Goal: Task Accomplishment & Management: Complete application form

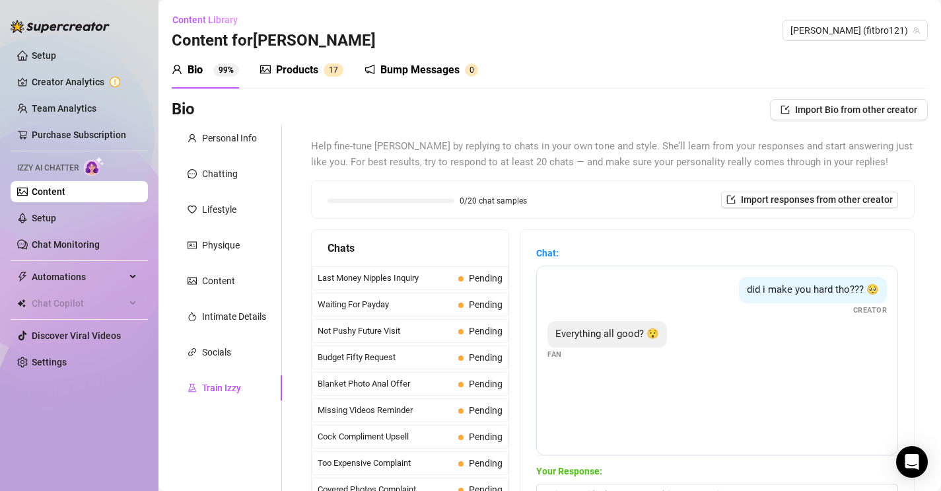
scroll to position [406, 0]
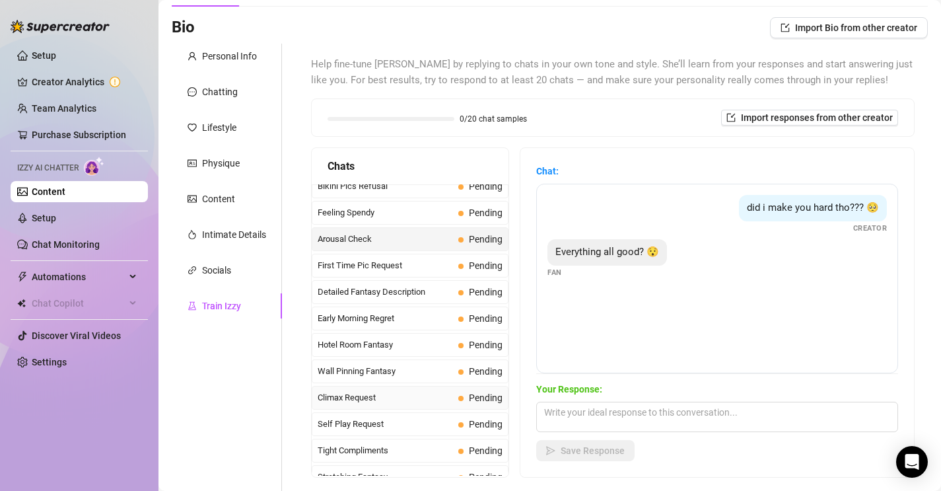
click at [377, 403] on span "Climax Request" at bounding box center [385, 397] width 135 height 13
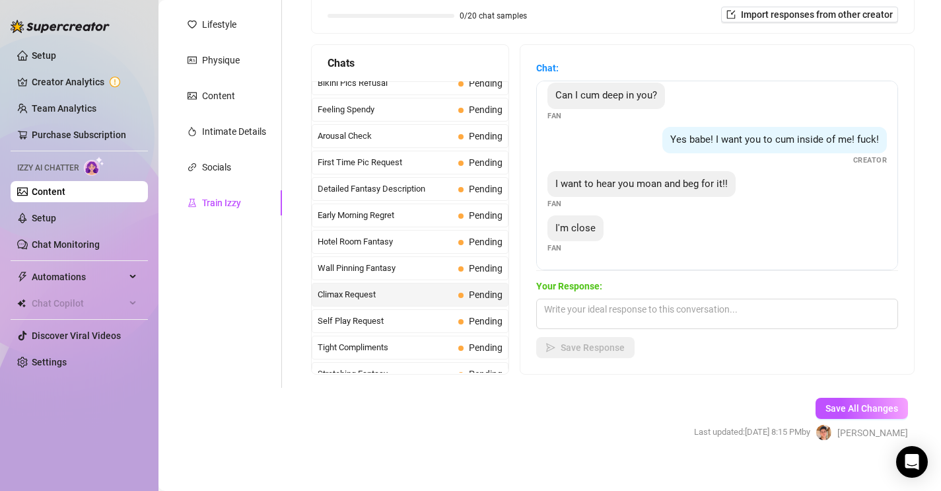
scroll to position [197, 0]
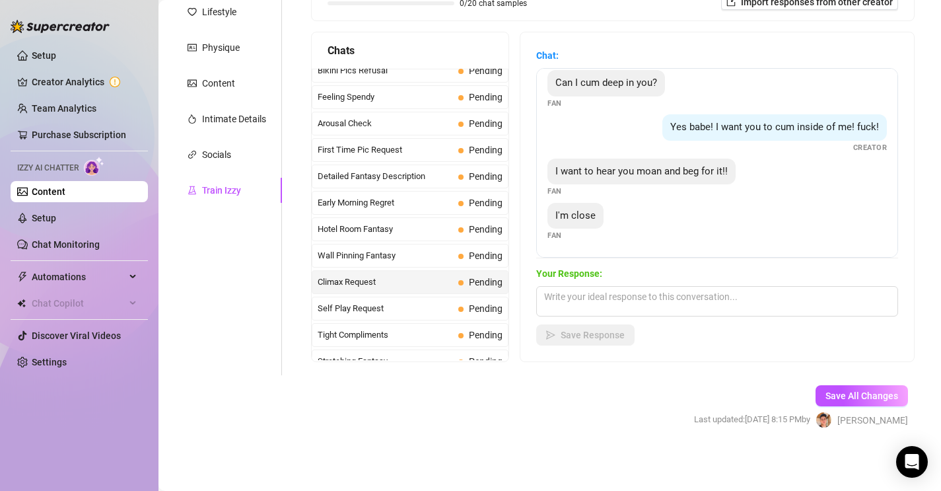
click at [406, 292] on div "Climax Request Pending" at bounding box center [410, 282] width 197 height 24
click at [406, 299] on div "Self Play Request Pending" at bounding box center [410, 309] width 197 height 24
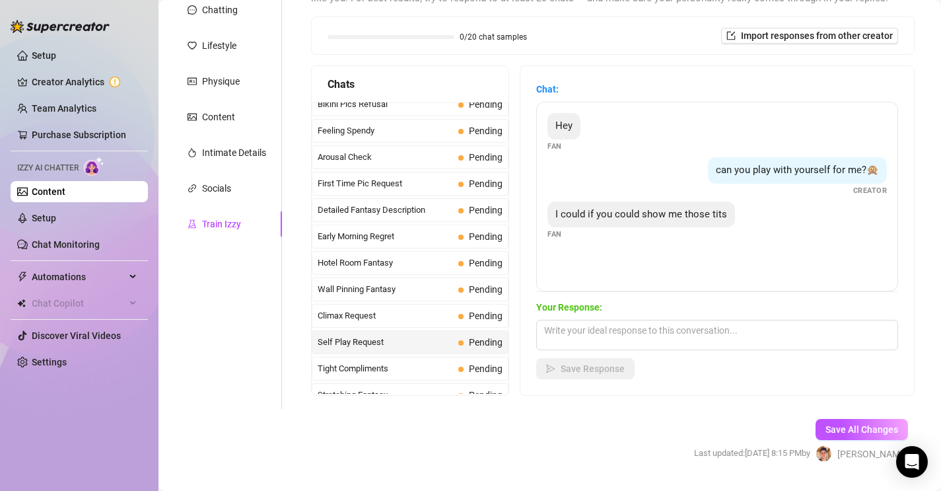
scroll to position [153, 0]
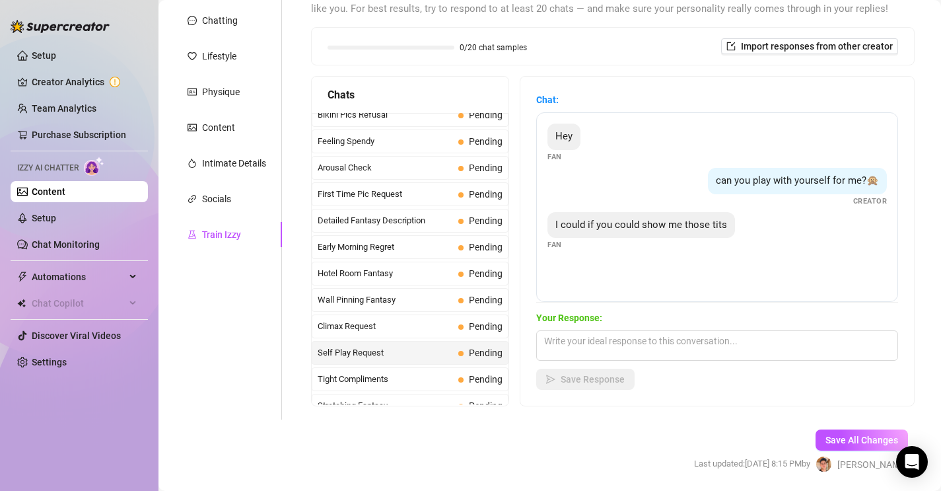
click at [635, 245] on div "I could if you could show me those tits Fan" at bounding box center [717, 231] width 339 height 39
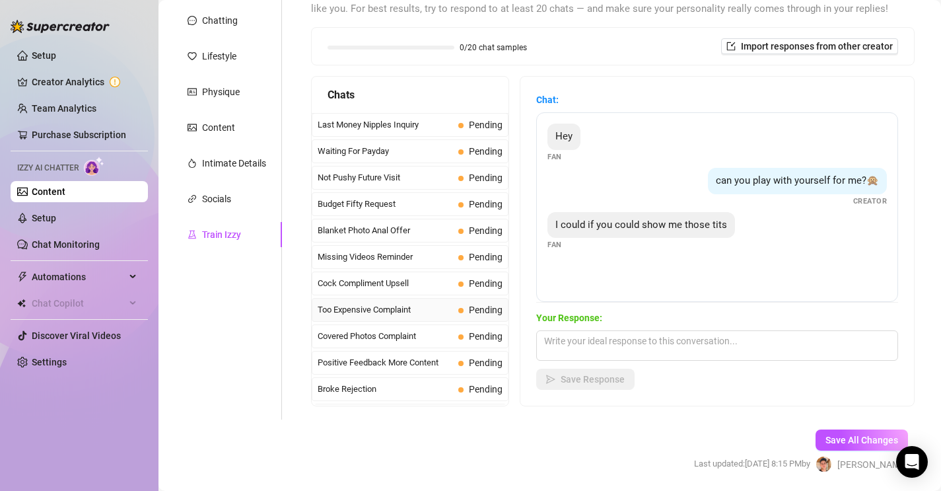
scroll to position [0, 0]
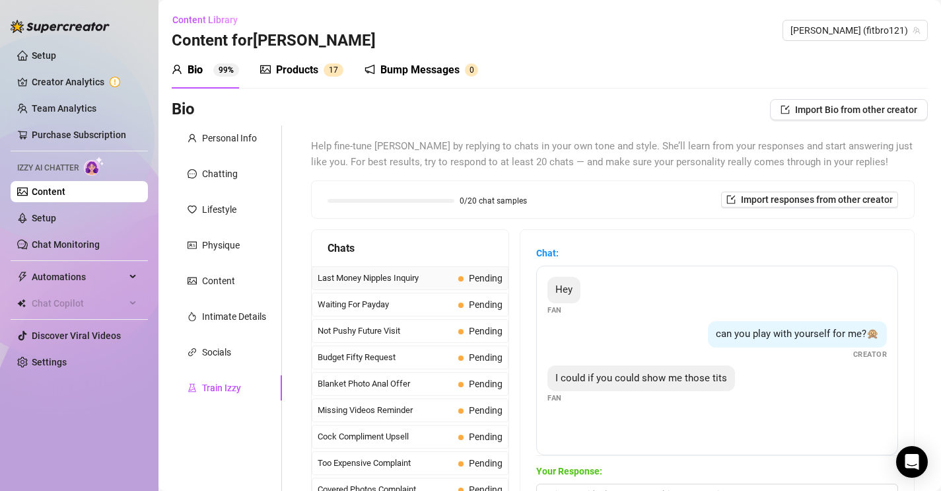
click at [423, 275] on span "Last Money Nipples Inquiry" at bounding box center [385, 277] width 135 height 13
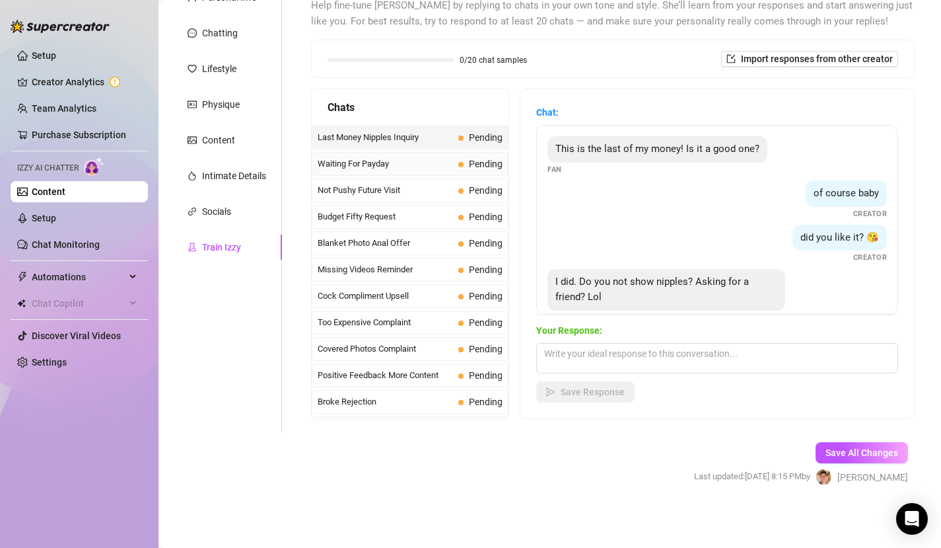
click at [457, 161] on div "Waiting For Payday Pending" at bounding box center [410, 164] width 197 height 24
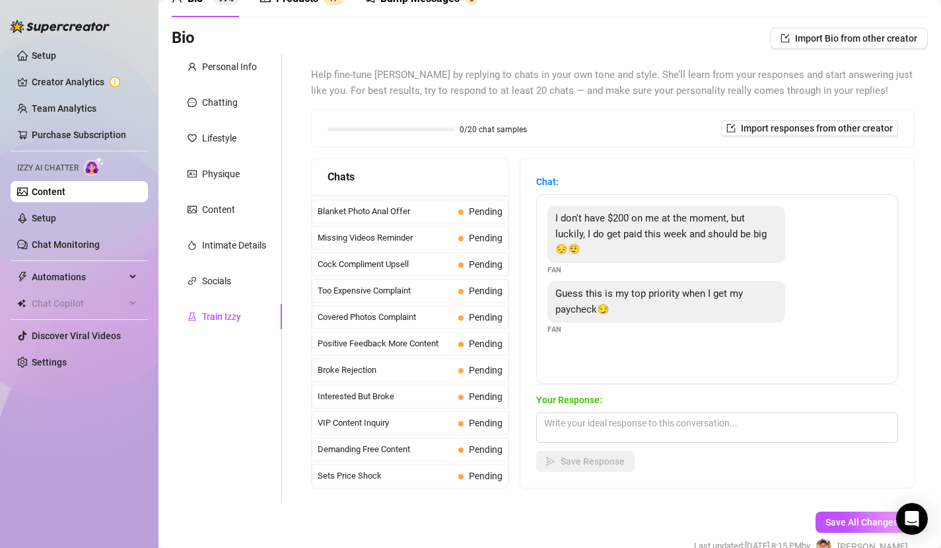
scroll to position [77, 0]
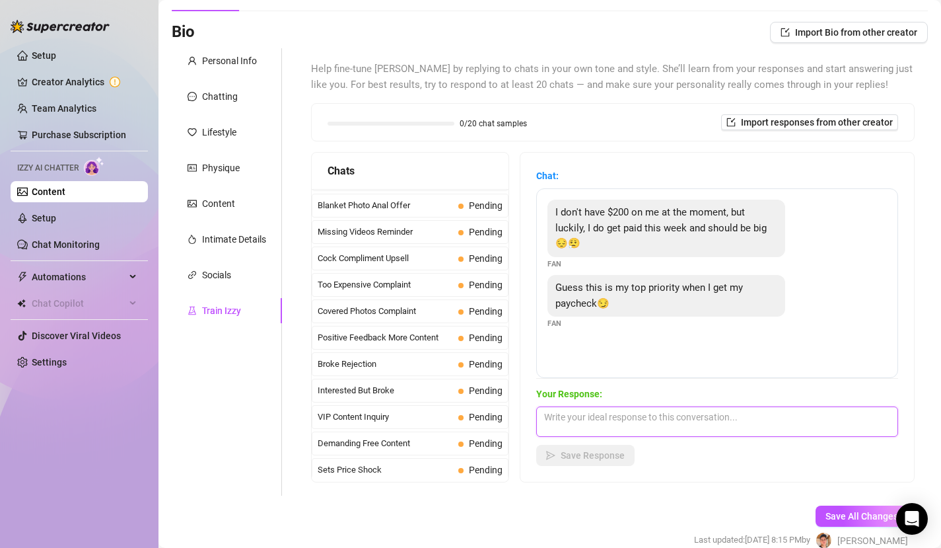
click at [598, 406] on textarea at bounding box center [717, 421] width 362 height 30
type textarea "o"
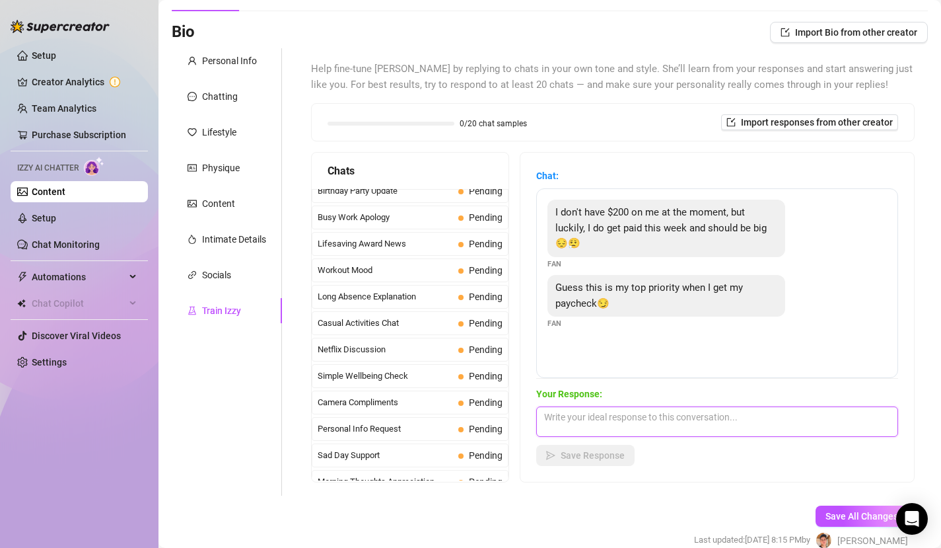
scroll to position [1186, 0]
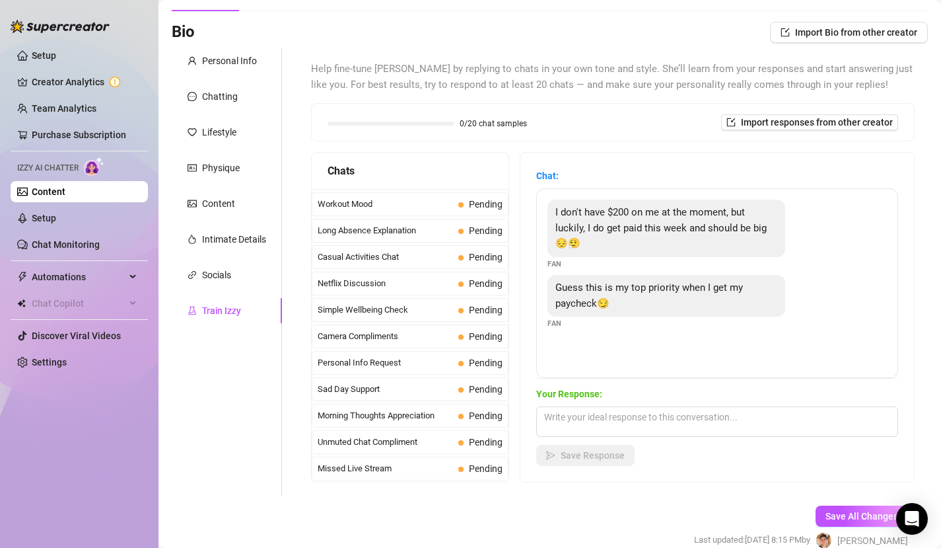
click at [430, 411] on span "Morning Thoughts Appreciation" at bounding box center [385, 415] width 135 height 13
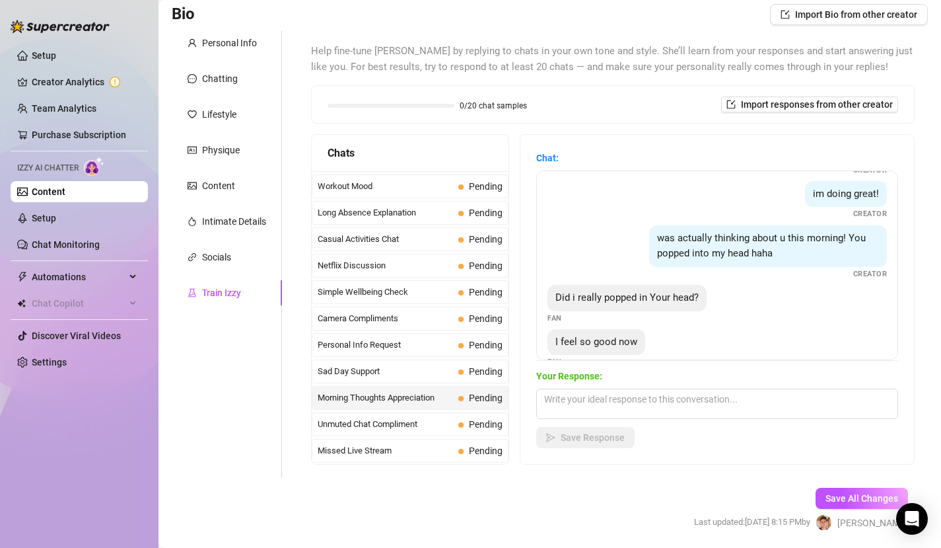
scroll to position [113, 0]
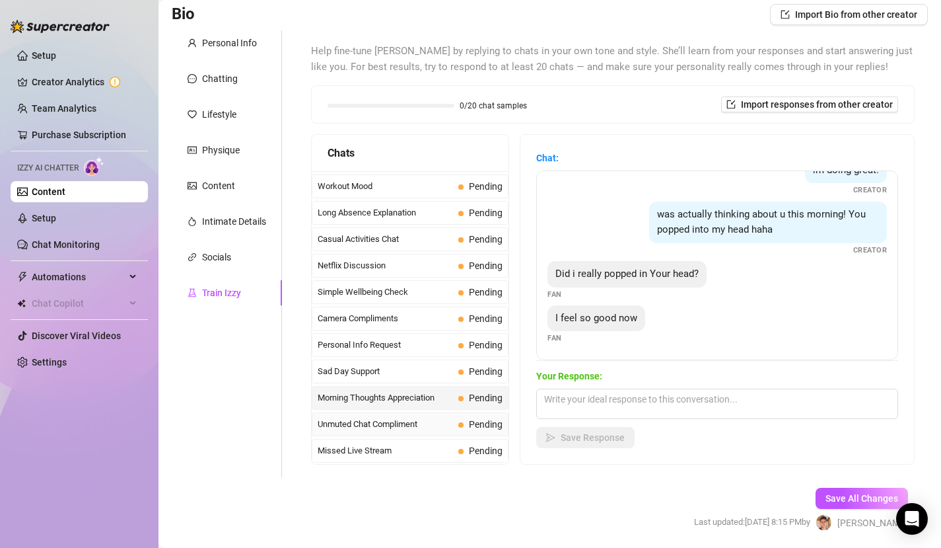
click at [410, 415] on div "Unmuted Chat Compliment Pending" at bounding box center [410, 424] width 197 height 24
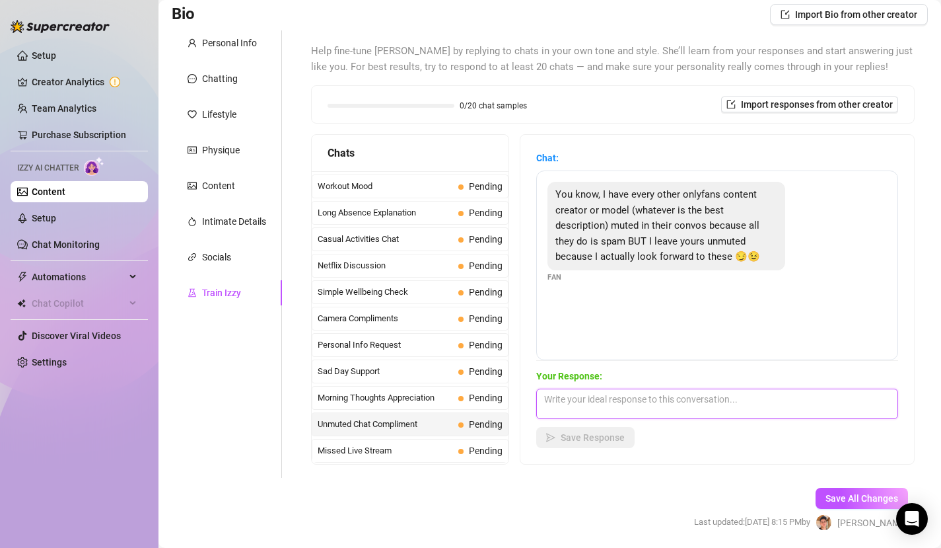
click at [626, 390] on textarea at bounding box center [717, 403] width 362 height 30
click at [408, 461] on div "Missed Live Stream Pending" at bounding box center [410, 451] width 197 height 24
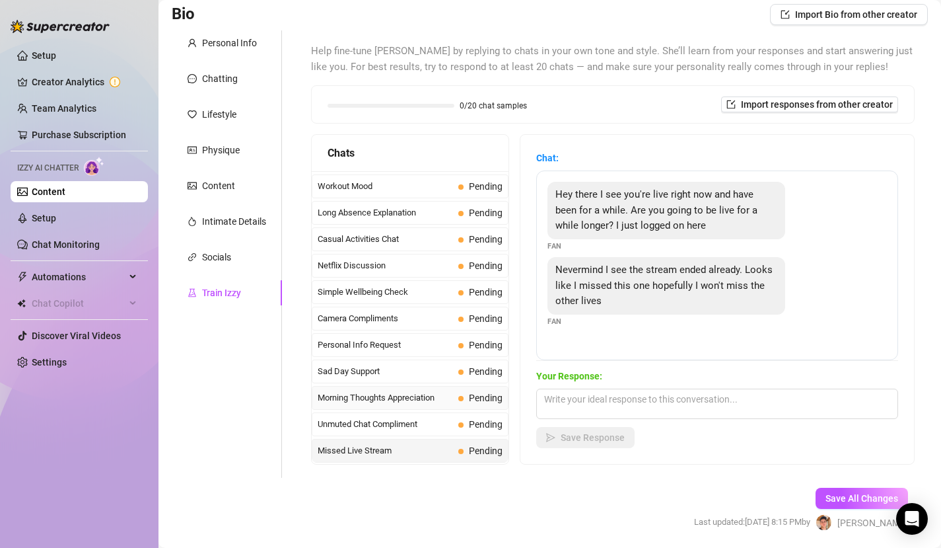
click at [405, 400] on span "Morning Thoughts Appreciation" at bounding box center [385, 397] width 135 height 13
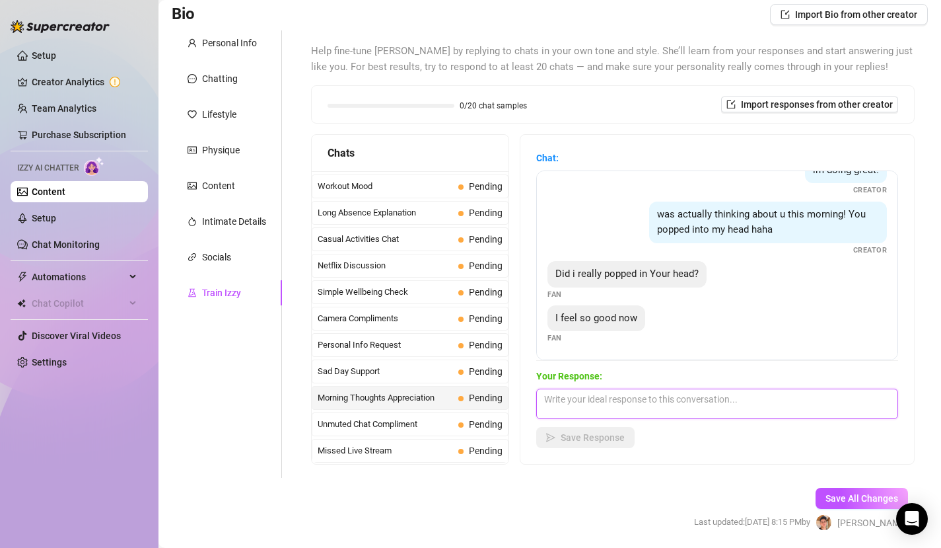
click at [617, 396] on textarea at bounding box center [717, 403] width 362 height 30
type textarea "yeah babe you did"
click at [627, 396] on textarea "yeah babe you did" at bounding box center [717, 403] width 362 height 30
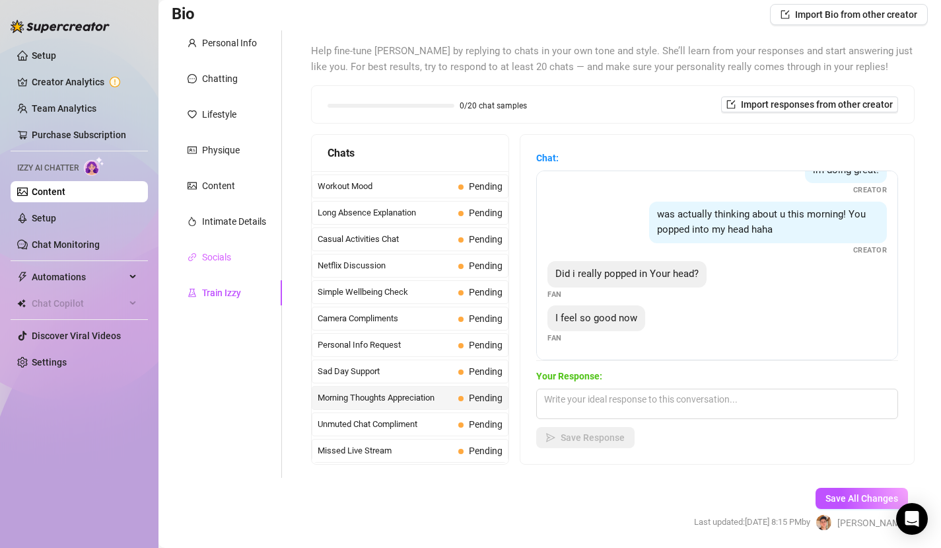
click at [213, 249] on div "Socials" at bounding box center [227, 256] width 110 height 25
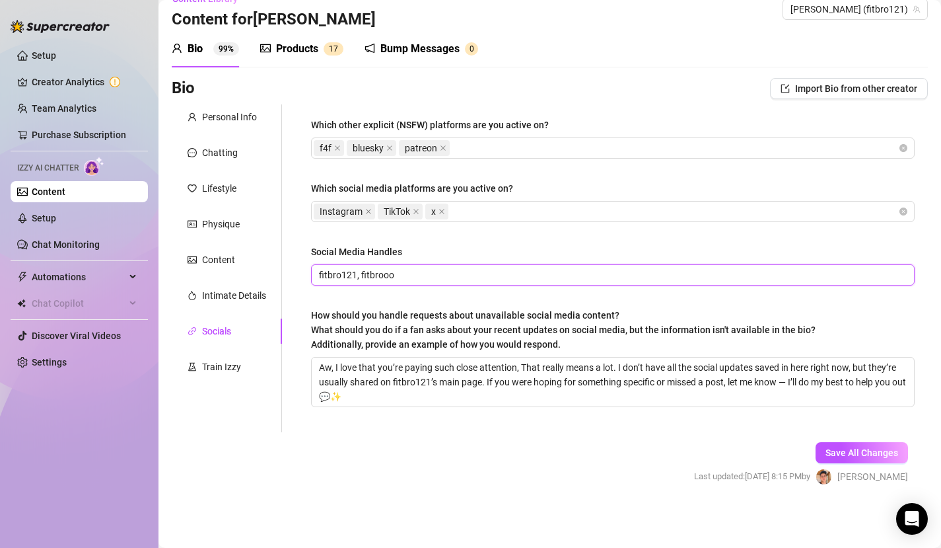
click at [422, 280] on input "fitbro121, fitbrooo" at bounding box center [611, 274] width 585 height 15
click at [446, 243] on div "Which other explicit (NSFW) platforms are you active on? f4f bluesky patreon Wh…" at bounding box center [613, 268] width 604 height 301
click at [433, 269] on input "fitbro121, fitbro" at bounding box center [611, 274] width 585 height 15
type input "fitbro121, fitbrooo"
click at [450, 250] on div "Social Media Handles" at bounding box center [613, 254] width 604 height 20
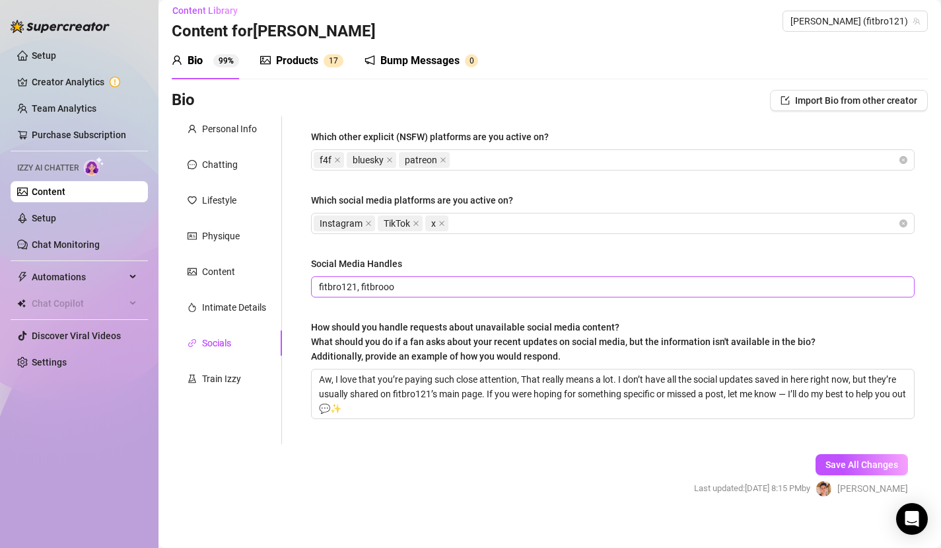
scroll to position [0, 0]
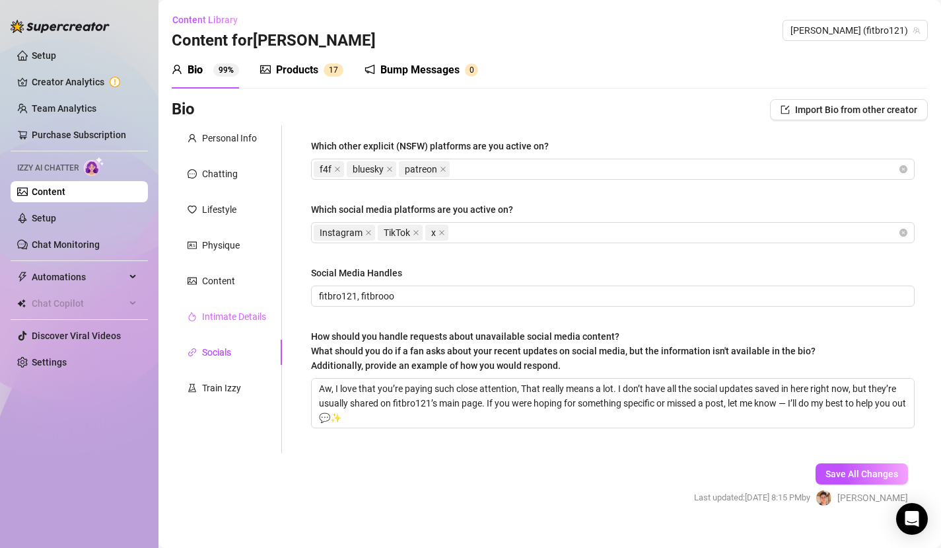
click at [234, 326] on div "Intimate Details" at bounding box center [227, 316] width 110 height 25
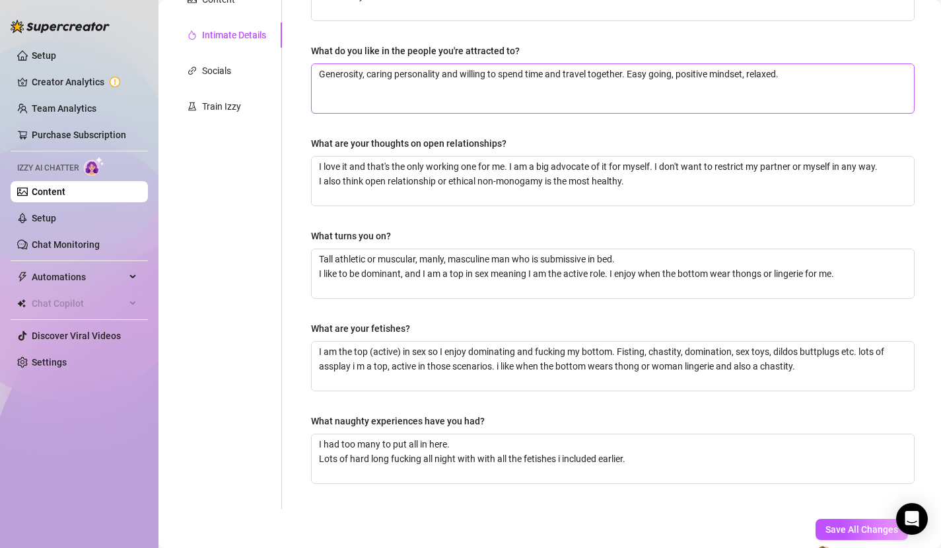
scroll to position [282, 0]
click at [783, 83] on textarea "Generosity, caring personality and willing to spend time and travel together. E…" at bounding box center [613, 87] width 602 height 49
type textarea "Generosity, caring personality and willing to spend time and travel together. E…"
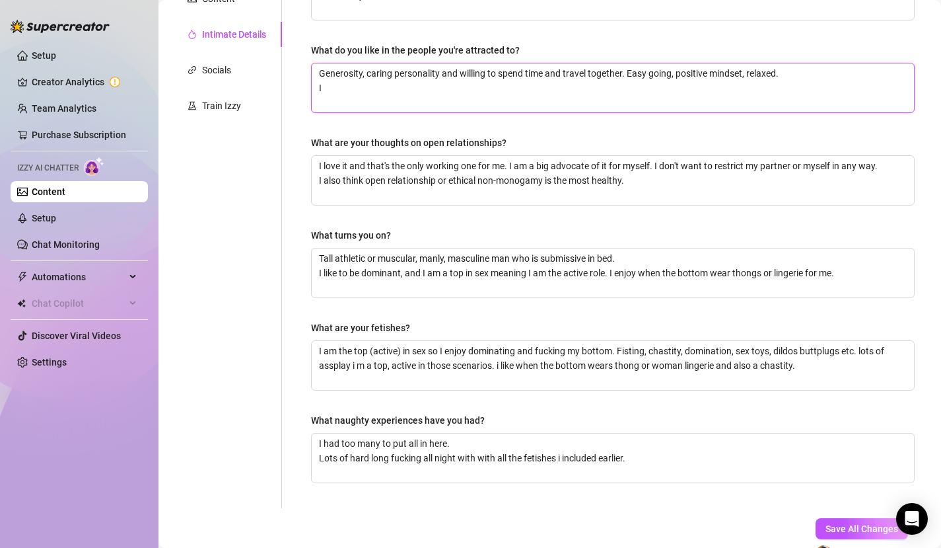
type textarea "Generosity, caring personality and willing to spend time and travel together. E…"
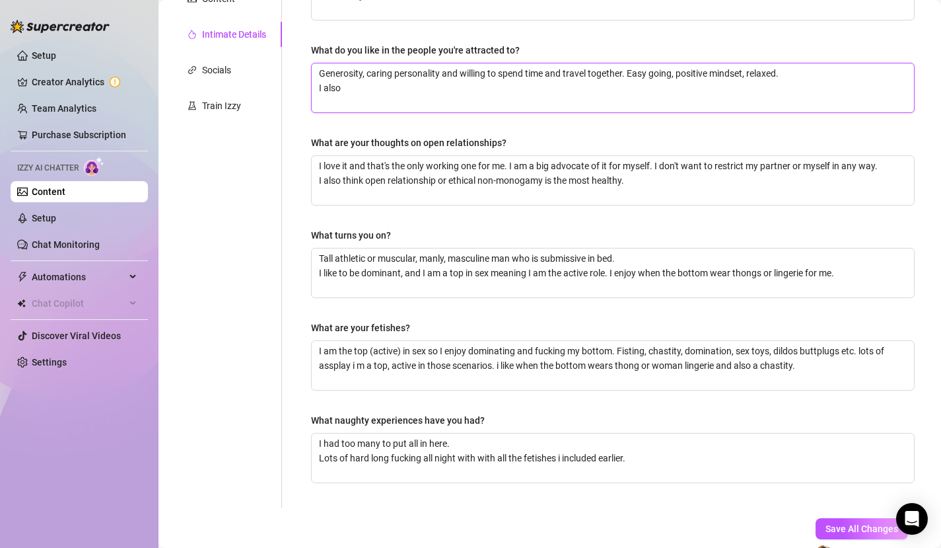
type textarea "Generosity, caring personality and willing to spend time and travel together. E…"
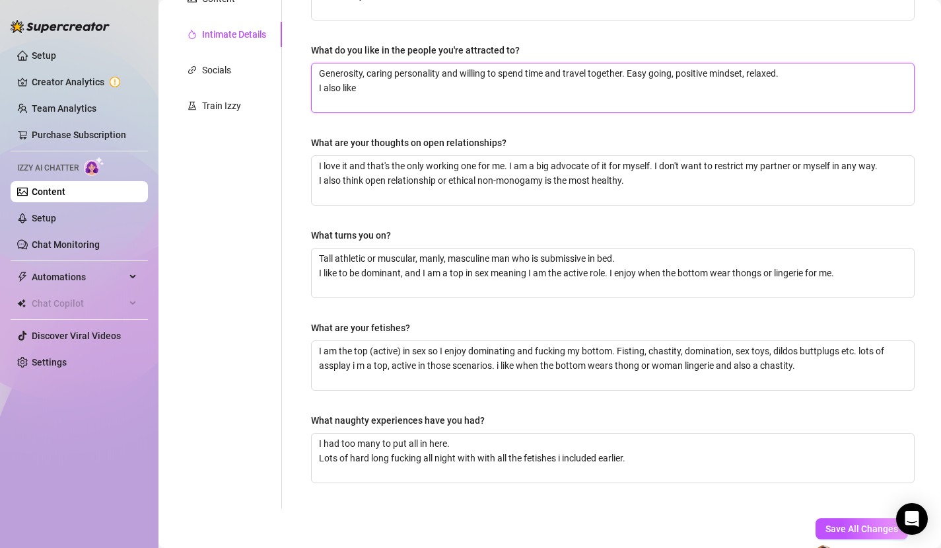
type textarea "Generosity, caring personality and willing to spend time and travel together. E…"
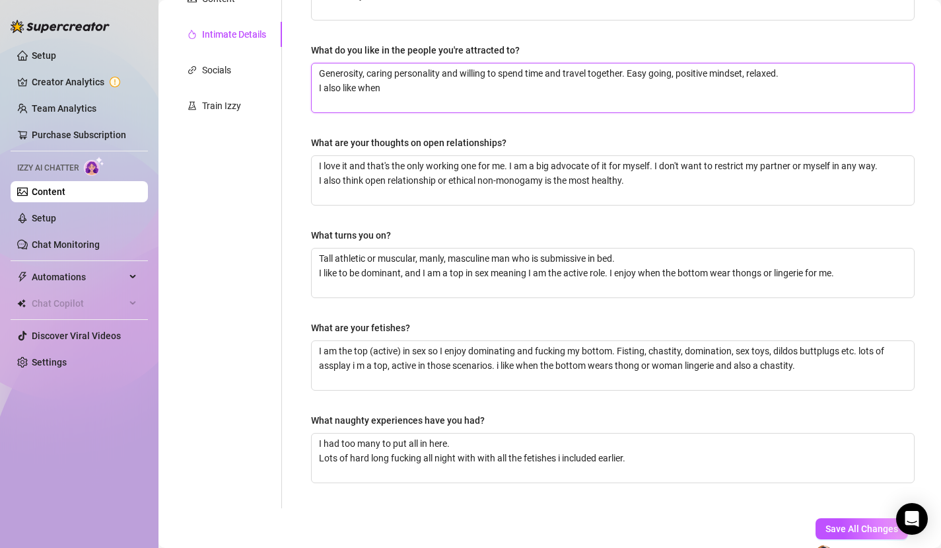
type textarea "Generosity, caring personality and willing to spend time and travel together. E…"
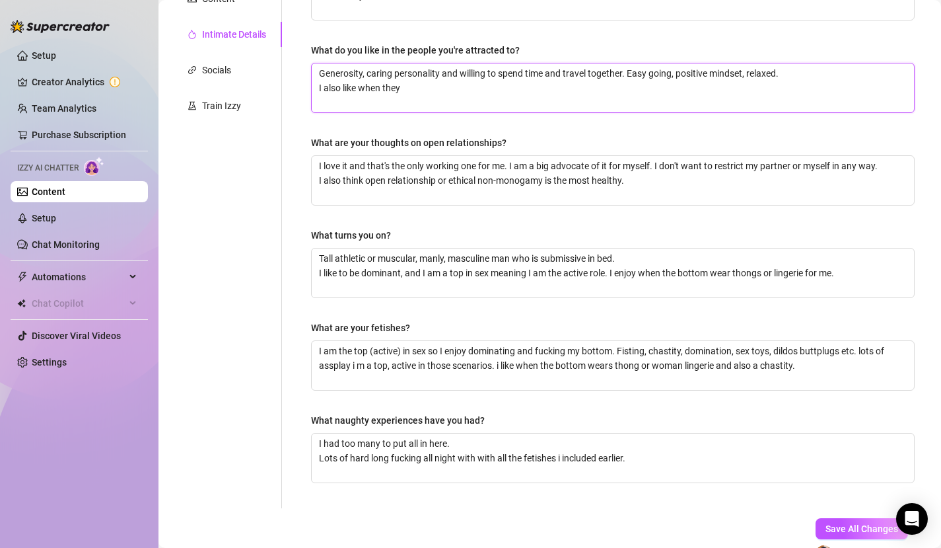
type textarea "Generosity, caring personality and willing to spend time and travel together. E…"
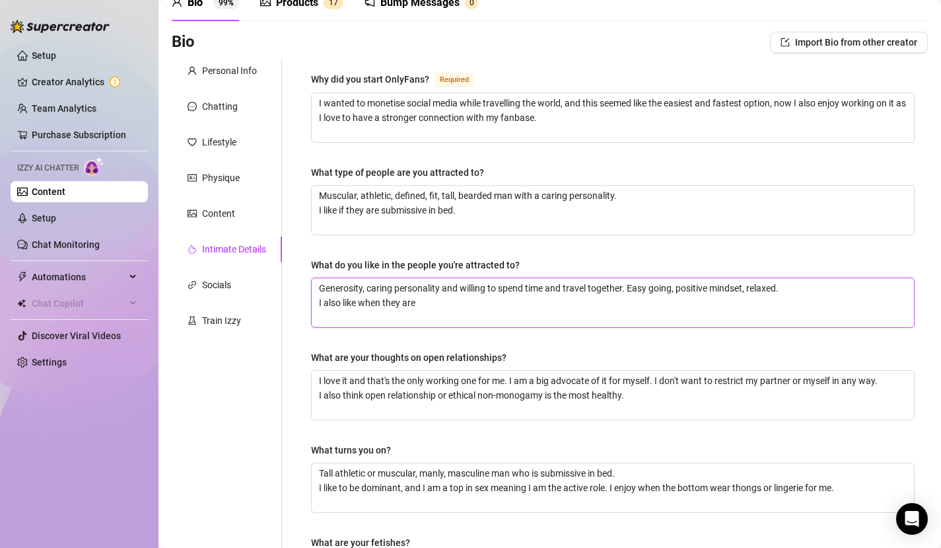
scroll to position [59, 0]
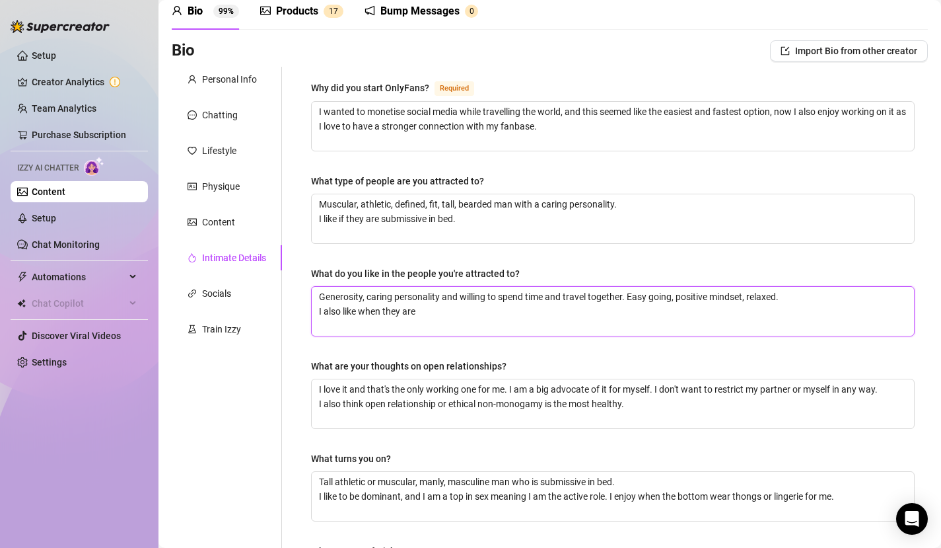
drag, startPoint x: 433, startPoint y: 310, endPoint x: 438, endPoint y: 320, distance: 11.2
click at [438, 320] on textarea "Generosity, caring personality and willing to spend time and travel together. E…" at bounding box center [613, 311] width 602 height 49
type textarea "Generosity, caring personality and willing to spend time and travel together. E…"
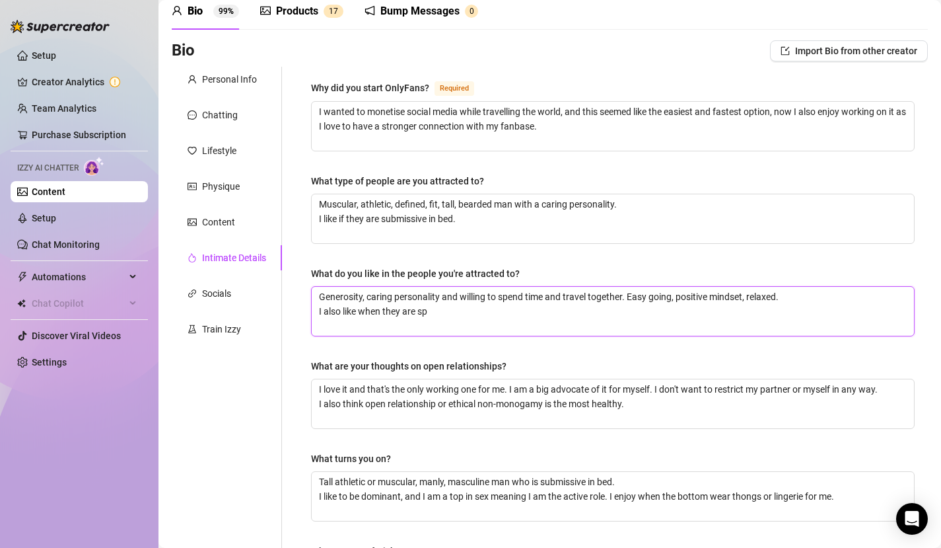
type textarea "Generosity, caring personality and willing to spend time and travel together. E…"
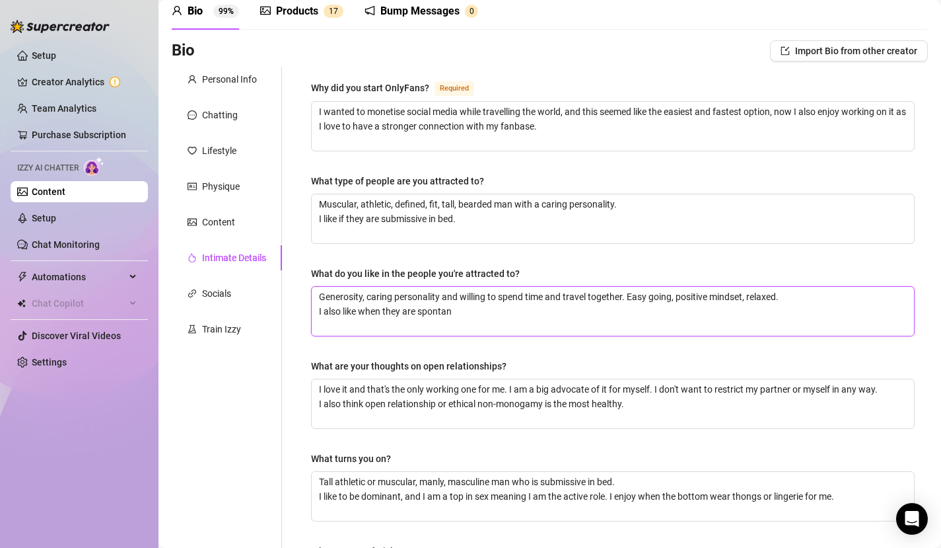
type textarea "Generosity, caring personality and willing to spend time and travel together. E…"
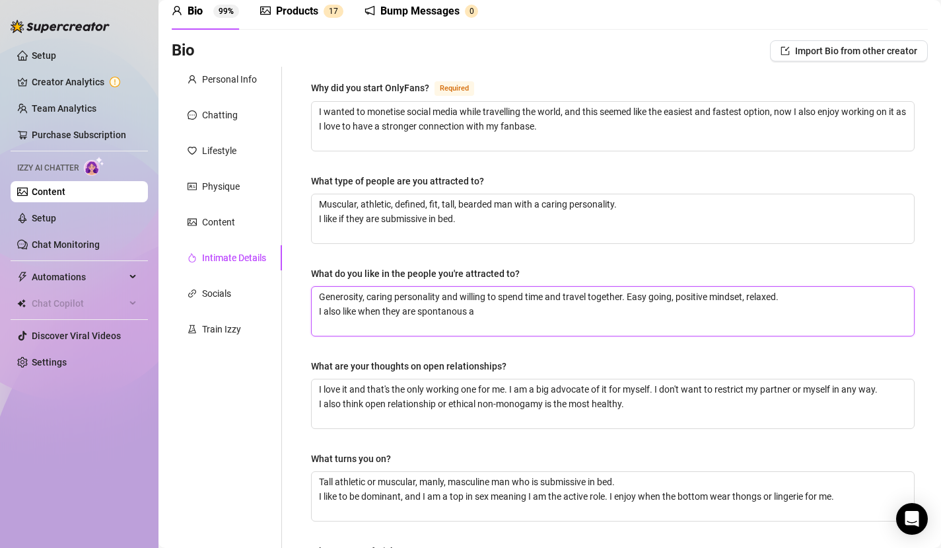
type textarea "Generosity, caring personality and willing to spend time and travel together. E…"
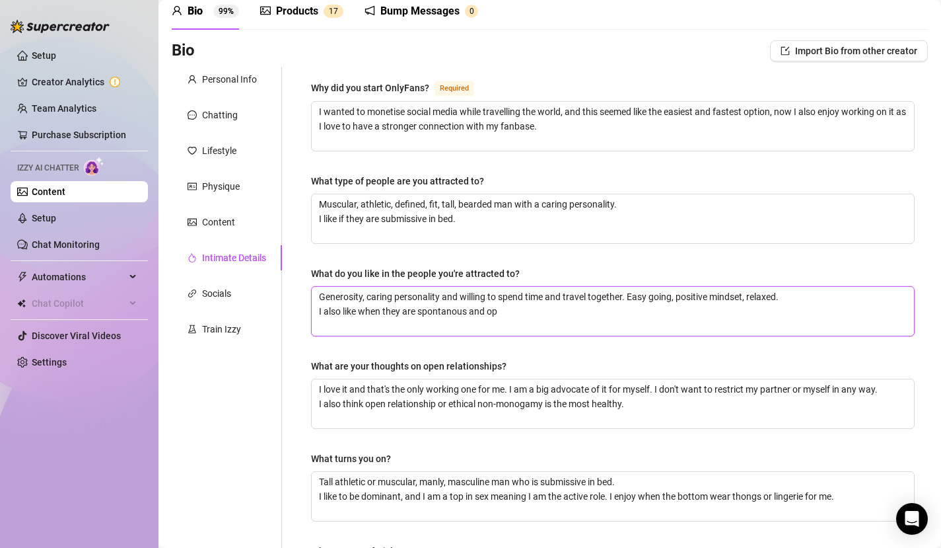
type textarea "Generosity, caring personality and willing to spend time and travel together. E…"
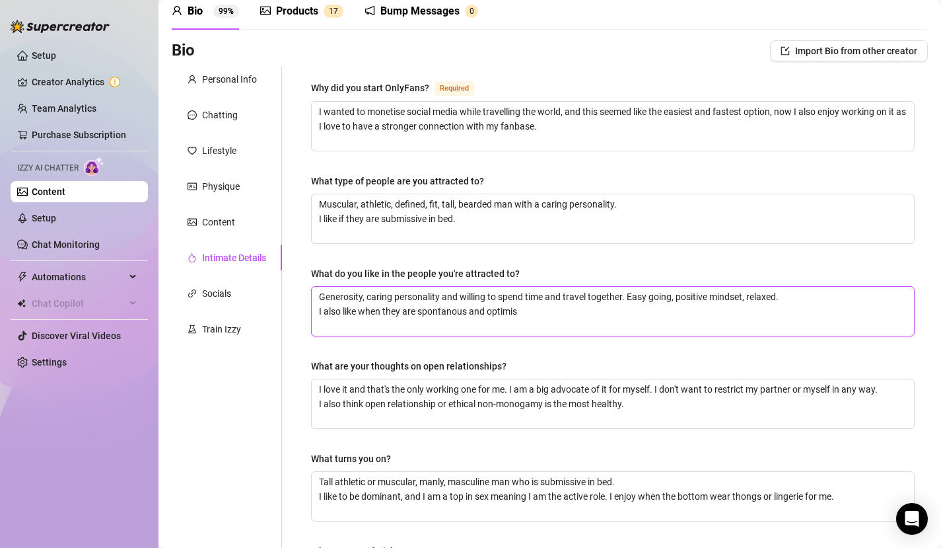
type textarea "Generosity, caring personality and willing to spend time and travel together. E…"
click at [448, 309] on textarea "Generosity, caring personality and willing to spend time and travel together. E…" at bounding box center [613, 311] width 602 height 49
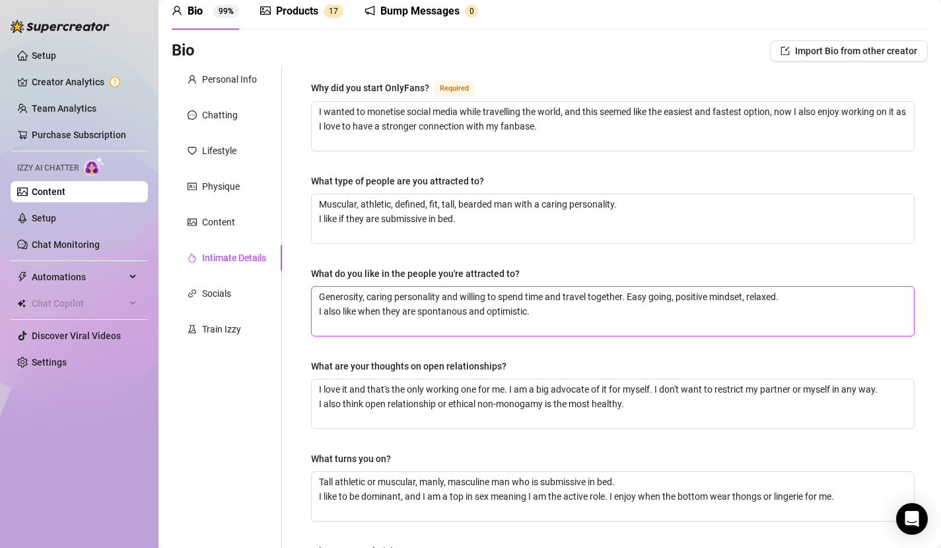
type textarea "Generosity, caring personality and willing to spend time and travel together. E…"
click at [478, 347] on div "Why did you start OnlyFans? Required I wanted to monetise social media while tr…" at bounding box center [613, 399] width 604 height 638
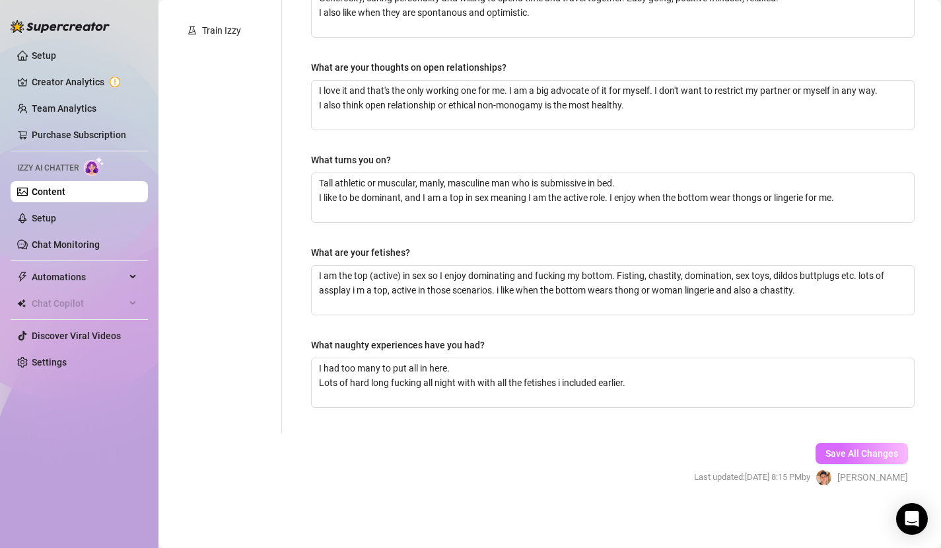
click at [848, 448] on span "Save All Changes" at bounding box center [862, 453] width 73 height 11
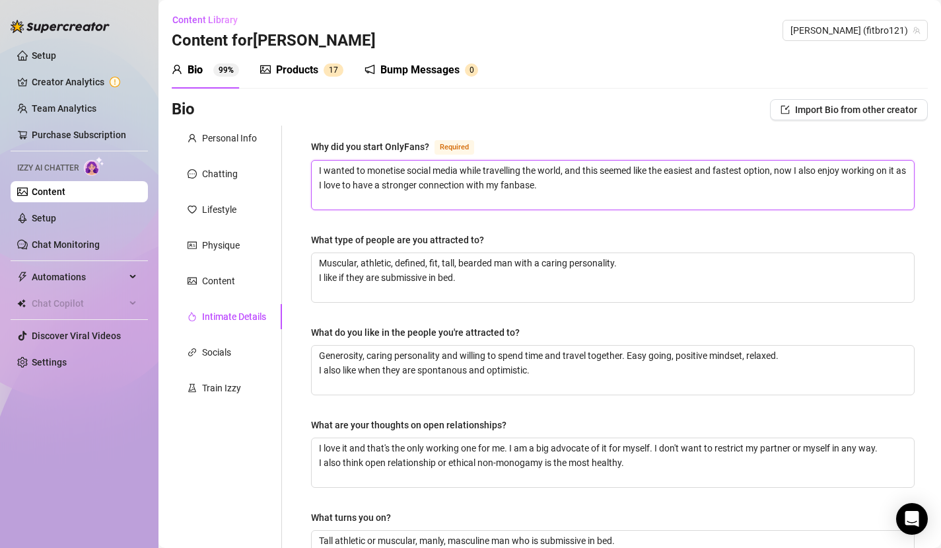
drag, startPoint x: 670, startPoint y: 169, endPoint x: 745, endPoint y: 168, distance: 75.3
click at [745, 168] on textarea "I wanted to monetise social media while travelling the world, and this seemed l…" at bounding box center [613, 184] width 602 height 49
type textarea "I wanted to monetise social media while travelling the world, and this seemed l…"
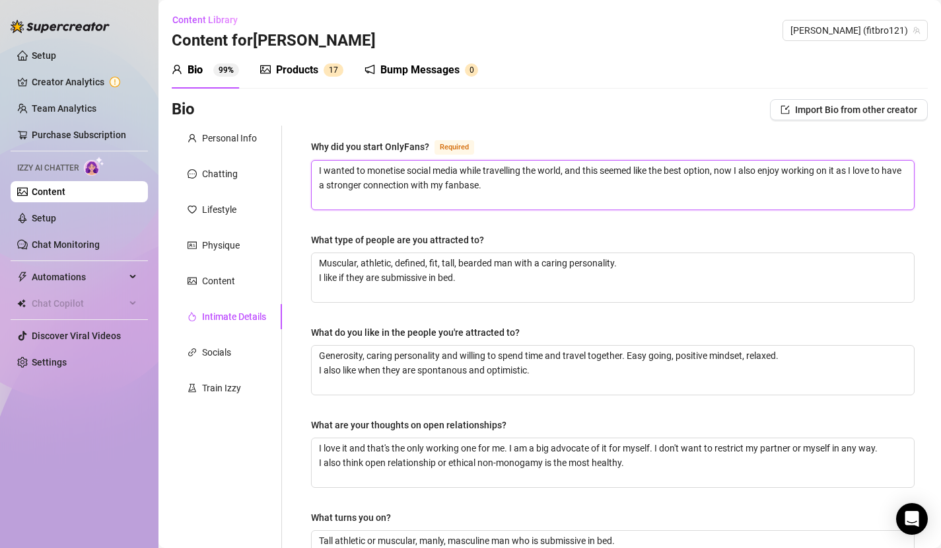
type textarea "I wanted to monetise social media while travelling the world, and this seemed l…"
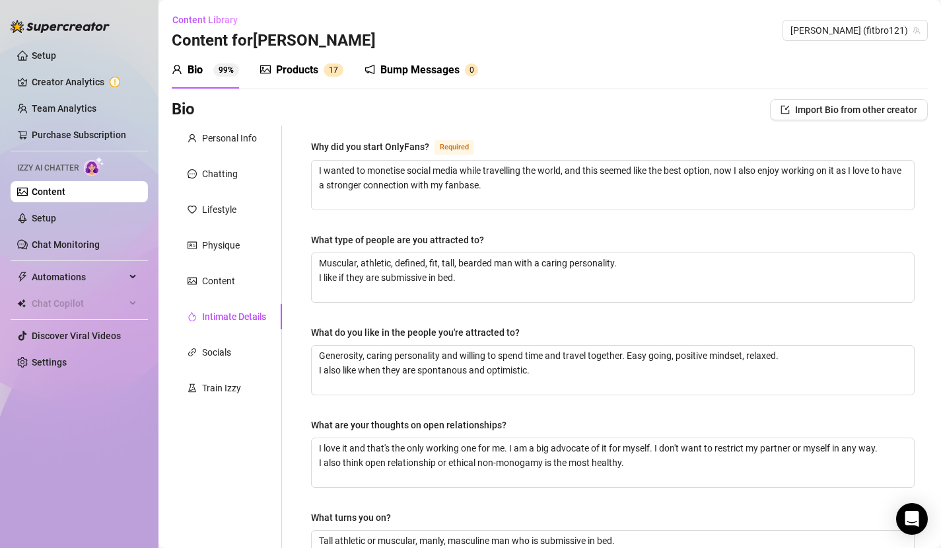
click at [719, 216] on div "Why did you start OnlyFans? Required I wanted to monetise social media while tr…" at bounding box center [613, 458] width 604 height 638
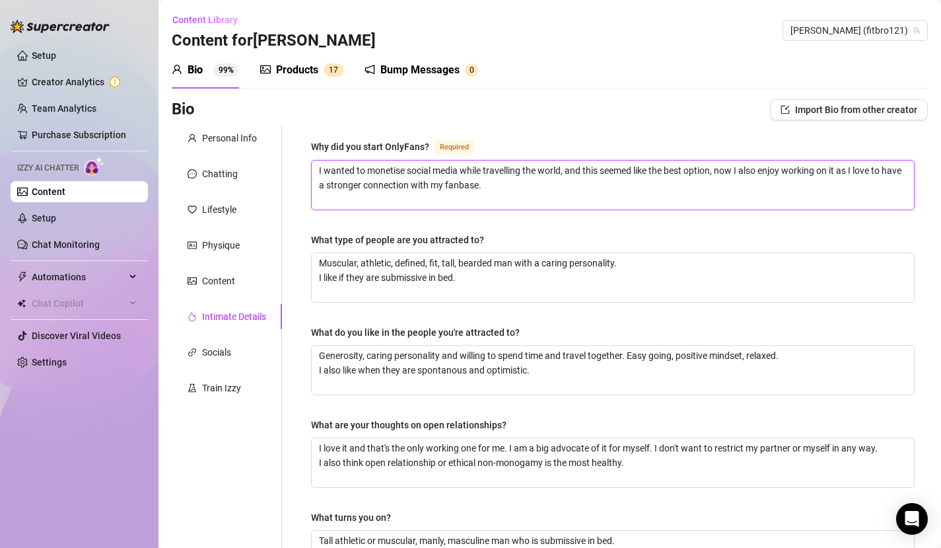
click at [734, 170] on textarea "I wanted to monetise social media while travelling the world, and this seemed l…" at bounding box center [613, 184] width 602 height 49
click at [730, 170] on textarea "I wanted to monetise social media while travelling the world, and this seemed l…" at bounding box center [613, 184] width 602 height 49
type textarea "I wanted to monetise social media while travelling the world, and this seemed l…"
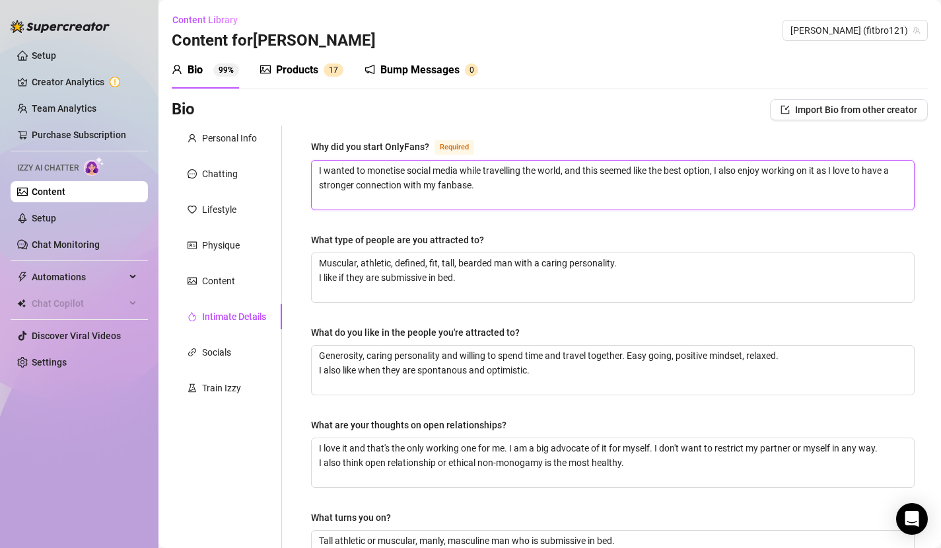
drag, startPoint x: 892, startPoint y: 168, endPoint x: 559, endPoint y: 207, distance: 334.5
click at [559, 207] on textarea "I wanted to monetise social media while travelling the world, and this seemed l…" at bounding box center [613, 184] width 602 height 49
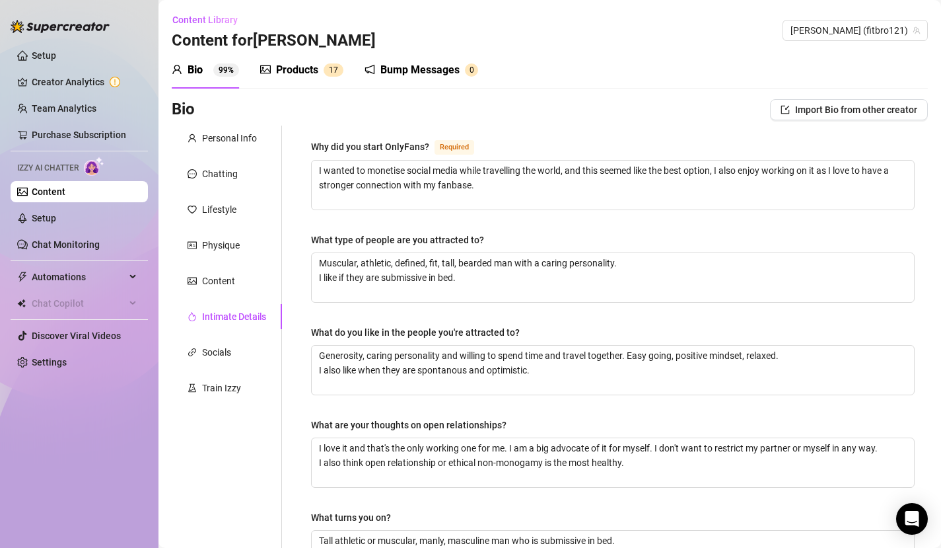
click at [548, 226] on div "Why did you start OnlyFans? Required I wanted to monetise social media while tr…" at bounding box center [613, 458] width 604 height 638
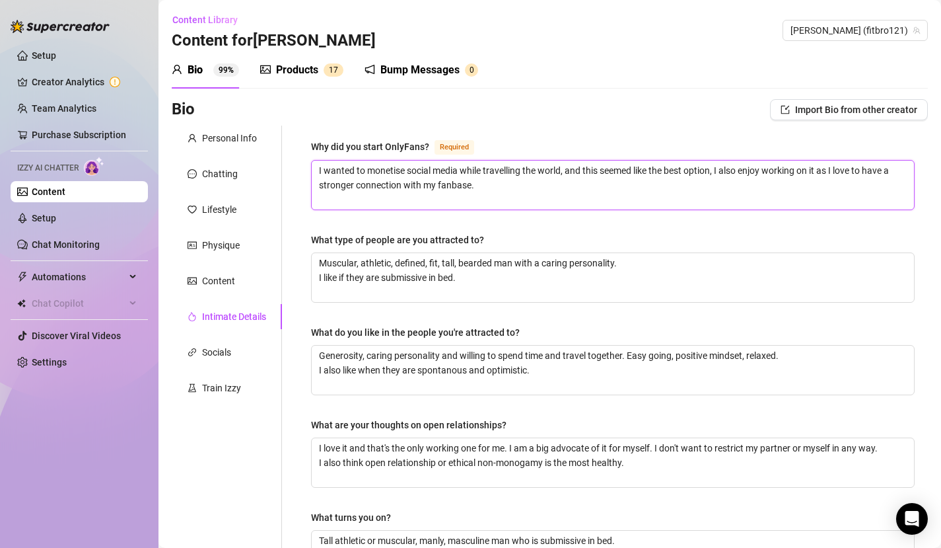
click at [845, 183] on textarea "I wanted to monetise social media while travelling the world, and this seemed l…" at bounding box center [613, 184] width 602 height 49
type textarea "I wanted to monetise social media while travelling the world, and this seemed l…"
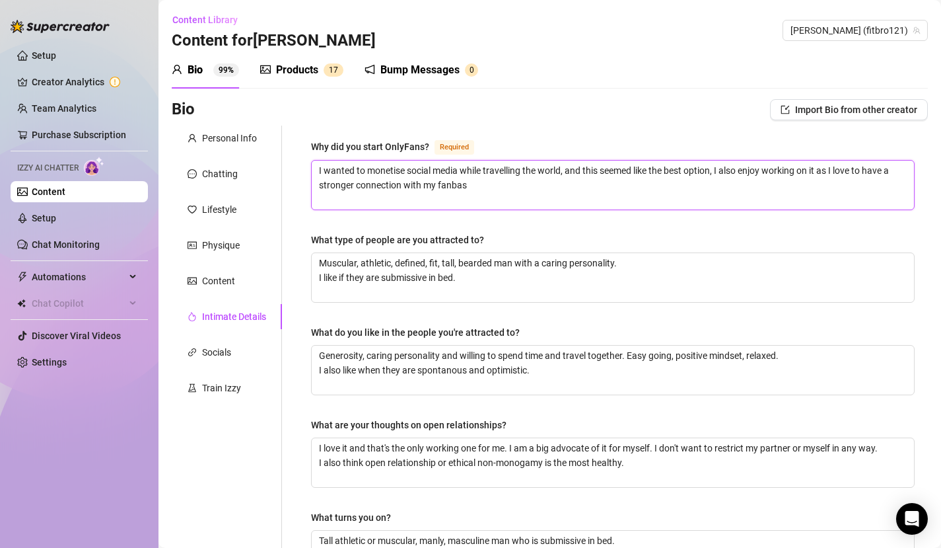
type textarea "I wanted to monetise social media while travelling the world, and this seemed l…"
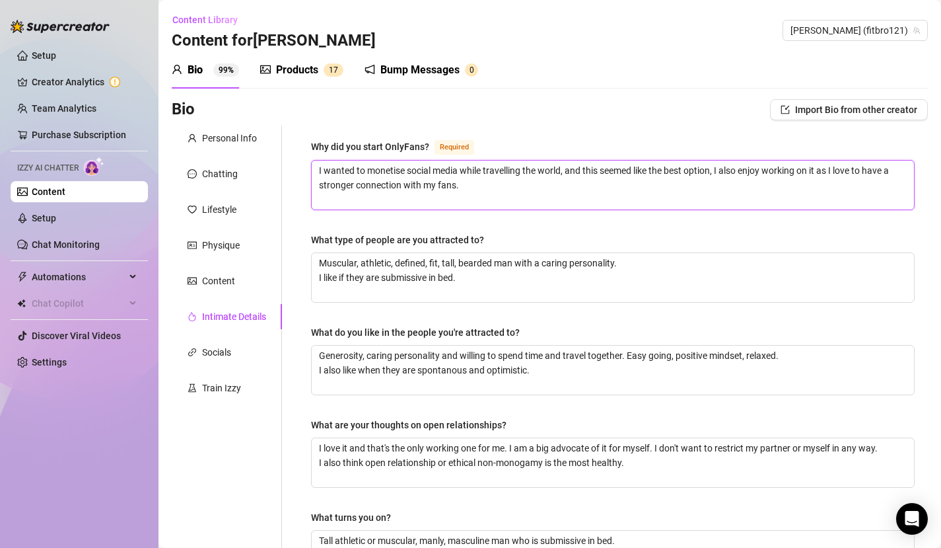
type textarea "I wanted to monetise social media while travelling the world, and this seemed l…"
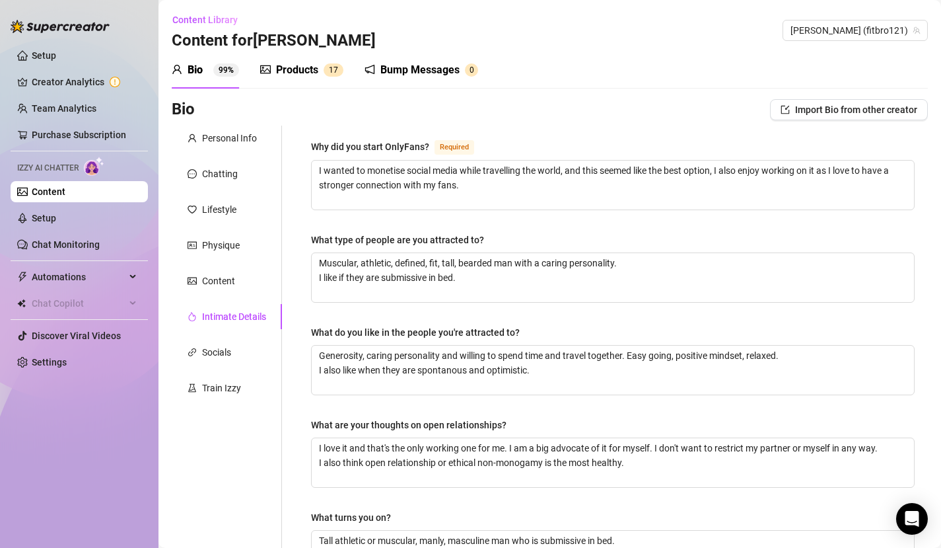
click at [727, 225] on div "Why did you start OnlyFans? Required I wanted to monetise social media while tr…" at bounding box center [613, 458] width 604 height 638
click at [451, 352] on textarea "Generosity, caring personality and willing to spend time and travel together. E…" at bounding box center [613, 369] width 602 height 49
type textarea "Generosity, caring personality willing to spend time and travel together. Easy …"
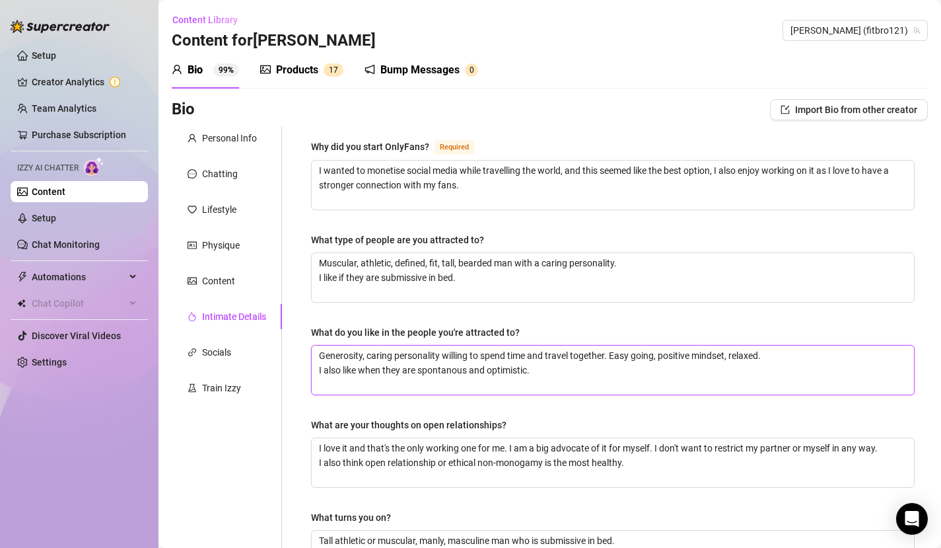
type textarea "Generosity, caring personality, willing to spend time and travel together. Easy…"
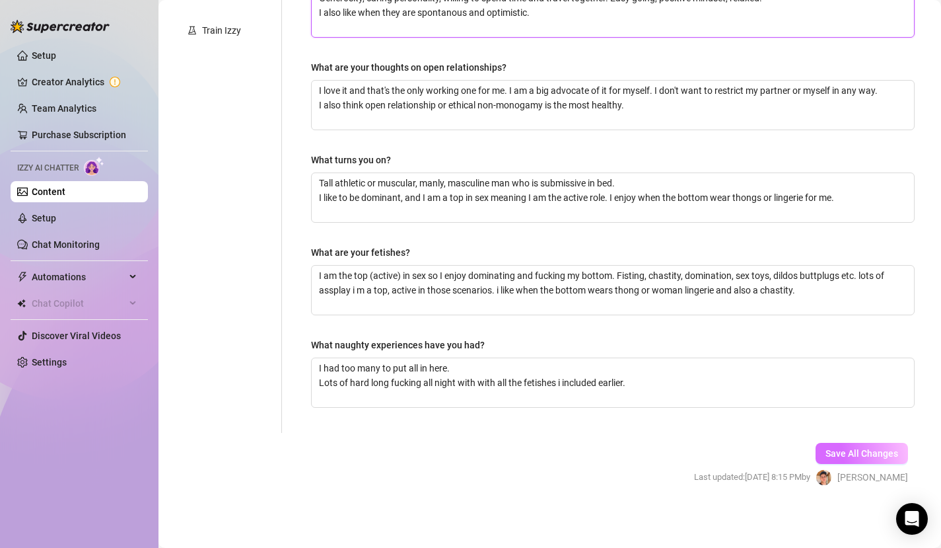
type textarea "Generosity, caring personality, willing to spend time and travel together. Easy…"
click at [835, 454] on span "Save All Changes" at bounding box center [862, 453] width 73 height 11
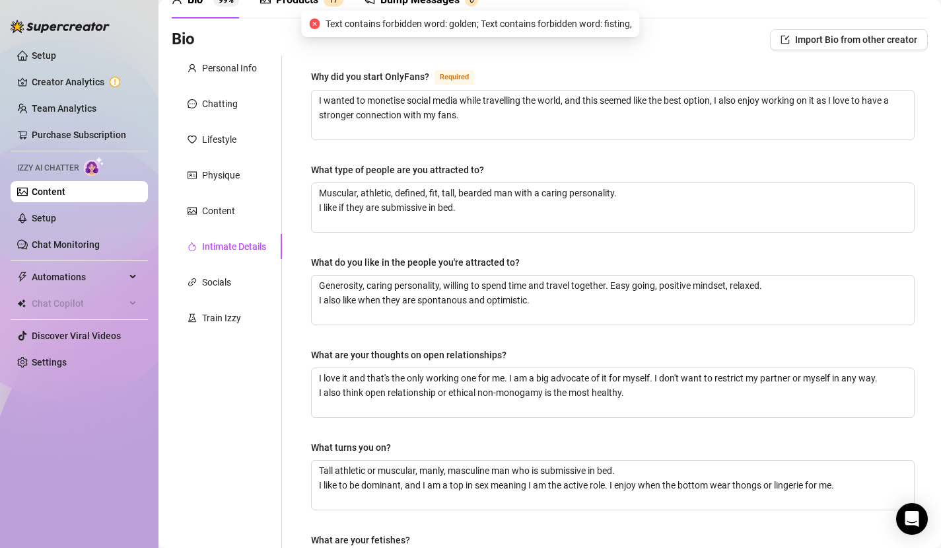
scroll to position [0, 0]
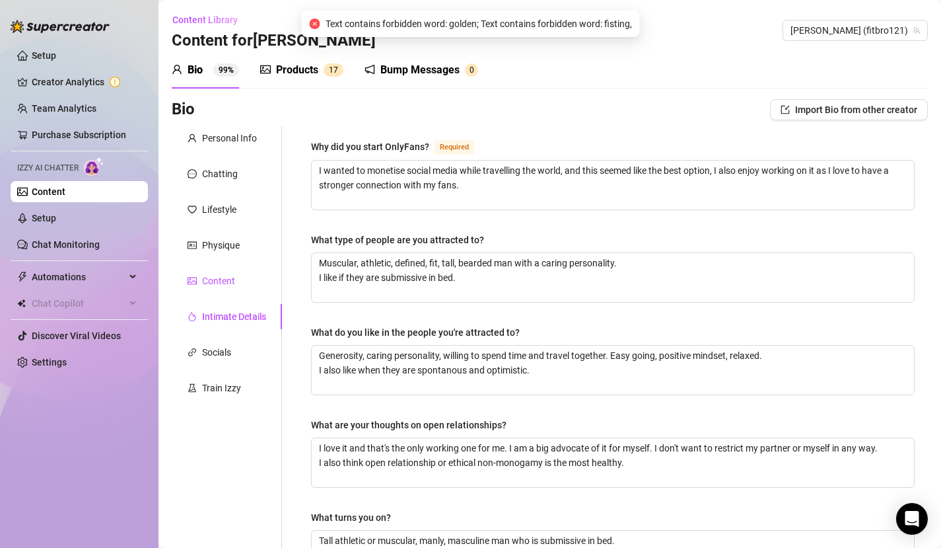
click at [194, 281] on icon "picture" at bounding box center [192, 280] width 9 height 9
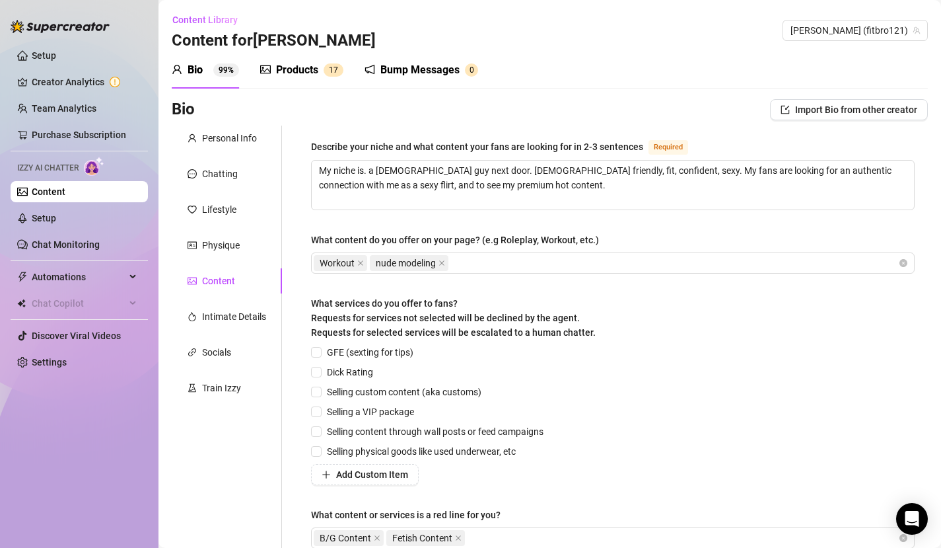
scroll to position [141, 0]
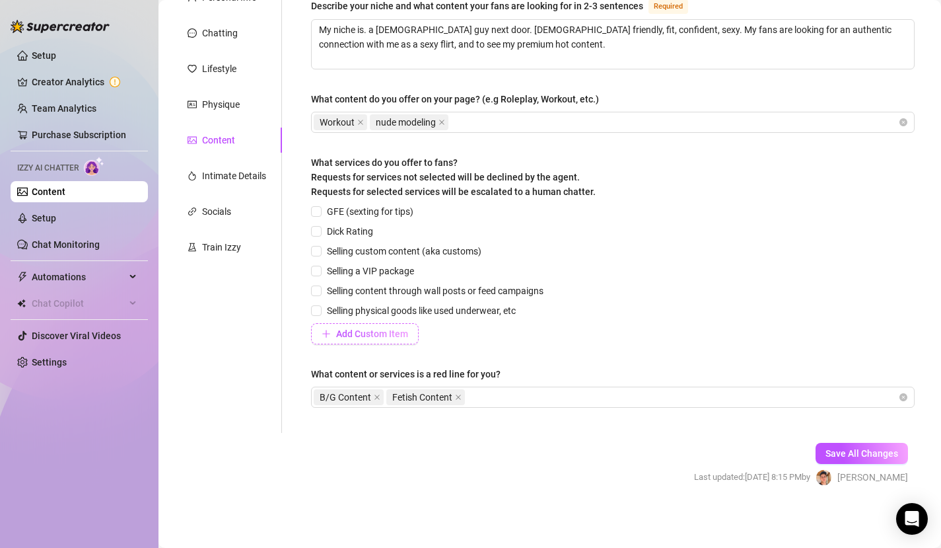
click at [388, 334] on span "Add Custom Item" at bounding box center [372, 333] width 72 height 11
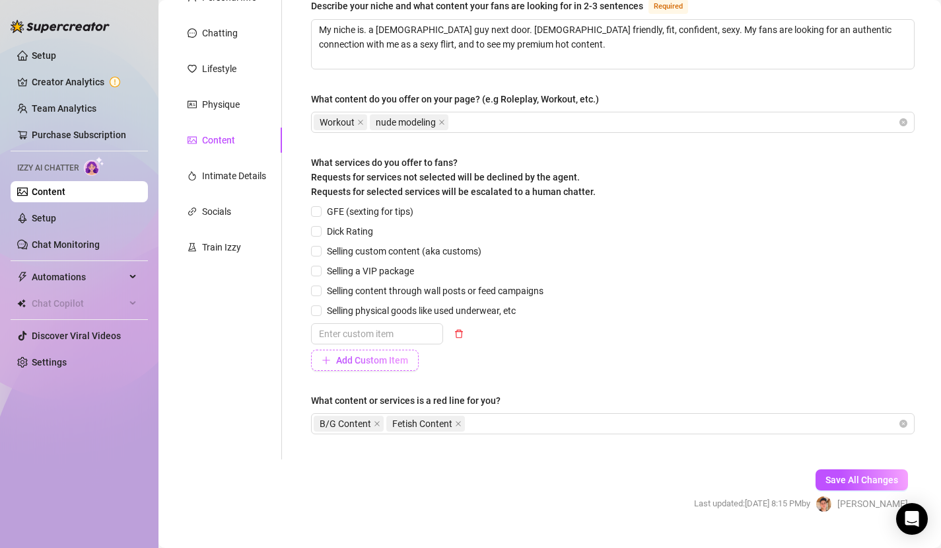
click at [388, 355] on span "Add Custom Item" at bounding box center [372, 360] width 72 height 11
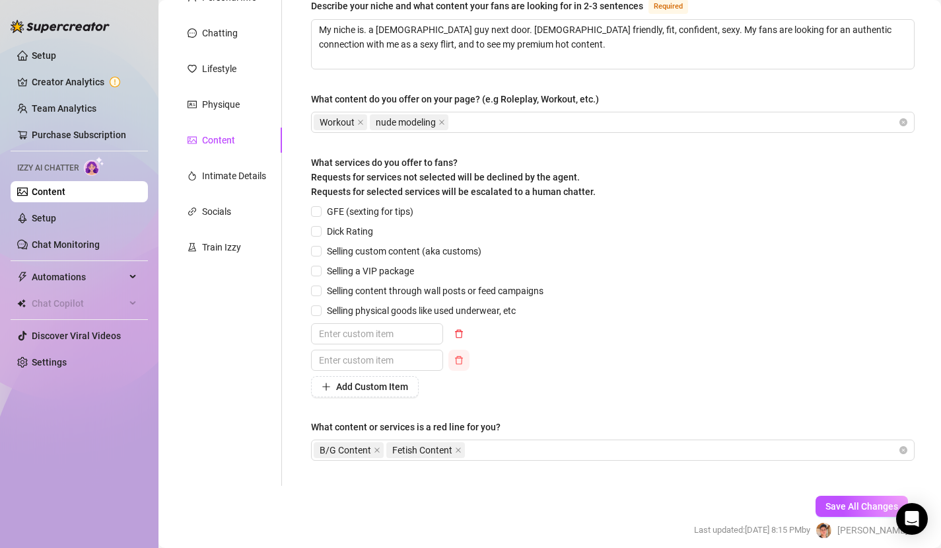
click at [455, 355] on span "button" at bounding box center [458, 360] width 9 height 11
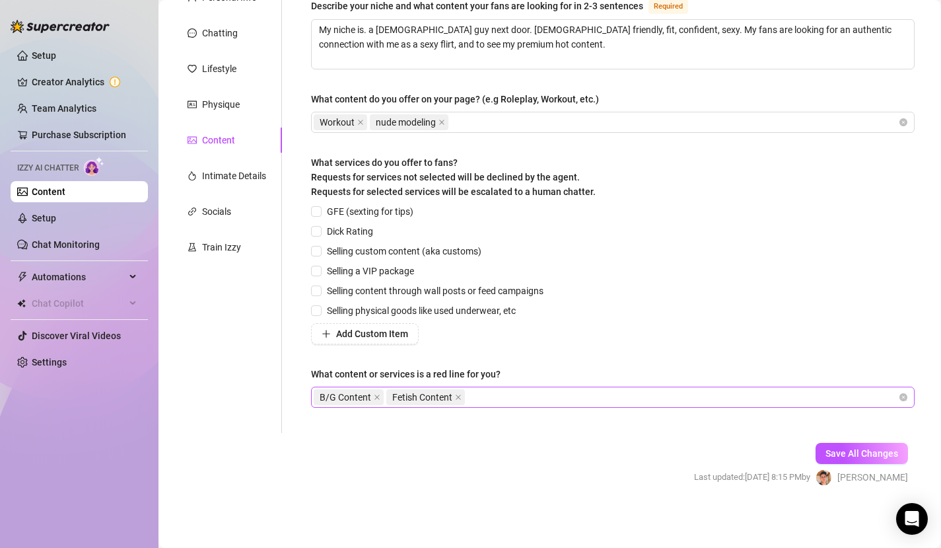
click at [481, 398] on div "B/G Content Fetish Content" at bounding box center [606, 397] width 585 height 18
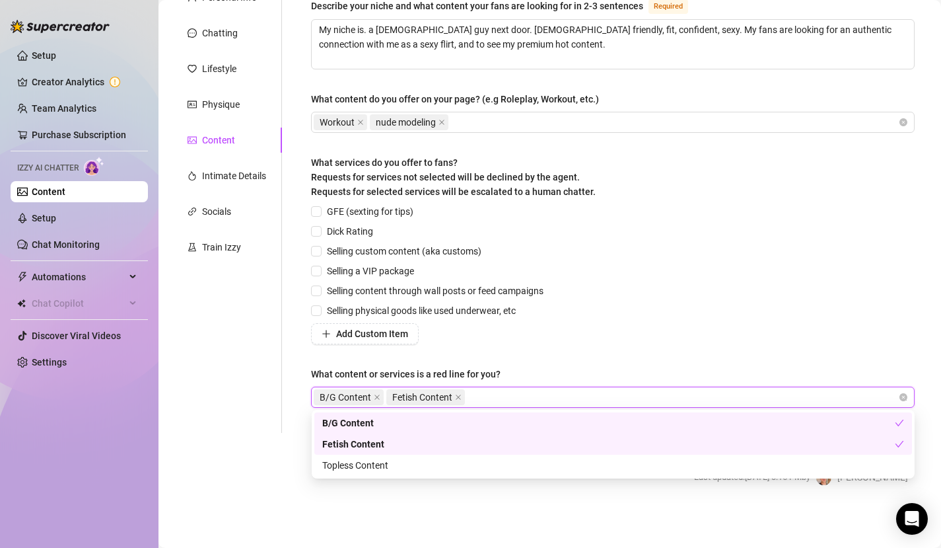
click at [497, 364] on div "Describe your niche and what content your fans are looking for in 2-3 sentences…" at bounding box center [613, 208] width 604 height 421
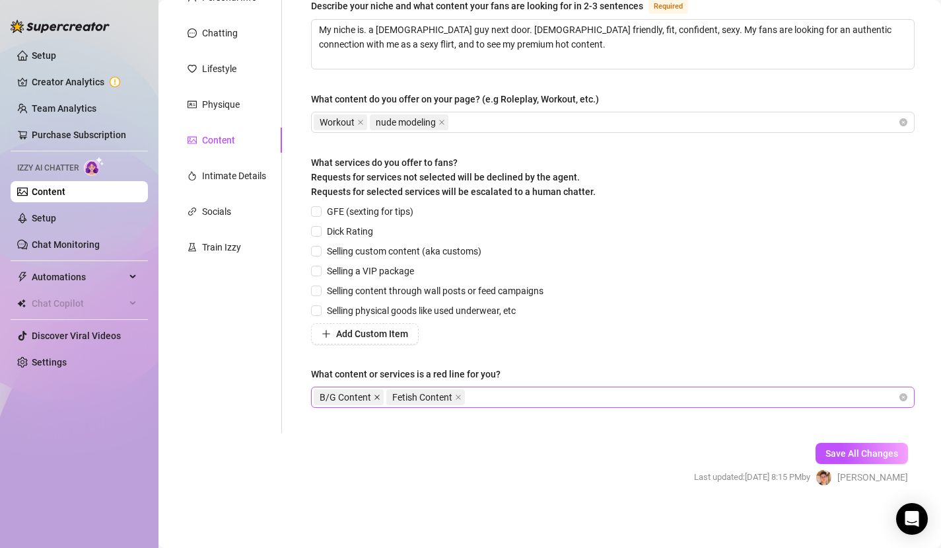
click at [375, 396] on icon "close" at bounding box center [377, 397] width 7 height 7
click at [375, 396] on span "Fetish Content" at bounding box center [350, 397] width 60 height 15
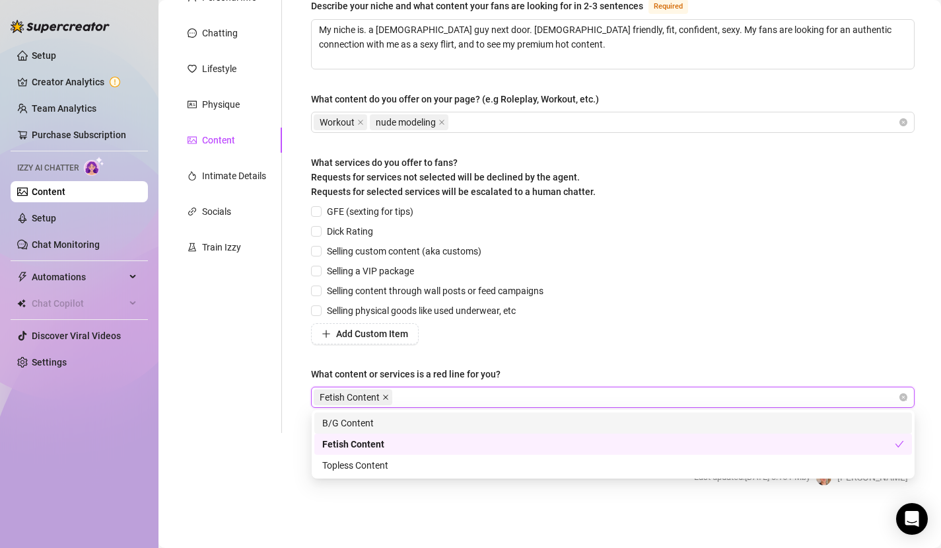
click at [388, 396] on icon "close" at bounding box center [385, 397] width 7 height 7
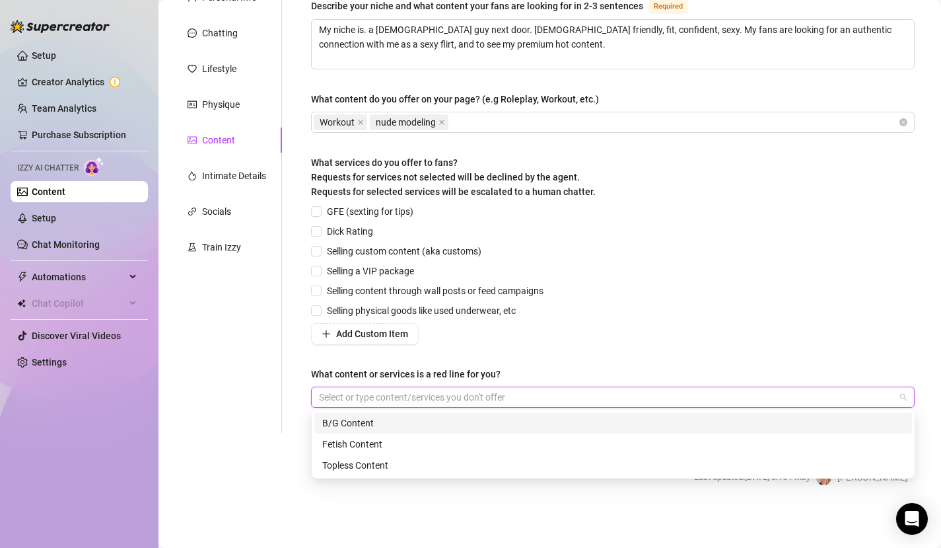
click at [471, 342] on div "Add Custom Item" at bounding box center [430, 333] width 238 height 21
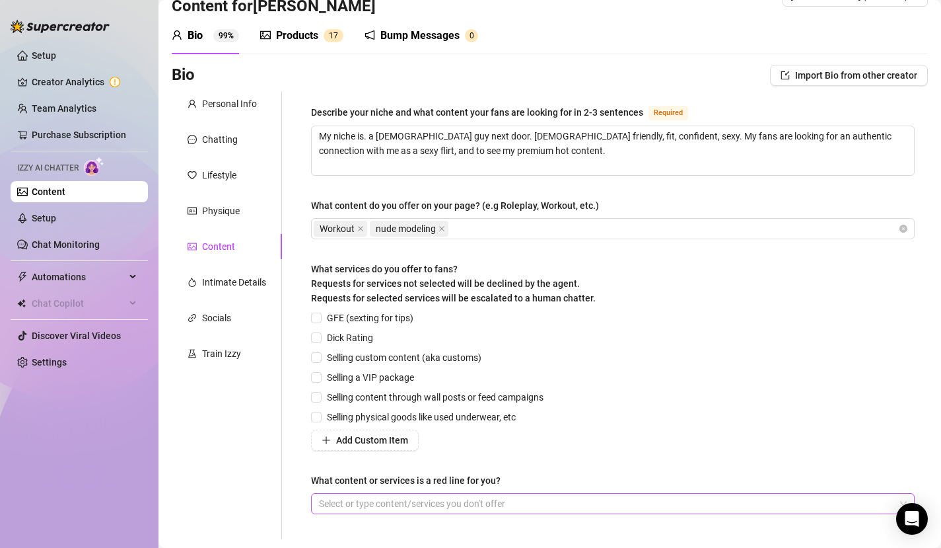
scroll to position [75, 0]
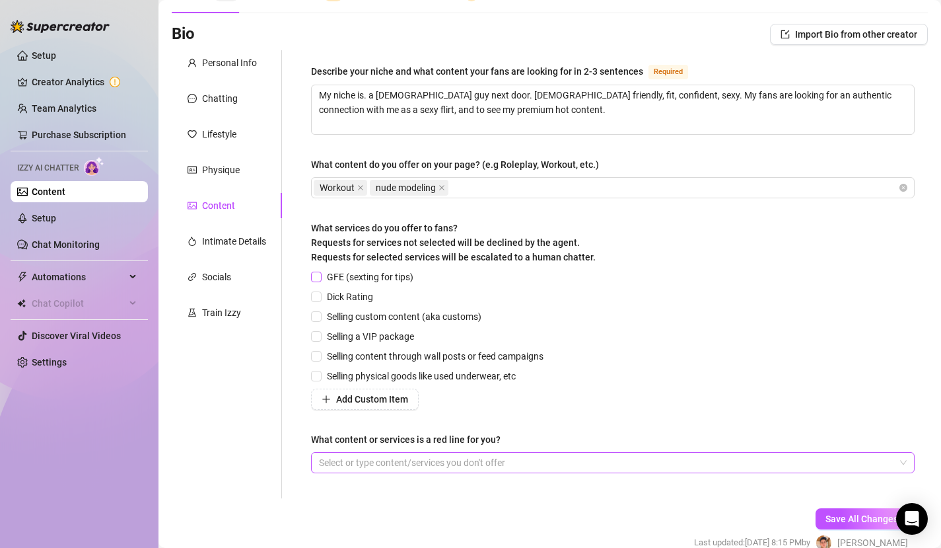
click at [332, 272] on span "GFE (sexting for tips)" at bounding box center [370, 276] width 97 height 15
click at [320, 272] on input "GFE (sexting for tips)" at bounding box center [315, 275] width 9 height 9
checkbox input "true"
click at [358, 296] on span "Dick Rating" at bounding box center [350, 296] width 57 height 15
click at [320, 296] on input "Dick Rating" at bounding box center [315, 295] width 9 height 9
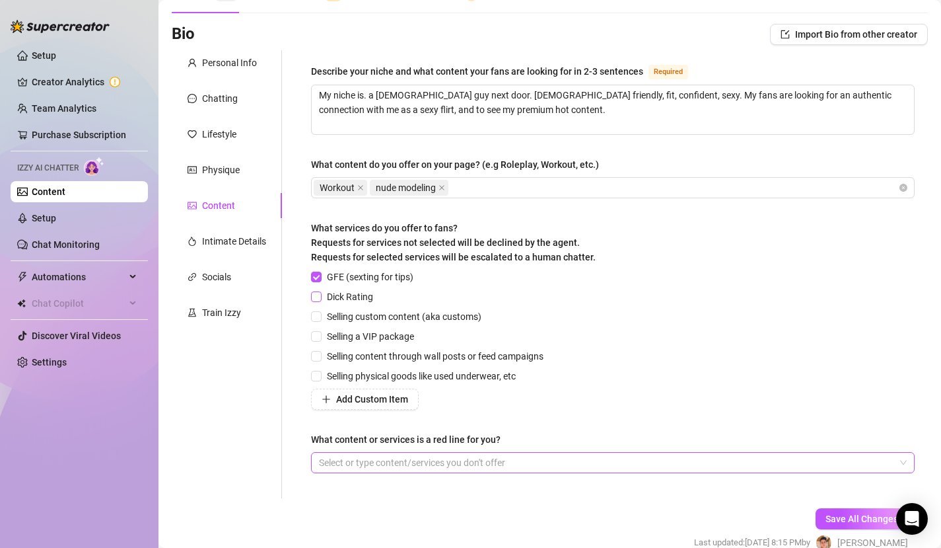
checkbox input "true"
click at [361, 402] on span "Add Custom Item" at bounding box center [372, 399] width 72 height 11
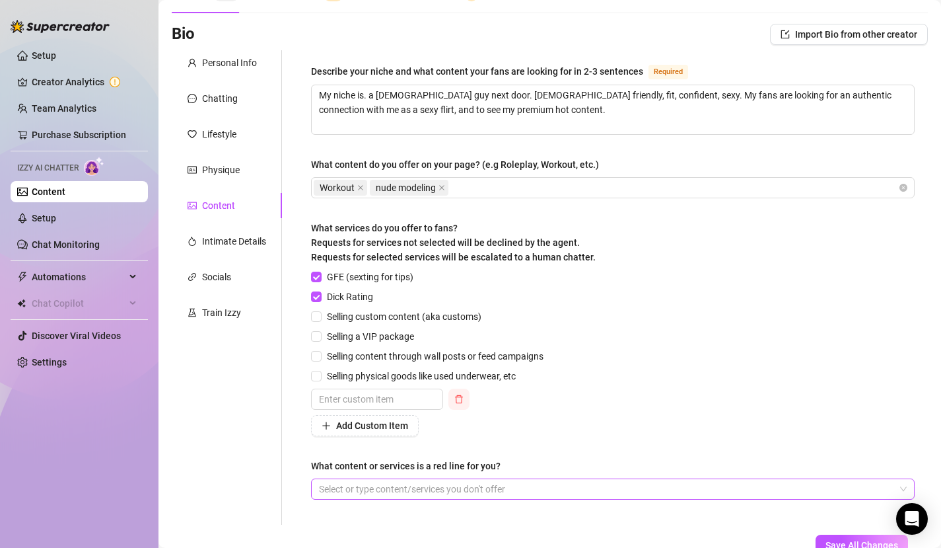
click at [455, 402] on icon "delete" at bounding box center [458, 398] width 9 height 9
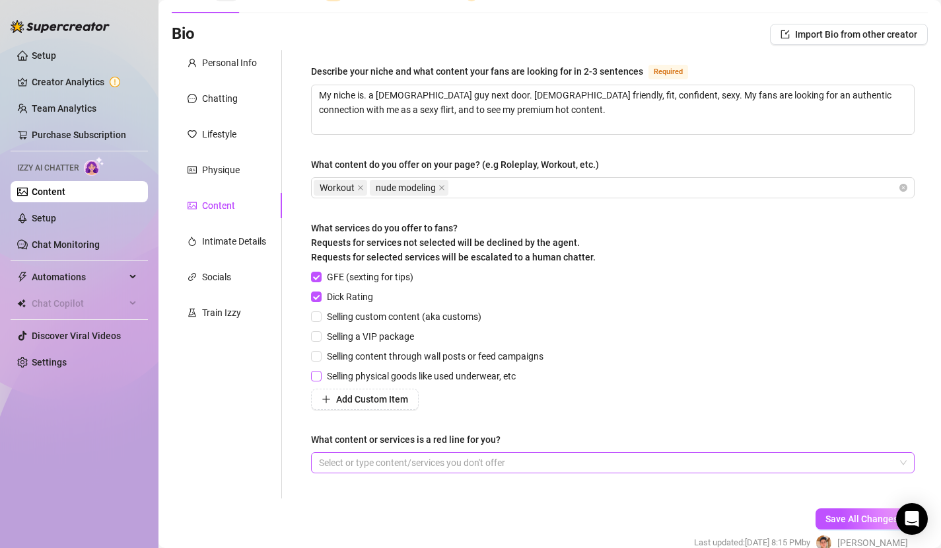
click at [396, 375] on span "Selling physical goods like used underwear, etc" at bounding box center [421, 376] width 199 height 15
click at [320, 375] on input "Selling physical goods like used underwear, etc" at bounding box center [315, 375] width 9 height 9
checkbox input "true"
click at [399, 353] on span "Selling content through wall posts or feed campaigns" at bounding box center [435, 356] width 227 height 15
click at [320, 353] on input "Selling content through wall posts or feed campaigns" at bounding box center [315, 355] width 9 height 9
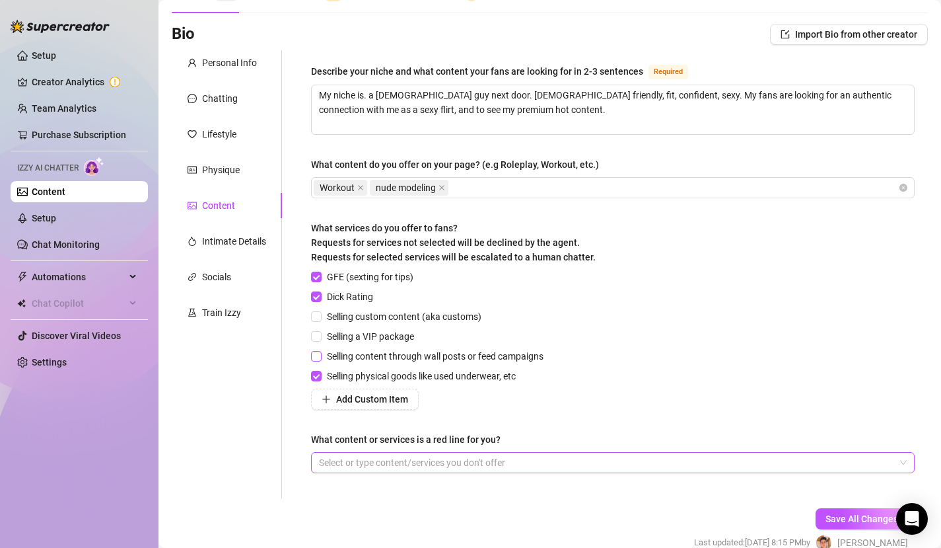
checkbox input "true"
click at [392, 338] on span "Selling a VIP package" at bounding box center [371, 336] width 98 height 15
click at [320, 338] on input "Selling a VIP package" at bounding box center [315, 335] width 9 height 9
click at [388, 338] on span "Selling a VIP package" at bounding box center [371, 336] width 98 height 15
click at [320, 338] on input "Selling a VIP package" at bounding box center [315, 335] width 9 height 9
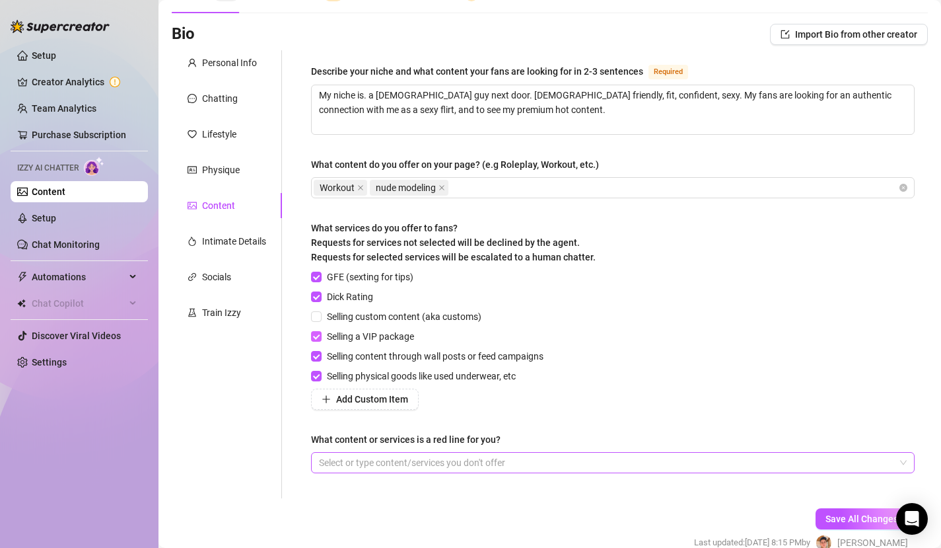
checkbox input "false"
click at [393, 317] on span "Selling custom content (aka customs)" at bounding box center [404, 316] width 165 height 15
click at [320, 317] on input "Selling custom content (aka customs)" at bounding box center [315, 315] width 9 height 9
click at [462, 319] on span "Selling custom content (aka customs)" at bounding box center [404, 316] width 165 height 15
click at [320, 319] on input "Selling custom content (aka customs)" at bounding box center [315, 315] width 9 height 9
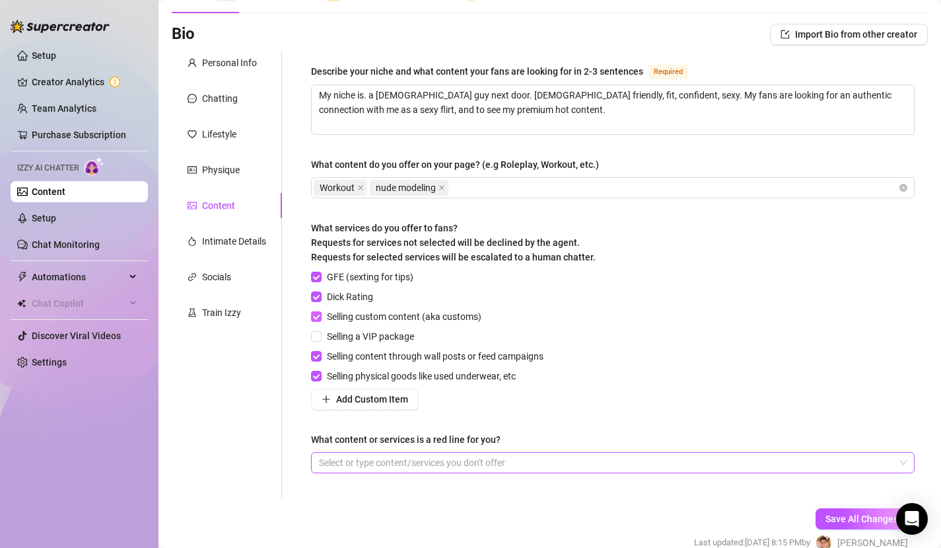
checkbox input "false"
click at [475, 377] on span "Selling physical goods like used underwear, etc" at bounding box center [421, 376] width 199 height 15
click at [320, 377] on input "Selling physical goods like used underwear, etc" at bounding box center [315, 375] width 9 height 9
checkbox input "false"
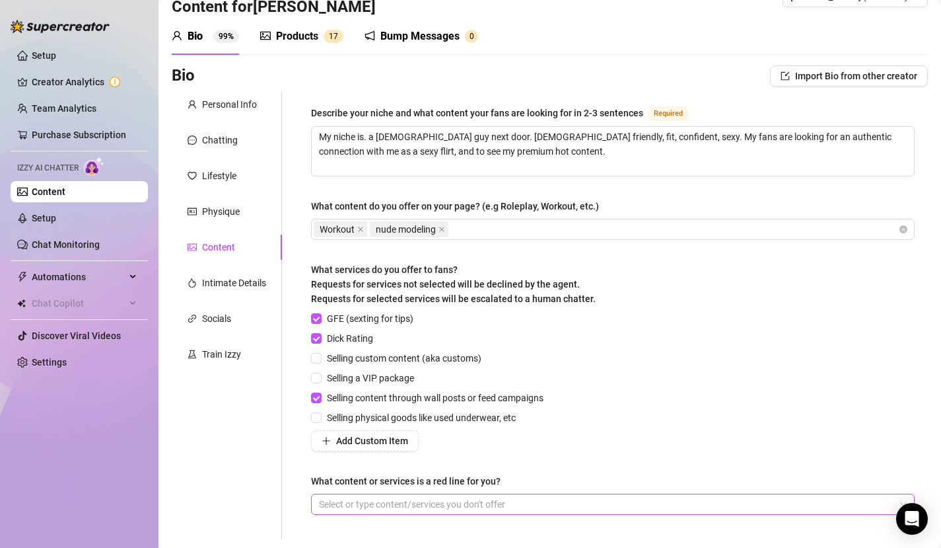
scroll to position [32, 0]
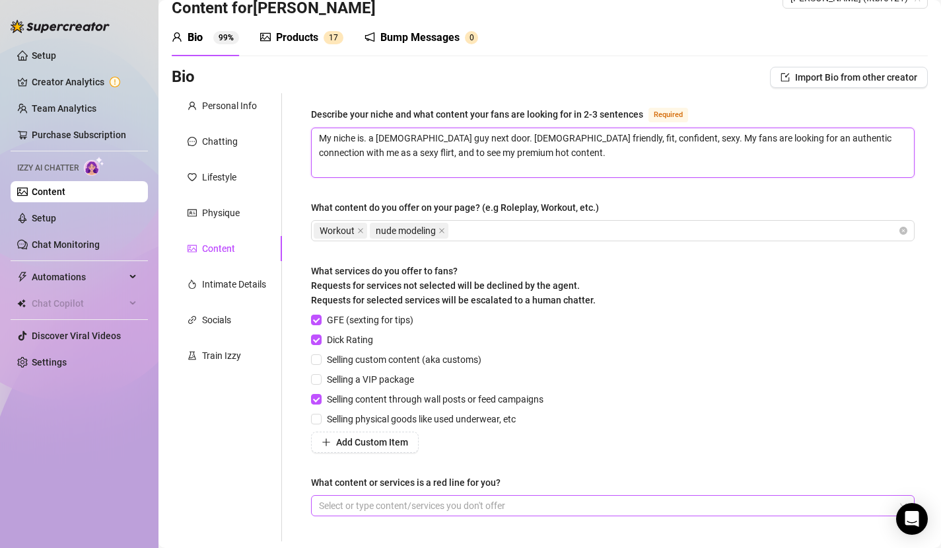
click at [369, 138] on textarea "My niche is. a [DEMOGRAPHIC_DATA] guy next door. [DEMOGRAPHIC_DATA] friendly, f…" at bounding box center [613, 152] width 602 height 49
type textarea "My niche is a [DEMOGRAPHIC_DATA] guy next door. [DEMOGRAPHIC_DATA] friendly, fi…"
type textarea "My niche is I a [DEMOGRAPHIC_DATA] guy next door. [DEMOGRAPHIC_DATA] friendly, …"
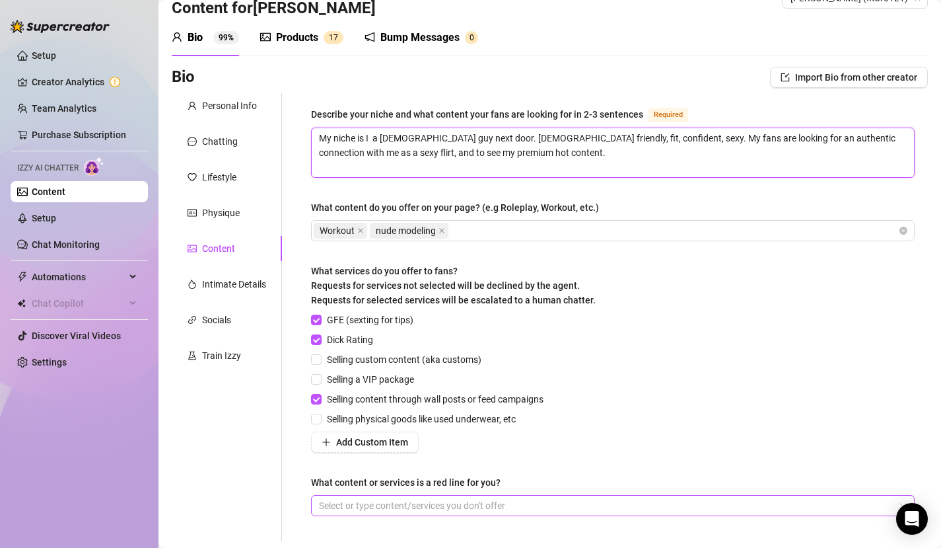
type textarea "My niche is I a a [DEMOGRAPHIC_DATA] guy next door. [DEMOGRAPHIC_DATA] friendly…"
type textarea "My niche is I am a [DEMOGRAPHIC_DATA] guy next door. [DEMOGRAPHIC_DATA] friendl…"
click at [602, 177] on div "Describe your niche and what content your fans are looking for in 2-3 sentences…" at bounding box center [613, 316] width 604 height 421
click at [408, 135] on textarea "My niche is I am a [DEMOGRAPHIC_DATA] guy next door. [DEMOGRAPHIC_DATA] friendl…" at bounding box center [613, 152] width 602 height 49
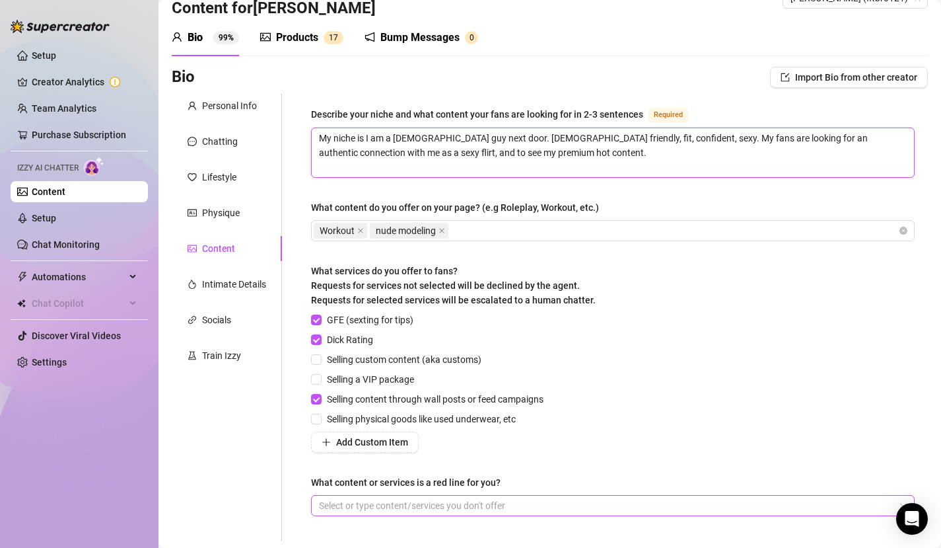
type textarea "My niche is I am a guy next door. [DEMOGRAPHIC_DATA] friendly, fit, confident, …"
click at [440, 184] on div "Describe your niche and what content your fans are looking for in 2-3 sentences…" at bounding box center [613, 316] width 604 height 421
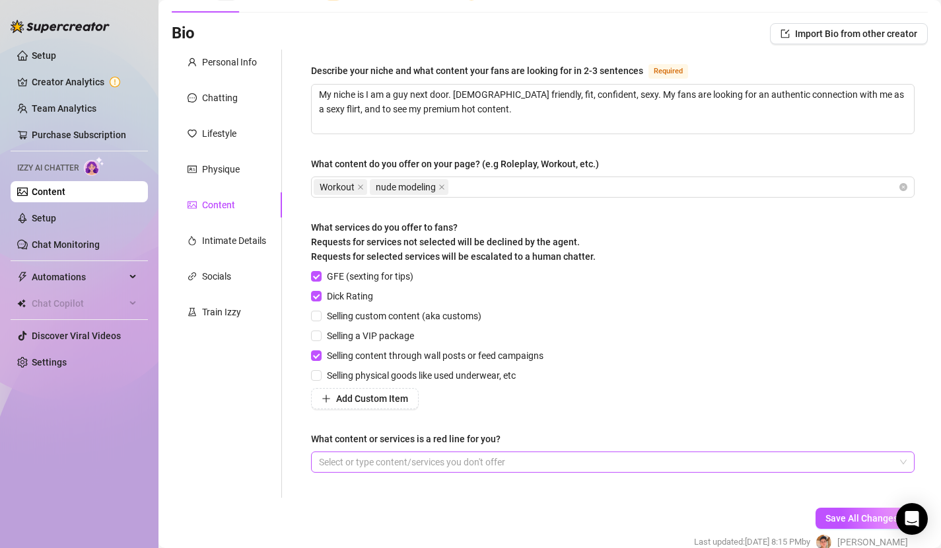
scroll to position [90, 0]
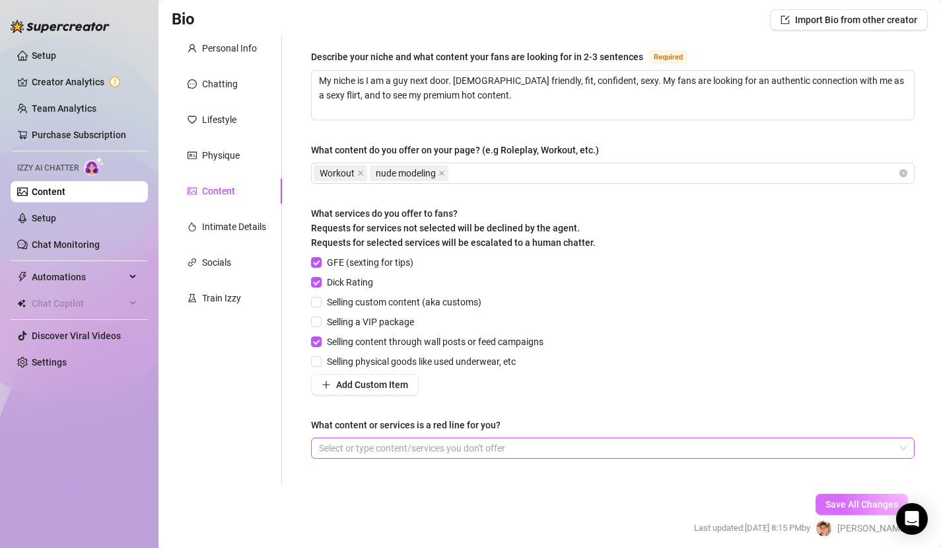
click at [828, 490] on button "Save All Changes" at bounding box center [862, 503] width 92 height 21
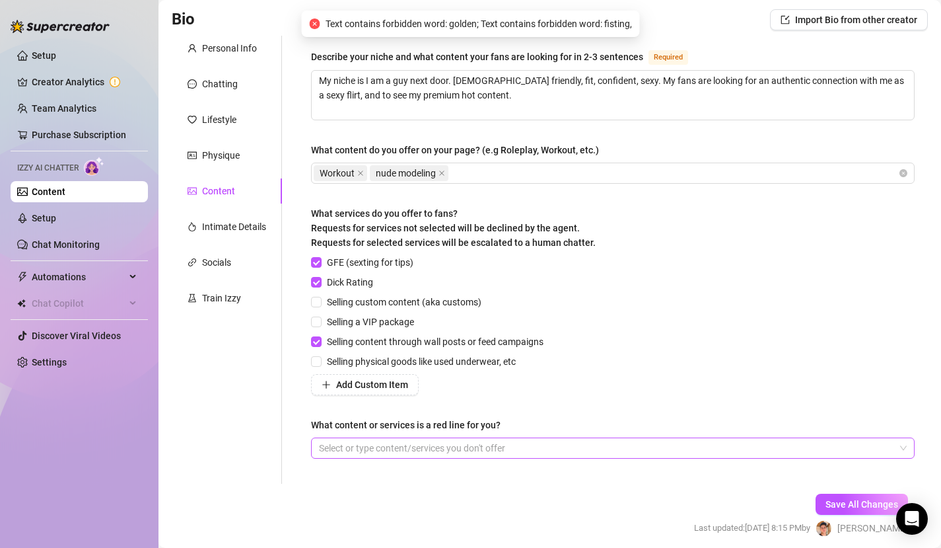
scroll to position [0, 0]
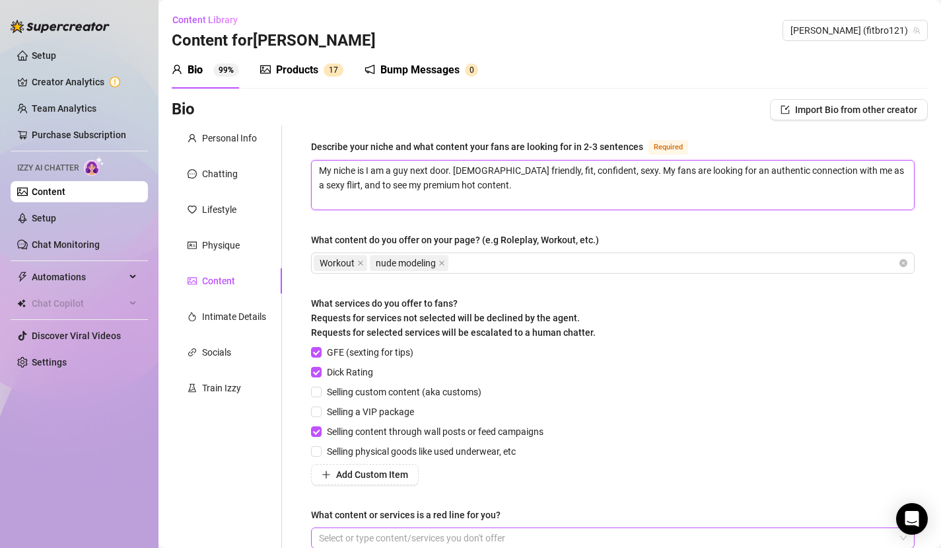
click at [623, 197] on textarea "My niche is I am a guy next door. [DEMOGRAPHIC_DATA] friendly, fit, confident, …" at bounding box center [613, 184] width 602 height 49
click at [366, 170] on textarea "My niche is I am a guy next door. [DEMOGRAPHIC_DATA] friendly, fit, confident, …" at bounding box center [613, 184] width 602 height 49
click at [371, 169] on textarea "My niche is I am a guy next door. [DEMOGRAPHIC_DATA] friendly, fit, confident, …" at bounding box center [613, 184] width 602 height 49
drag, startPoint x: 396, startPoint y: 171, endPoint x: 368, endPoint y: 172, distance: 27.7
click at [368, 172] on textarea "My niche is I am a guy next door. [DEMOGRAPHIC_DATA] friendly, fit, confident, …" at bounding box center [613, 184] width 602 height 49
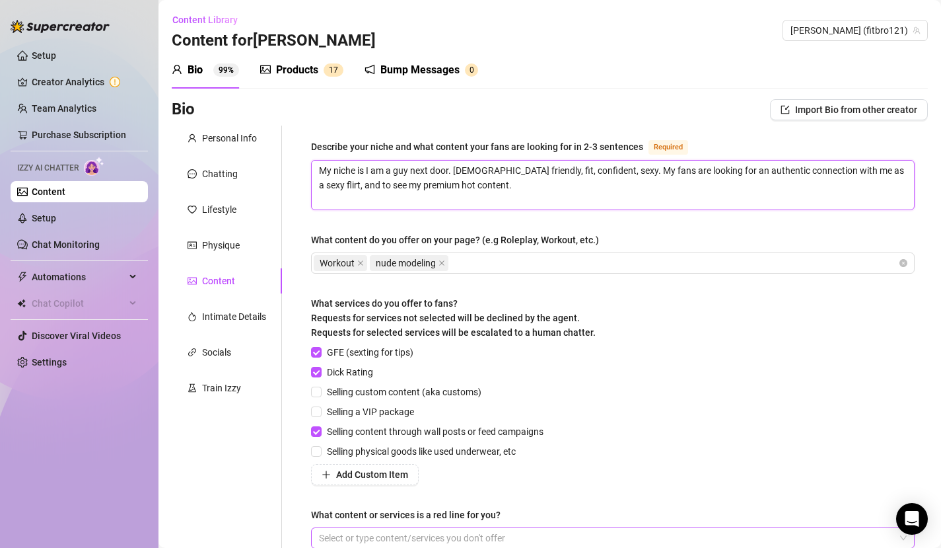
type textarea "My niche is bguy next door. [DEMOGRAPHIC_DATA] friendly, fit, confident, sexy. …"
type textarea "My niche is beguy next door. [DEMOGRAPHIC_DATA] friendly, fit, confident, sexy.…"
type textarea "My niche is beiguy next door. [DEMOGRAPHIC_DATA] friendly, fit, confident, sexy…"
type textarea "My niche is beinguy next door. [DEMOGRAPHIC_DATA] friendly, fit, confident, sex…"
type textarea "My niche is beingguy next door. [DEMOGRAPHIC_DATA] friendly, fit, confident, se…"
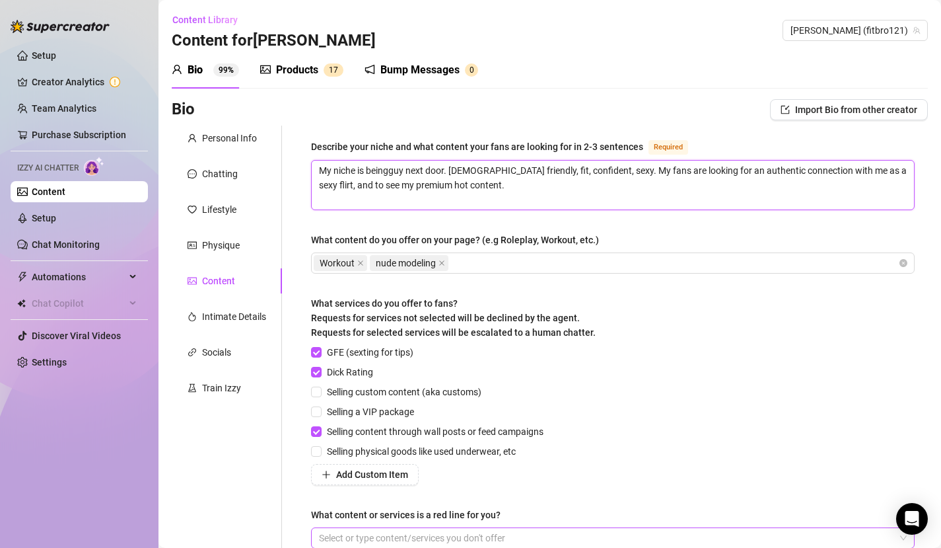
type textarea "My niche is being guy next door. [DEMOGRAPHIC_DATA] friendly, fit, confident, s…"
type textarea "My niche is being aguy next door. [DEMOGRAPHIC_DATA] friendly, fit, confident, …"
type textarea "My niche is being a guy next door. [DEMOGRAPHIC_DATA] friendly, fit, confident,…"
click at [459, 167] on textarea "My niche is being a guy next door. [DEMOGRAPHIC_DATA] friendly, fit, confident,…" at bounding box center [613, 184] width 602 height 49
click at [479, 168] on textarea "My niche is being a guy next door. [DEMOGRAPHIC_DATA] friendly, fit, confident,…" at bounding box center [613, 184] width 602 height 49
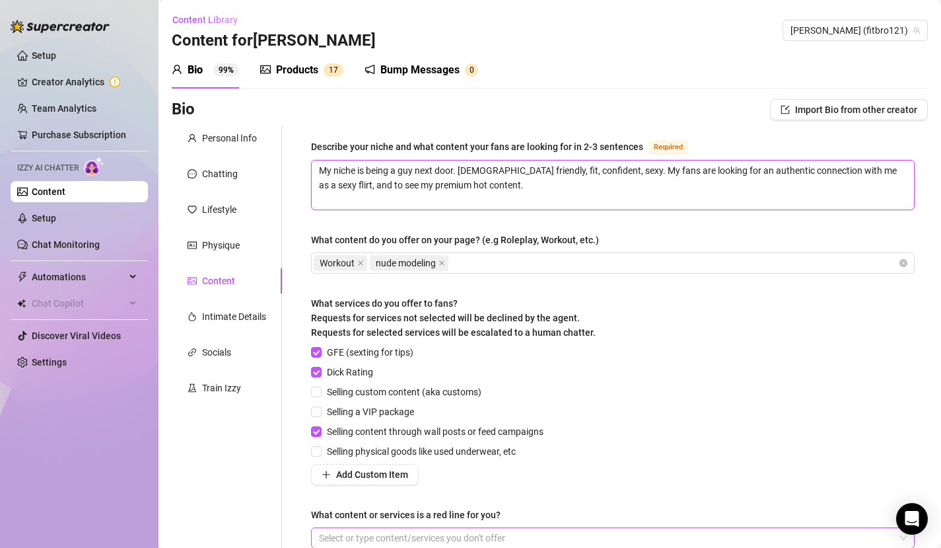
type textarea "My niche is being a guy next door. Gayfriendly, fit, confident, sexy. My fans a…"
type textarea "My niche is being a guy next door. [DEMOGRAPHIC_DATA],friendly, fit, confident,…"
type textarea "My niche is being a guy next door. [DEMOGRAPHIC_DATA], friendly, fit, confident…"
type textarea "My niche is being a guy next door. [DEMOGRAPHIC_DATA], afriendly, fit, confiden…"
type textarea "My niche is being a guy next door. [DEMOGRAPHIC_DATA], aufriendly, fit, confide…"
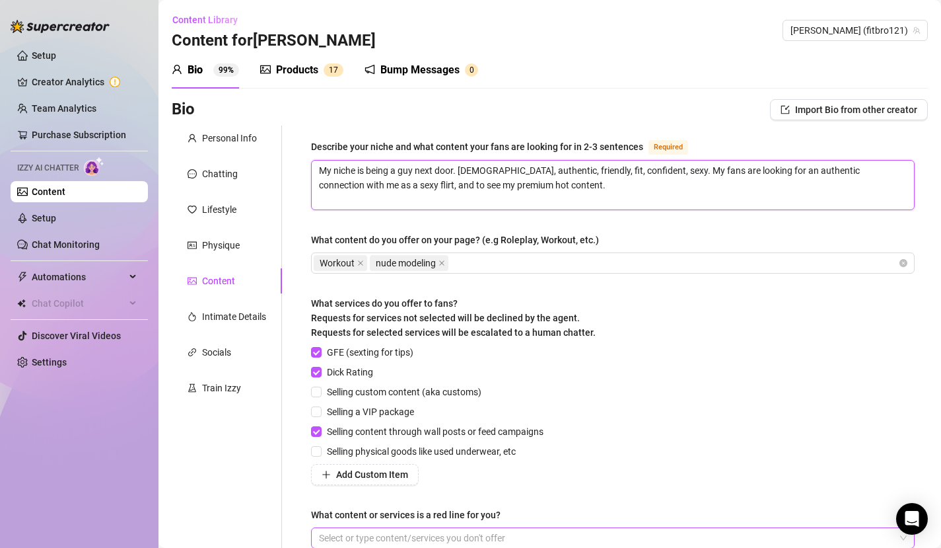
click at [634, 172] on textarea "My niche is being a guy next door. [DEMOGRAPHIC_DATA], authentic, friendly, fit…" at bounding box center [613, 184] width 602 height 49
click at [540, 180] on textarea "My niche is being a guy next door. [DEMOGRAPHIC_DATA], authentic, friendly, fit…" at bounding box center [613, 184] width 602 height 49
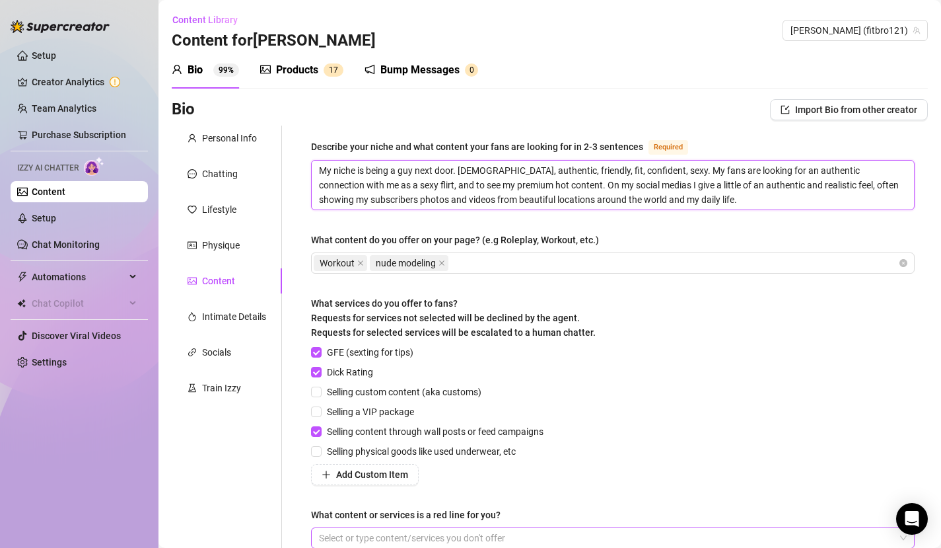
scroll to position [141, 0]
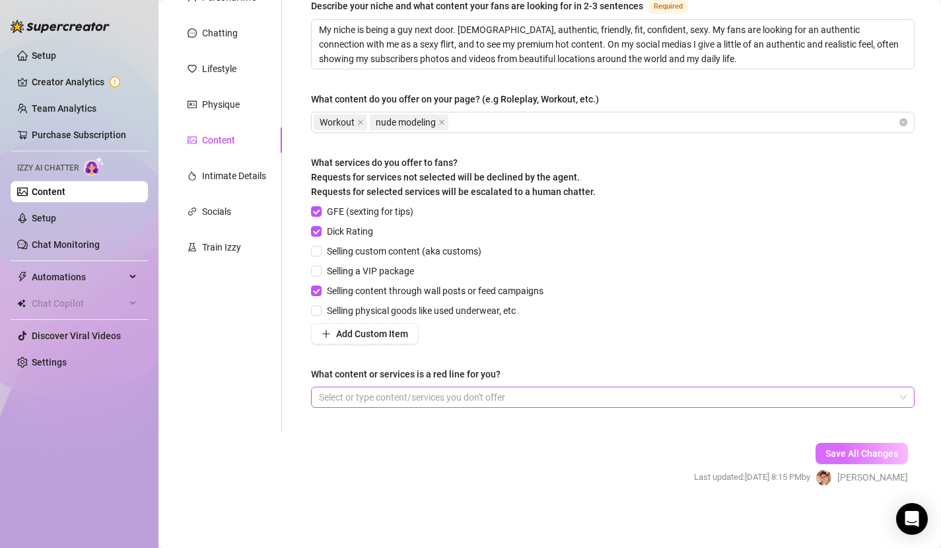
click at [849, 444] on button "Save All Changes" at bounding box center [862, 453] width 92 height 21
click at [880, 458] on button "Save All Changes" at bounding box center [862, 453] width 92 height 21
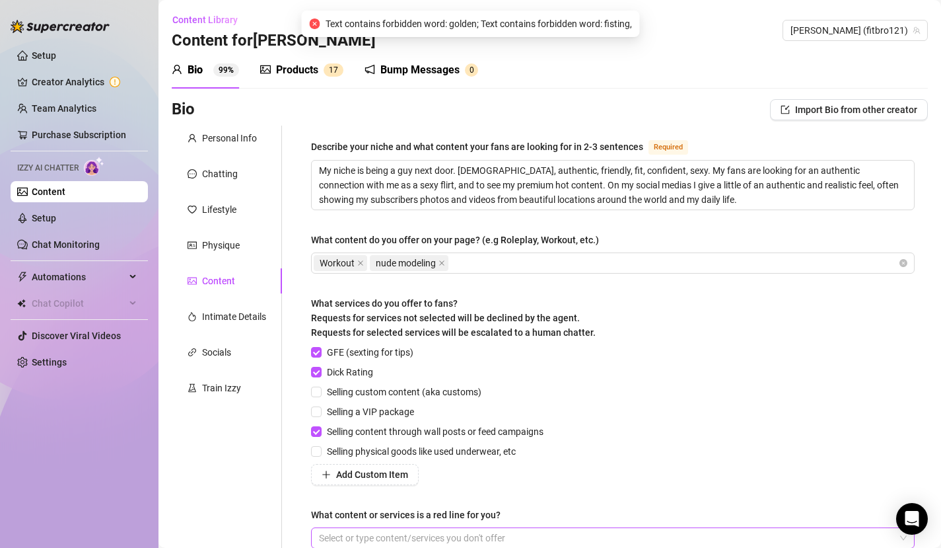
click at [404, 81] on div "Bump Messages 0" at bounding box center [422, 70] width 114 height 37
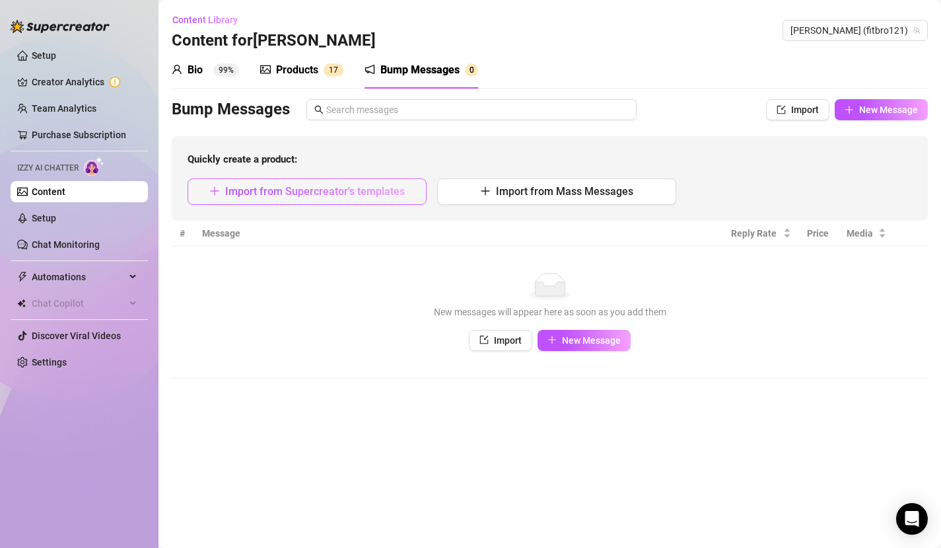
click at [304, 195] on span "Import from Supercreator's templates" at bounding box center [315, 191] width 180 height 13
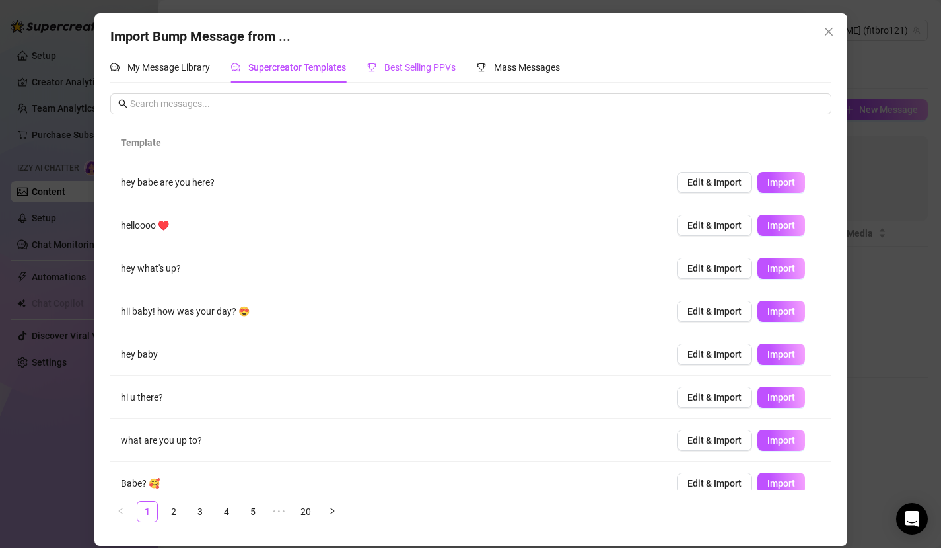
click at [389, 70] on span "Best Selling PPVs" at bounding box center [419, 67] width 71 height 11
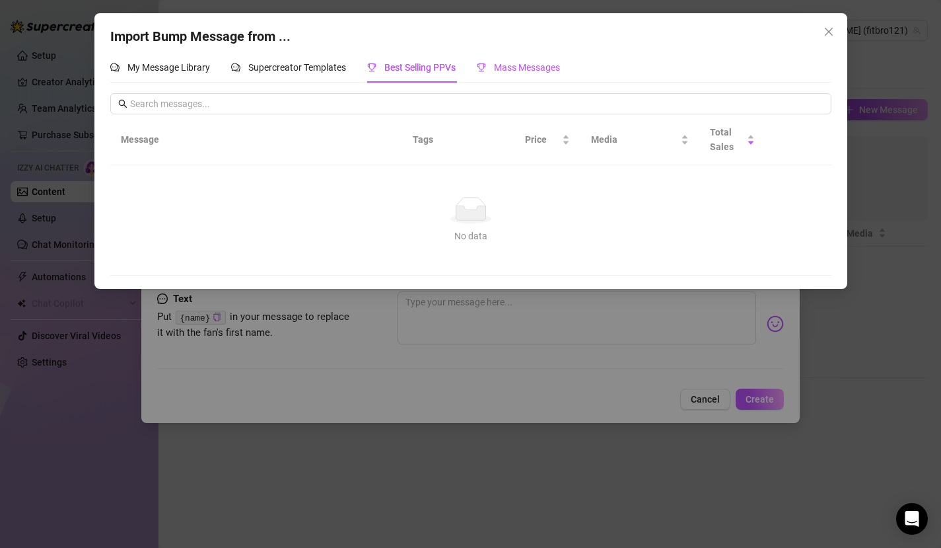
click at [518, 63] on span "Mass Messages" at bounding box center [527, 67] width 66 height 11
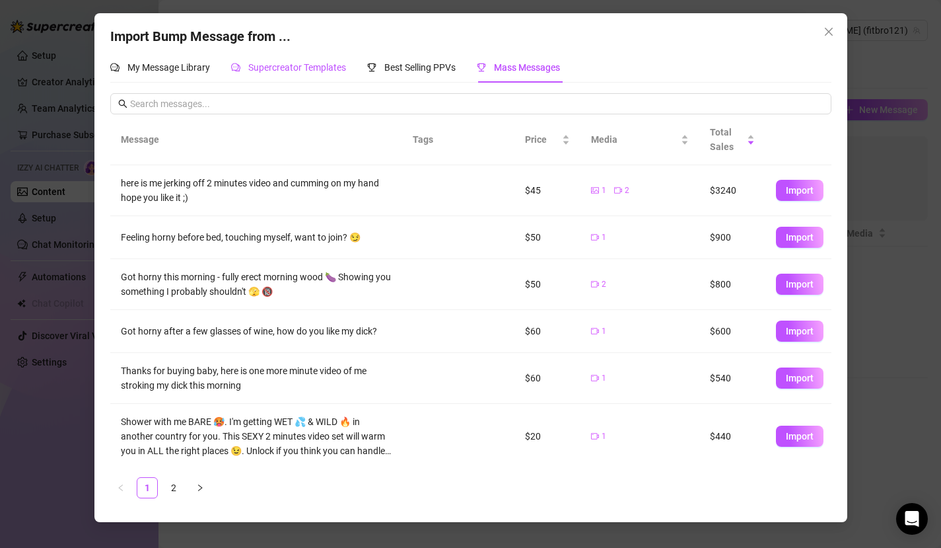
click at [303, 66] on span "Supercreator Templates" at bounding box center [297, 67] width 98 height 11
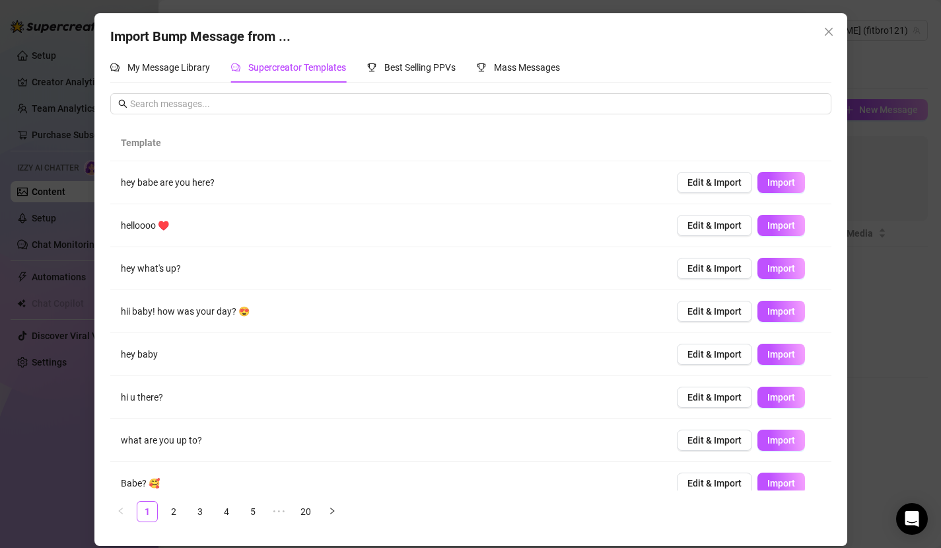
scroll to position [100, 0]
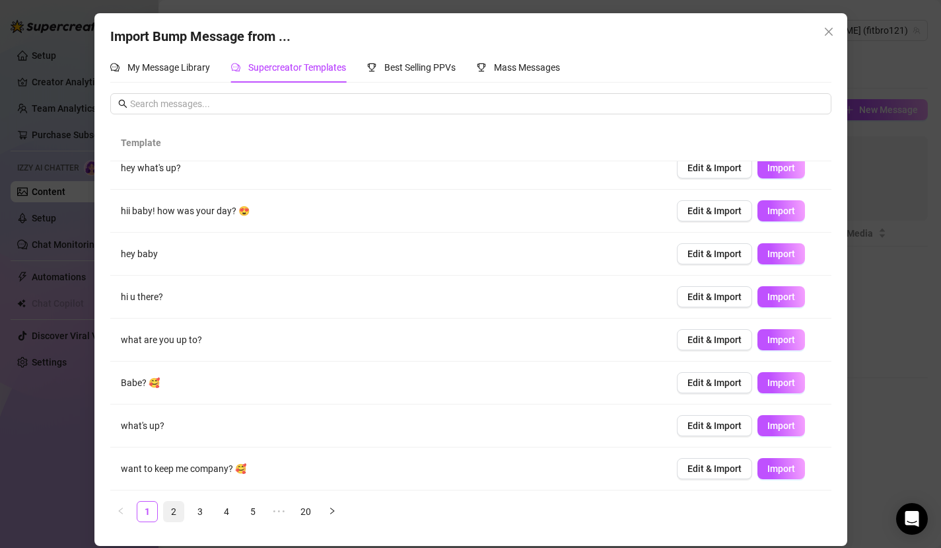
click at [180, 490] on link "2" at bounding box center [174, 511] width 20 height 20
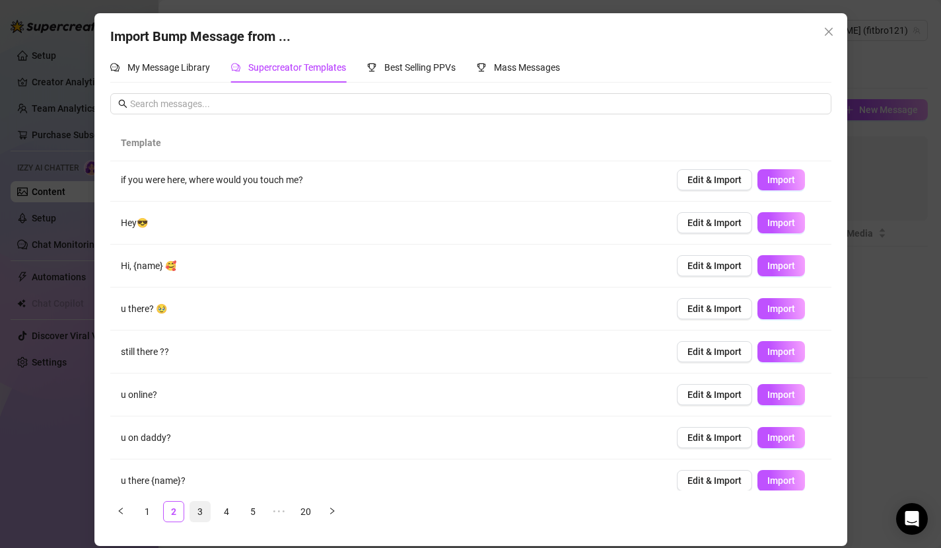
scroll to position [0, 0]
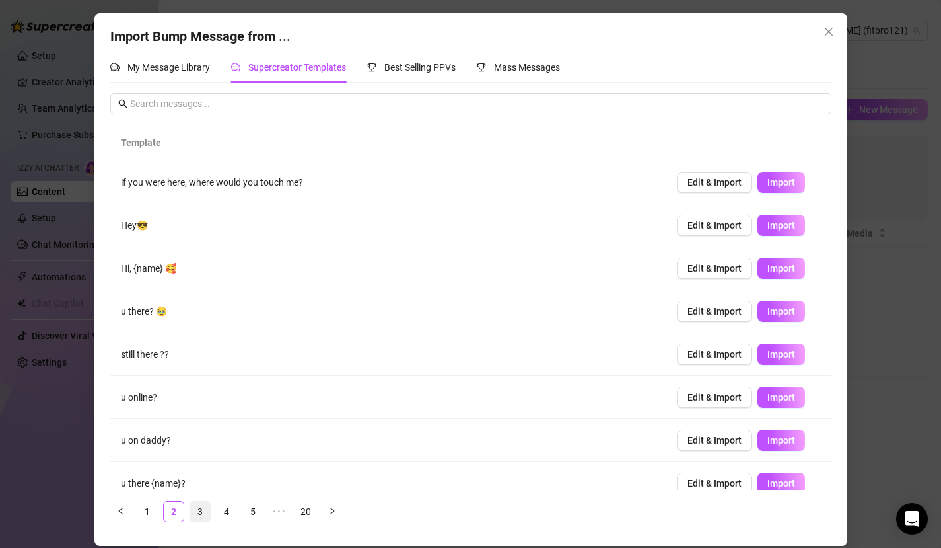
click at [200, 490] on link "3" at bounding box center [200, 511] width 20 height 20
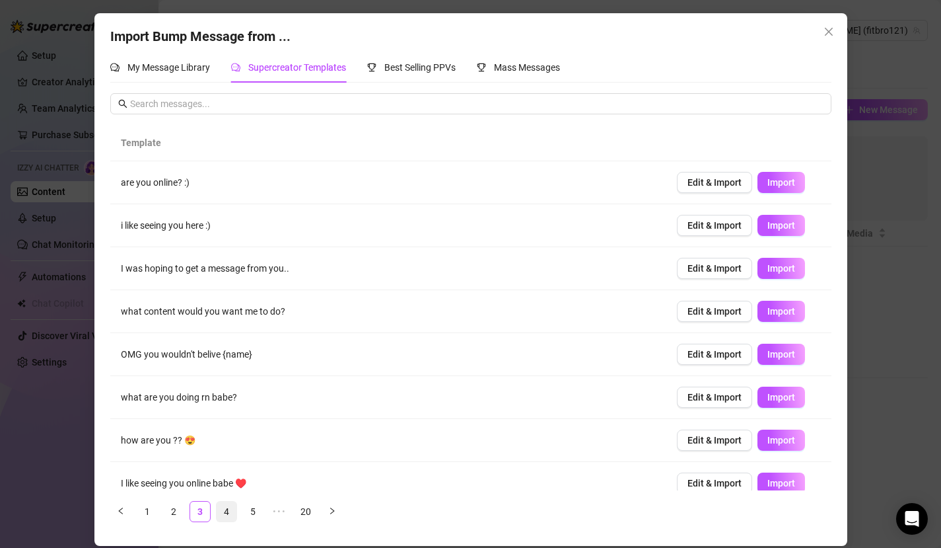
click at [231, 490] on link "4" at bounding box center [227, 511] width 20 height 20
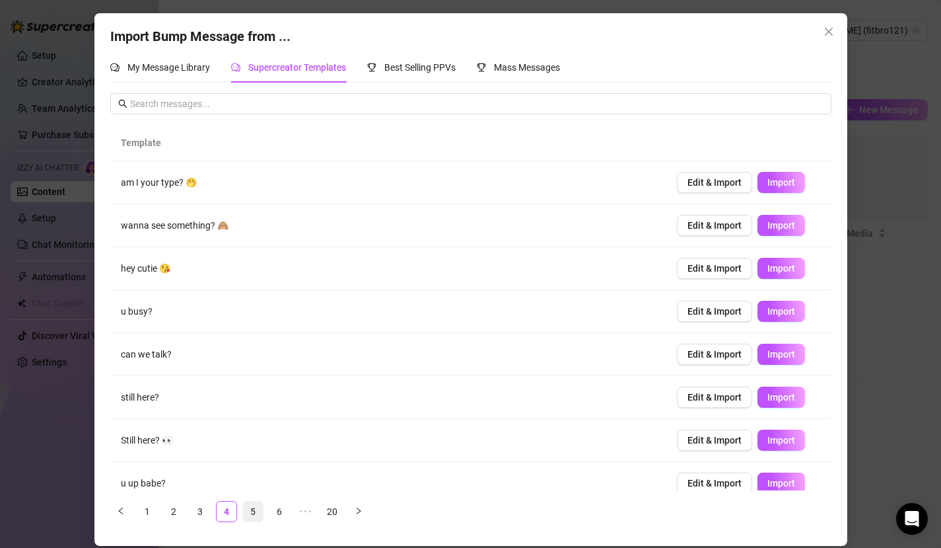
click at [258, 490] on link "5" at bounding box center [253, 511] width 20 height 20
click at [284, 490] on link "6" at bounding box center [279, 511] width 20 height 20
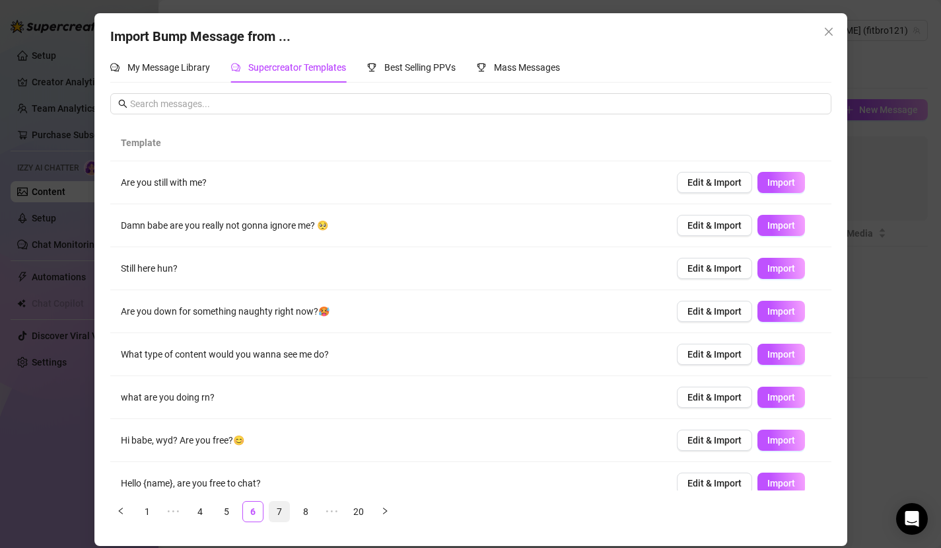
click at [287, 490] on link "7" at bounding box center [279, 511] width 20 height 20
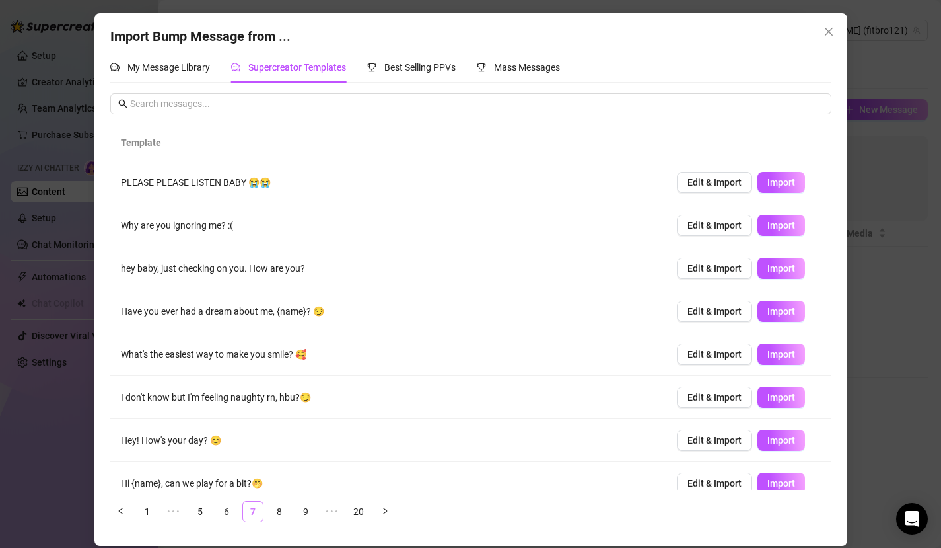
click at [287, 490] on link "8" at bounding box center [279, 511] width 20 height 20
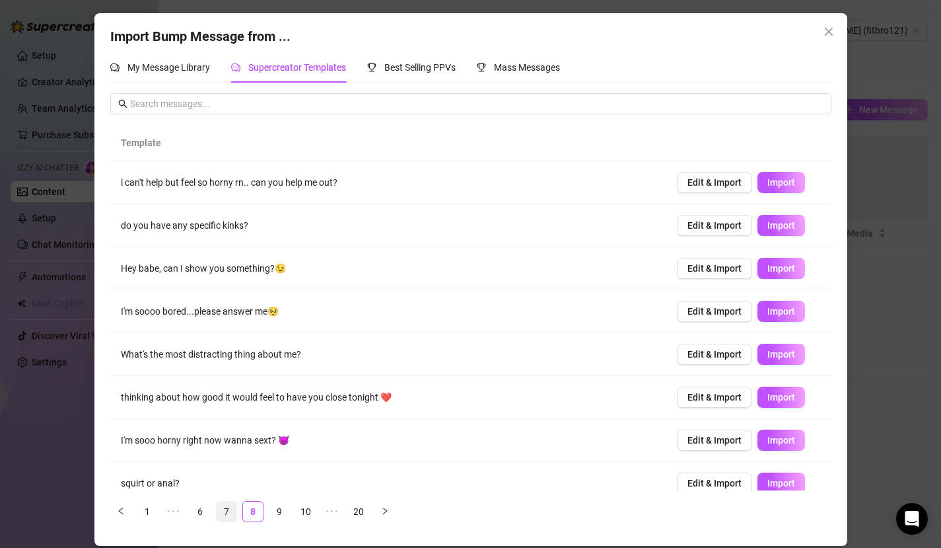
click at [287, 490] on link "9" at bounding box center [279, 511] width 20 height 20
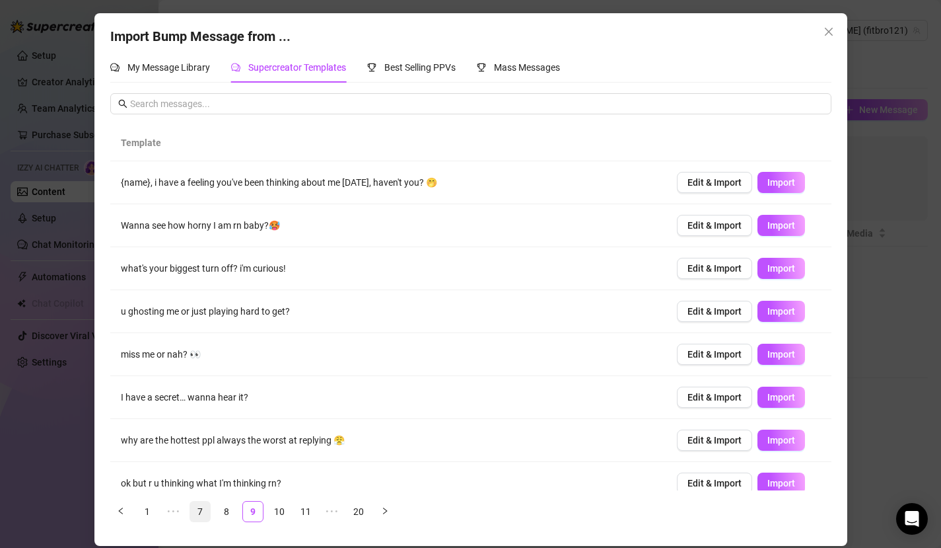
click at [287, 490] on link "10" at bounding box center [279, 511] width 20 height 20
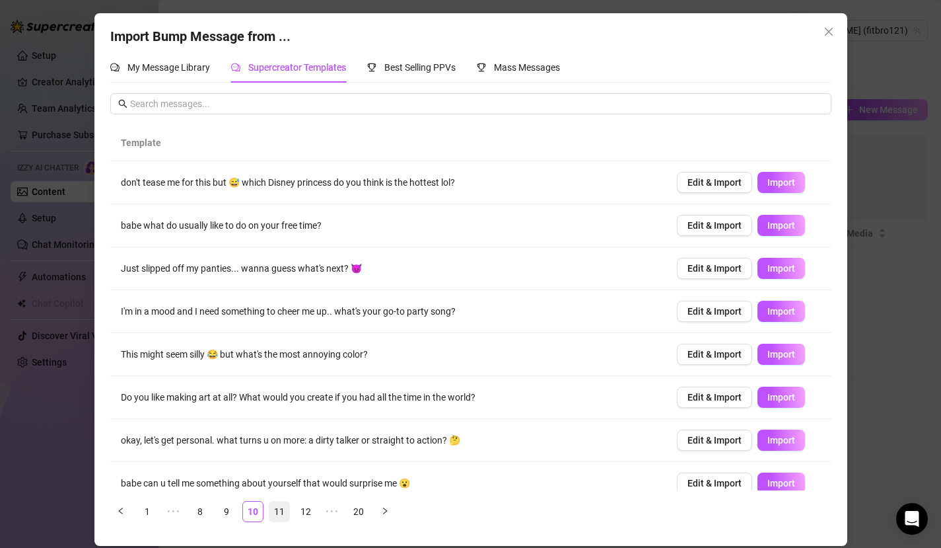
click at [280, 490] on link "11" at bounding box center [279, 511] width 20 height 20
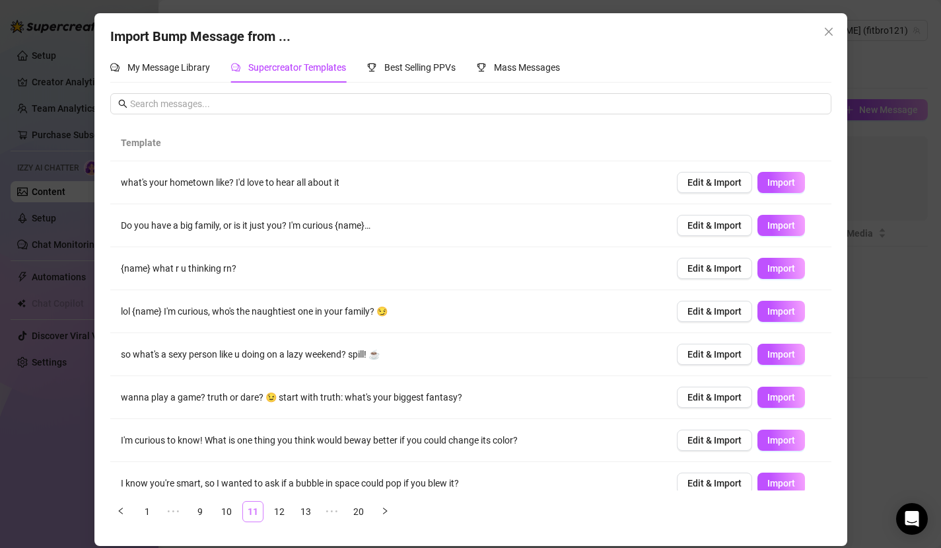
click at [280, 490] on link "12" at bounding box center [279, 511] width 20 height 20
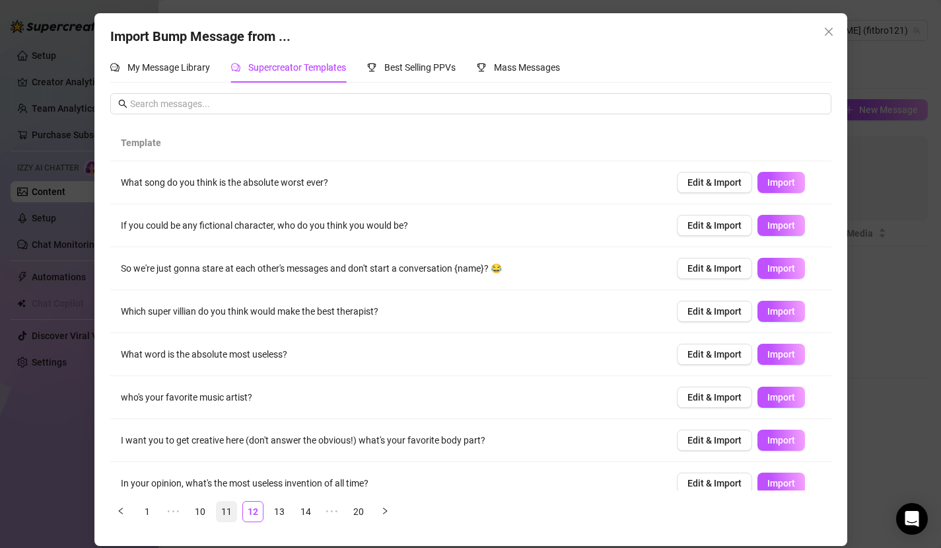
click at [280, 490] on link "13" at bounding box center [279, 511] width 20 height 20
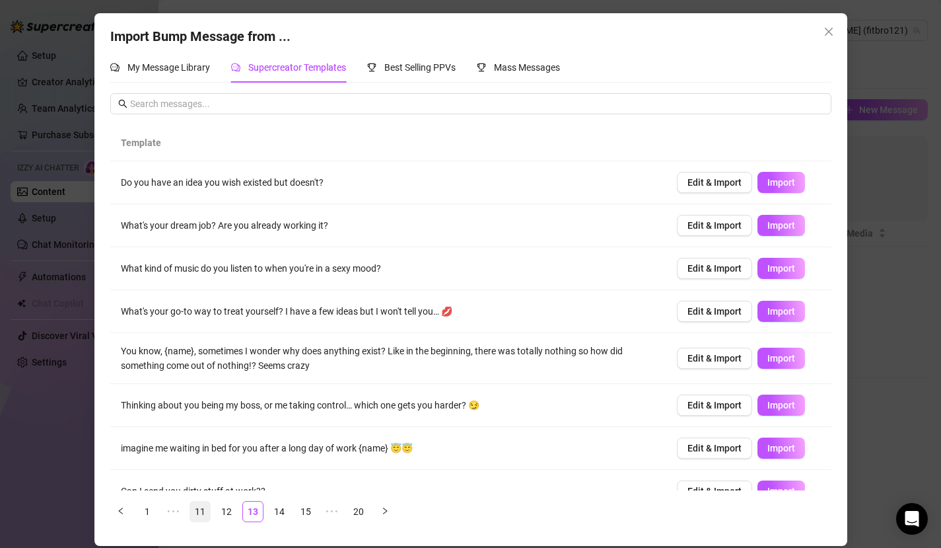
click at [280, 490] on link "14" at bounding box center [279, 511] width 20 height 20
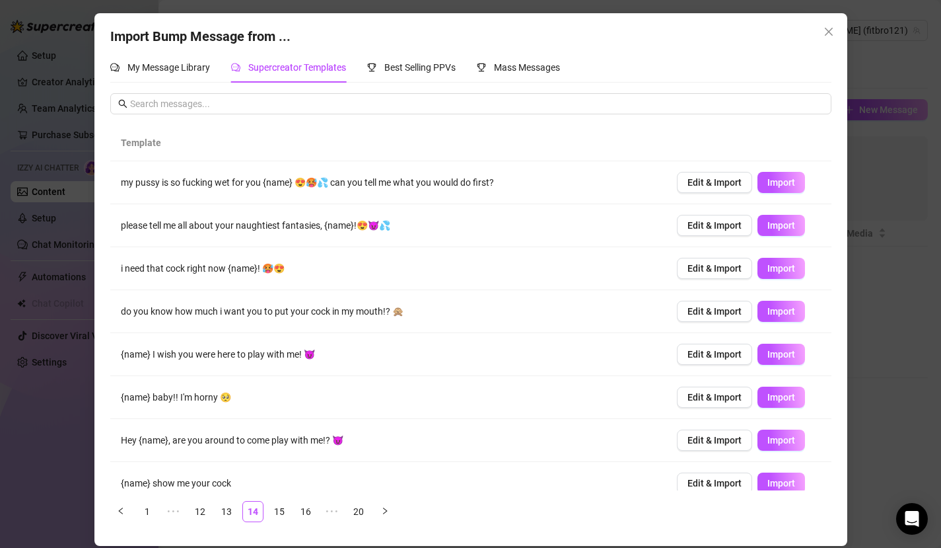
click at [280, 490] on link "15" at bounding box center [279, 511] width 20 height 20
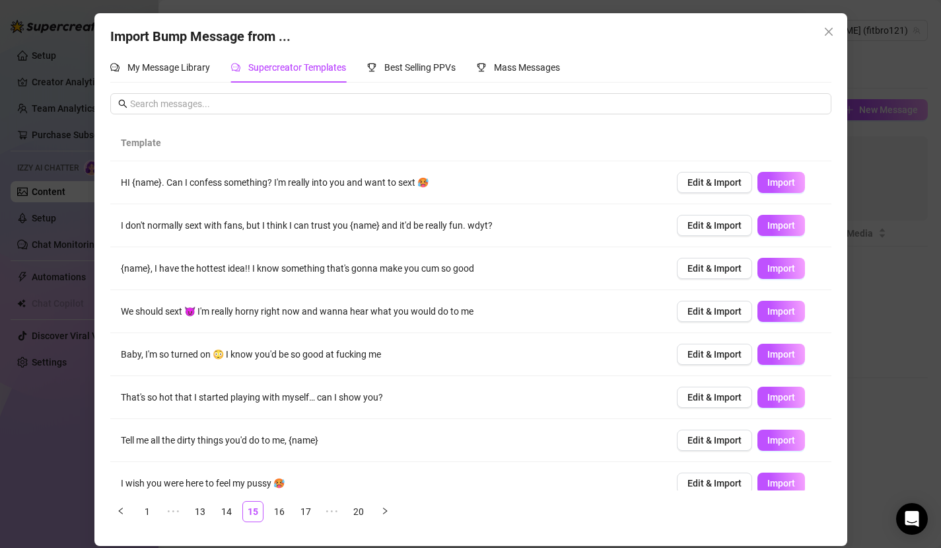
click at [280, 490] on link "16" at bounding box center [279, 511] width 20 height 20
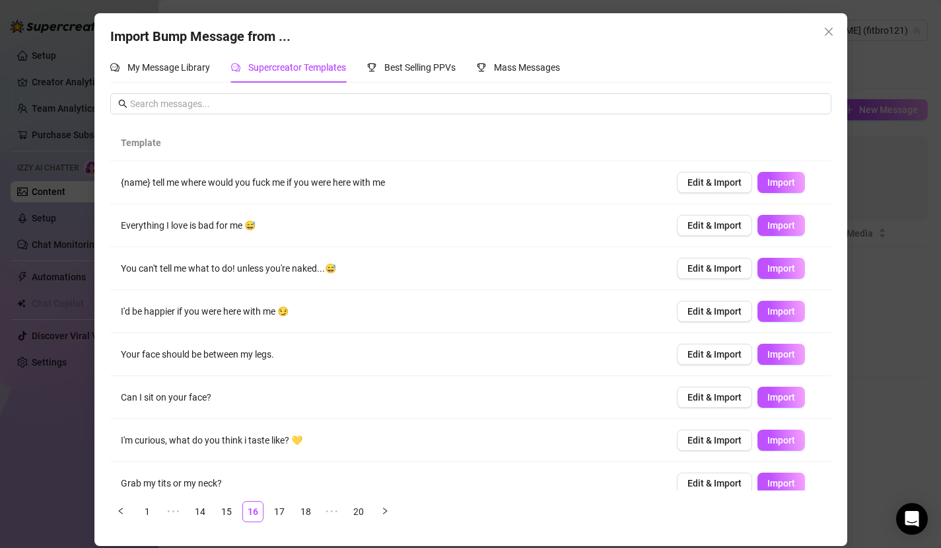
click at [280, 490] on link "17" at bounding box center [279, 511] width 20 height 20
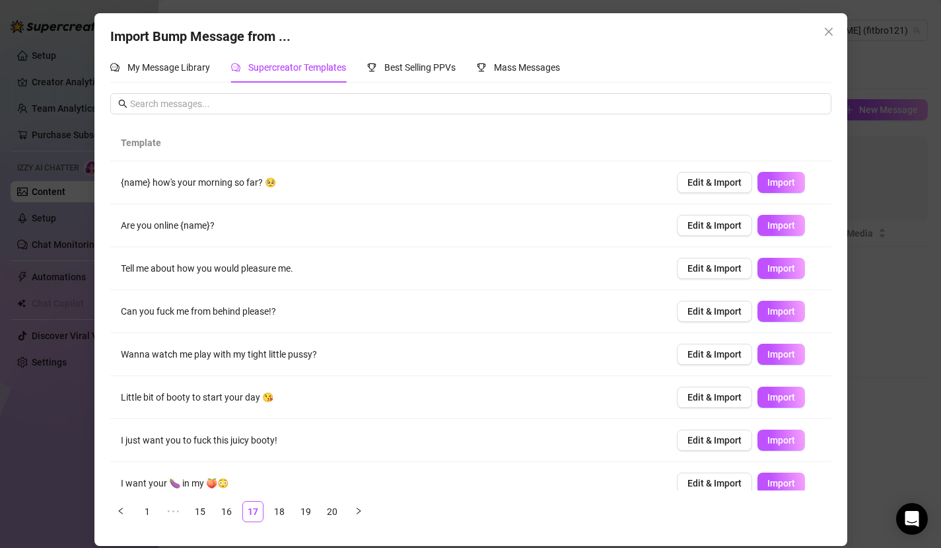
click at [280, 490] on link "18" at bounding box center [279, 511] width 20 height 20
click at [296, 490] on link "19" at bounding box center [306, 511] width 20 height 20
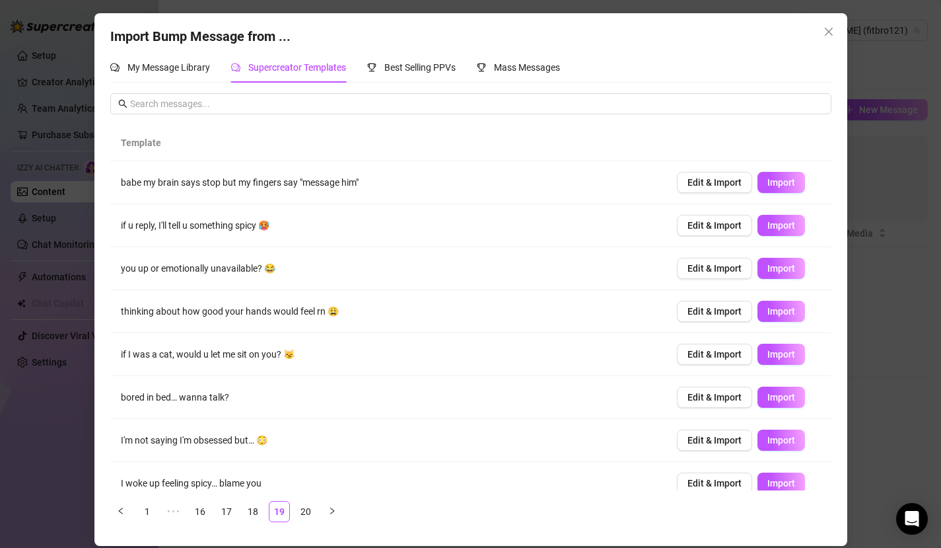
click at [280, 490] on link "19" at bounding box center [279, 511] width 20 height 20
click at [539, 78] on div "Mass Messages" at bounding box center [518, 67] width 83 height 30
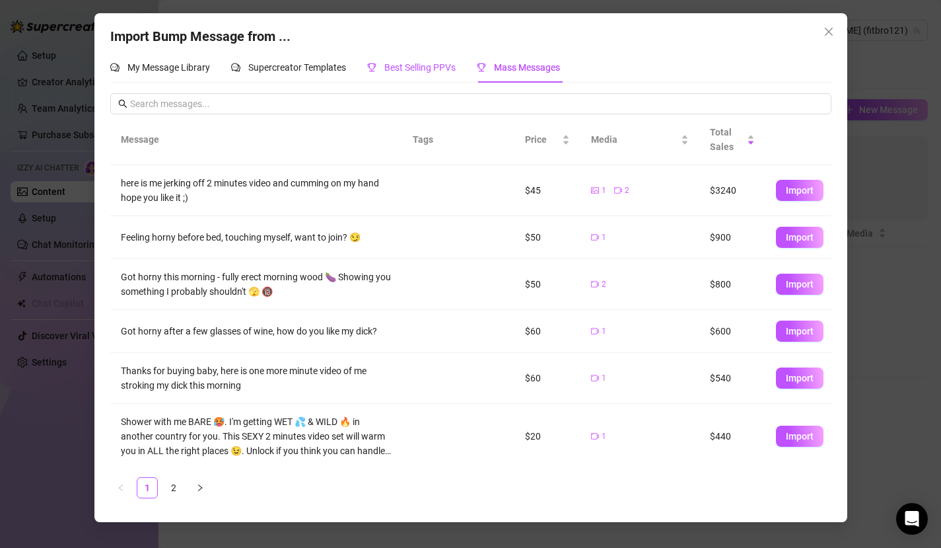
click at [390, 73] on div "Best Selling PPVs" at bounding box center [411, 67] width 89 height 15
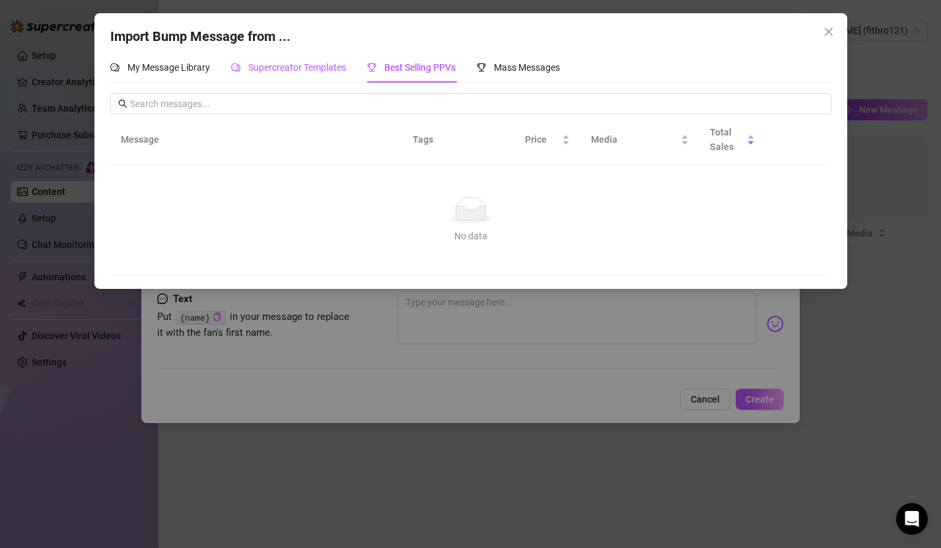
click at [318, 69] on span "Supercreator Templates" at bounding box center [297, 67] width 98 height 11
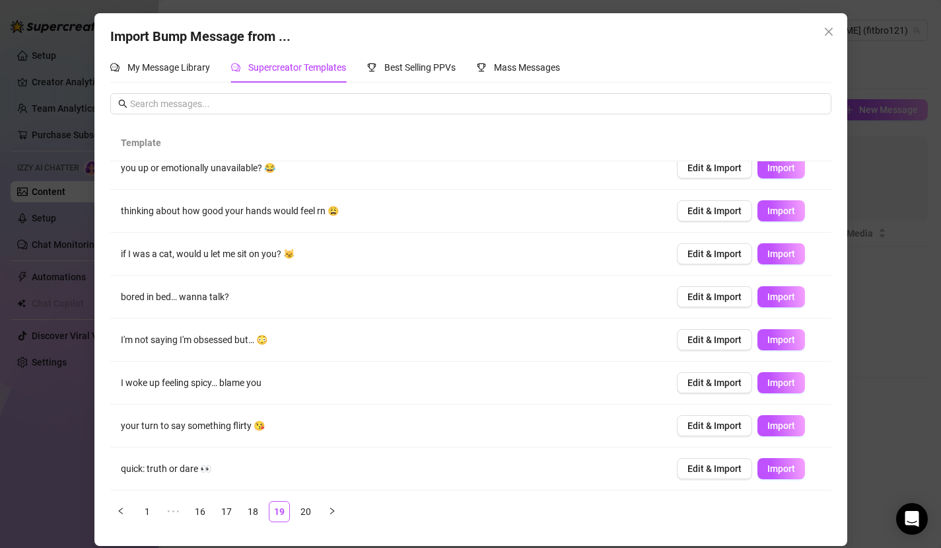
scroll to position [89, 0]
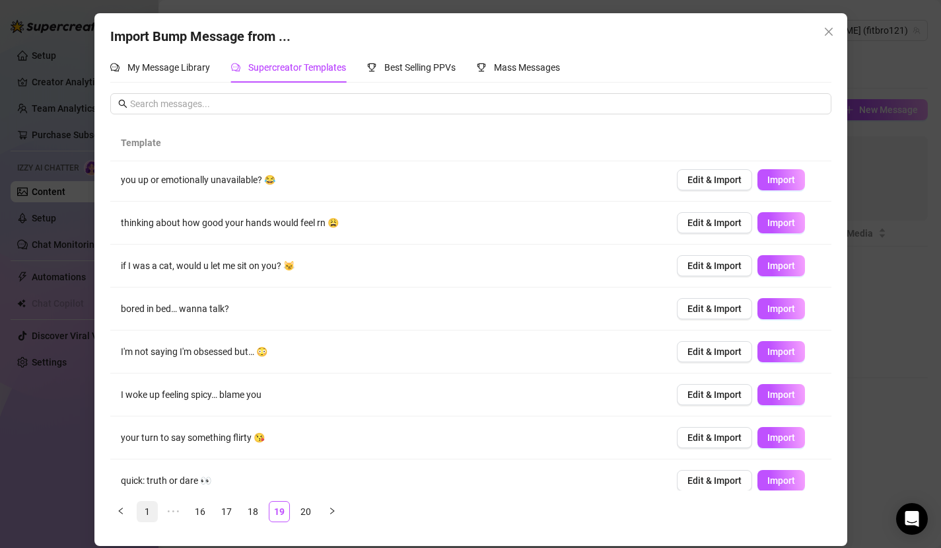
click at [149, 490] on link "1" at bounding box center [147, 511] width 20 height 20
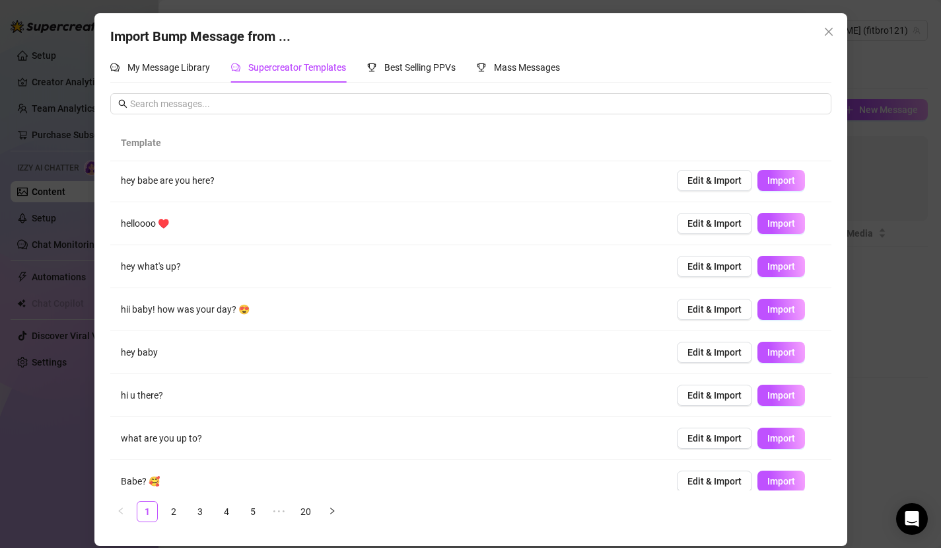
scroll to position [0, 0]
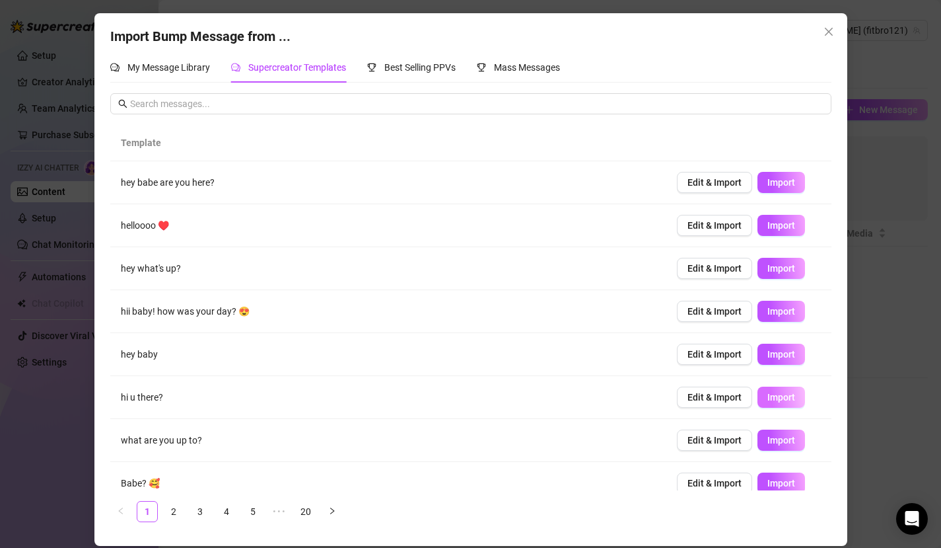
click at [792, 398] on span "Import" at bounding box center [781, 397] width 28 height 11
click at [781, 193] on td "Edit & Import Import" at bounding box center [748, 182] width 165 height 43
click at [778, 186] on span "Import" at bounding box center [781, 182] width 28 height 11
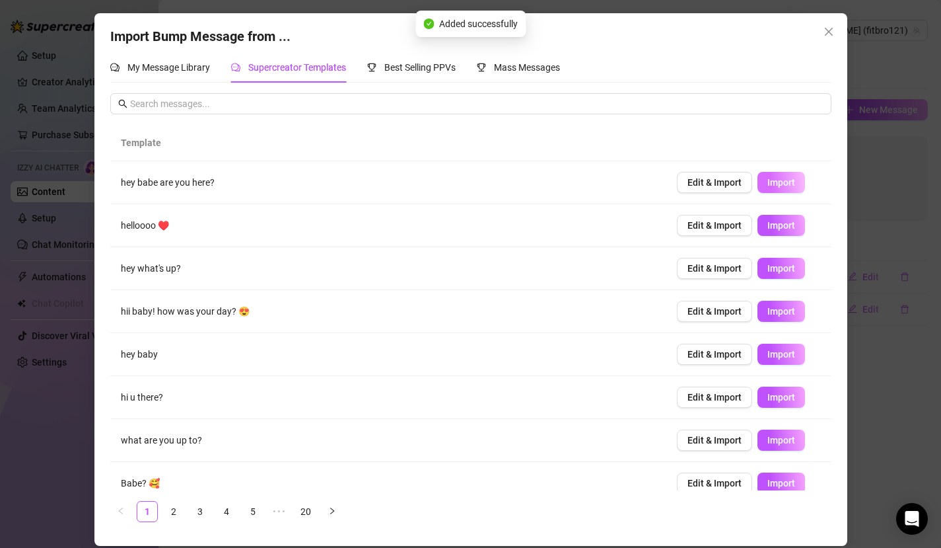
click at [779, 176] on button "Import" at bounding box center [782, 182] width 48 height 21
click at [829, 26] on icon "close" at bounding box center [829, 31] width 11 height 11
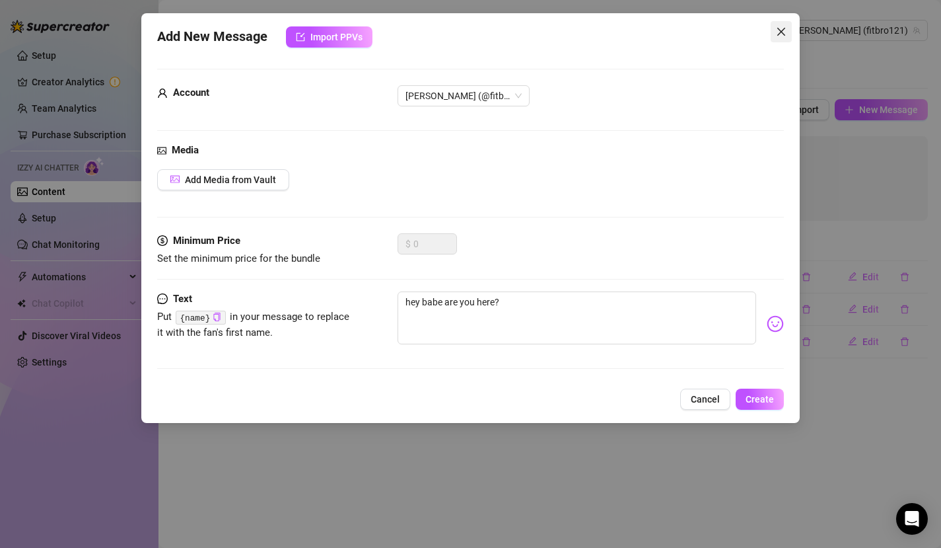
click at [789, 34] on span "Close" at bounding box center [781, 31] width 21 height 11
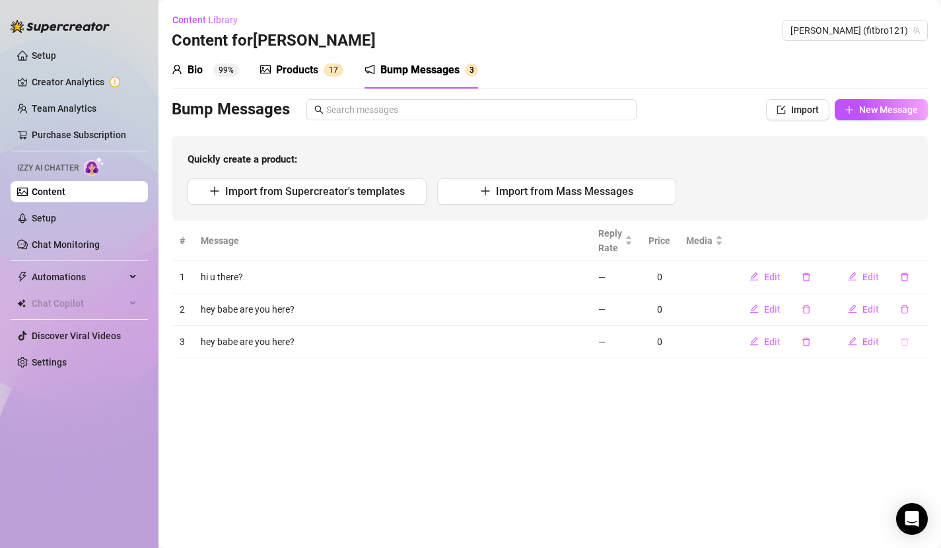
click at [905, 337] on icon "delete" at bounding box center [904, 341] width 9 height 9
click at [916, 309] on span "Yes" at bounding box center [919, 307] width 16 height 11
click at [905, 279] on icon "delete" at bounding box center [904, 276] width 9 height 9
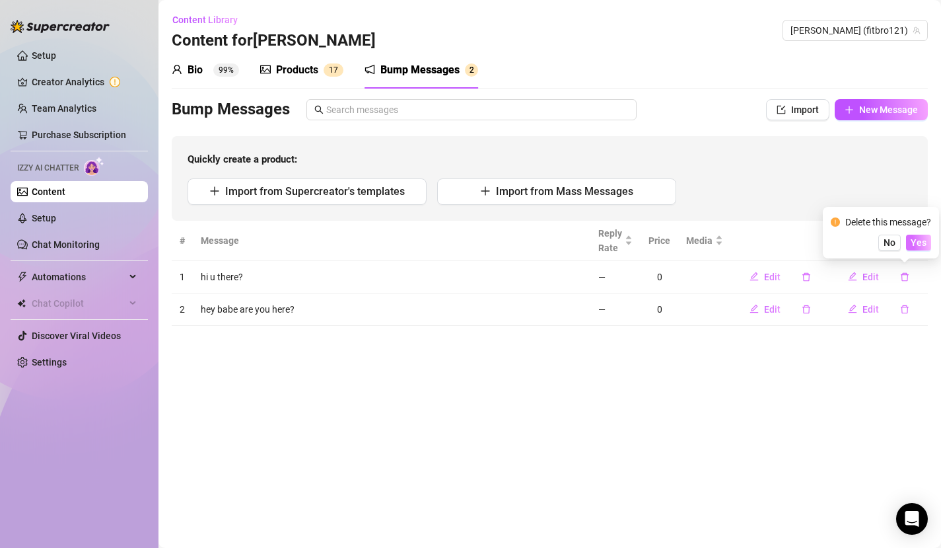
click at [917, 246] on span "Yes" at bounding box center [919, 242] width 16 height 11
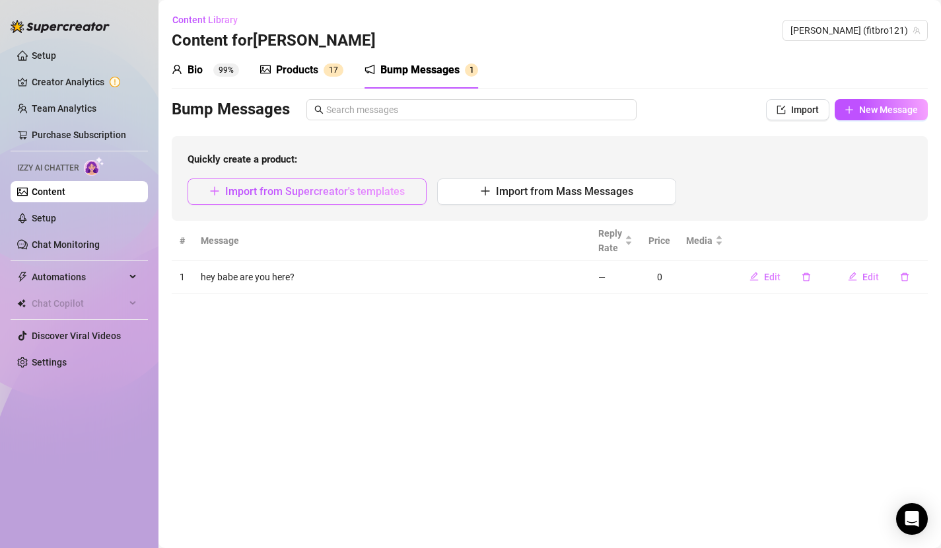
click at [390, 195] on span "Import from Supercreator's templates" at bounding box center [315, 191] width 180 height 13
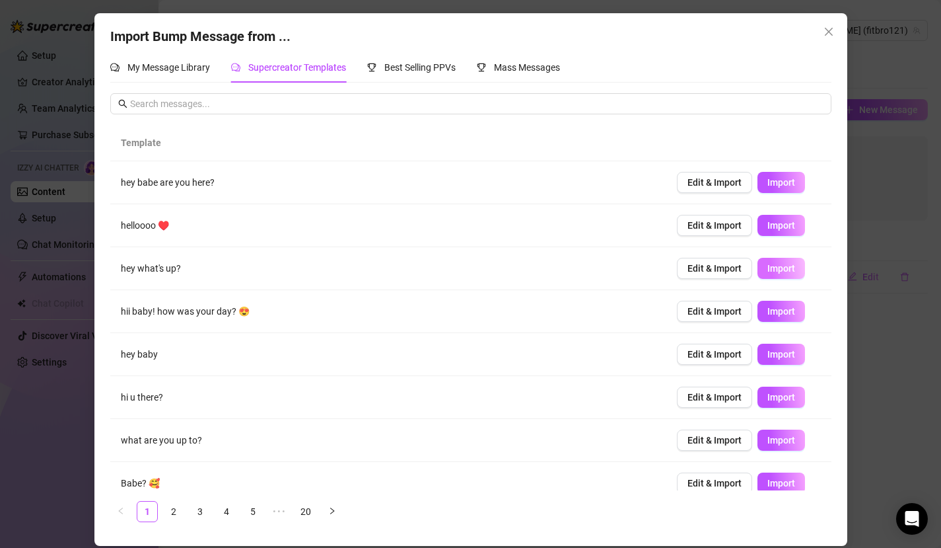
click at [783, 266] on span "Import" at bounding box center [781, 268] width 28 height 11
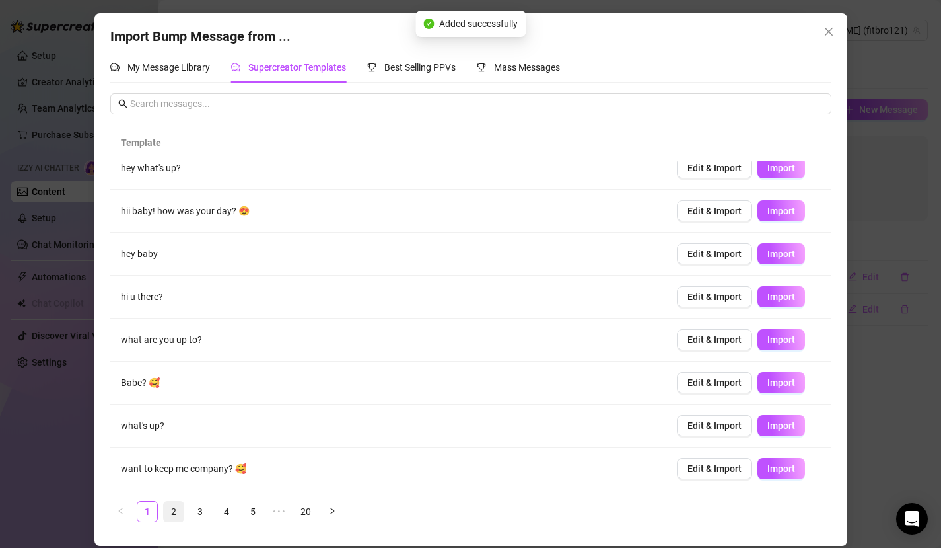
click at [182, 490] on link "2" at bounding box center [174, 511] width 20 height 20
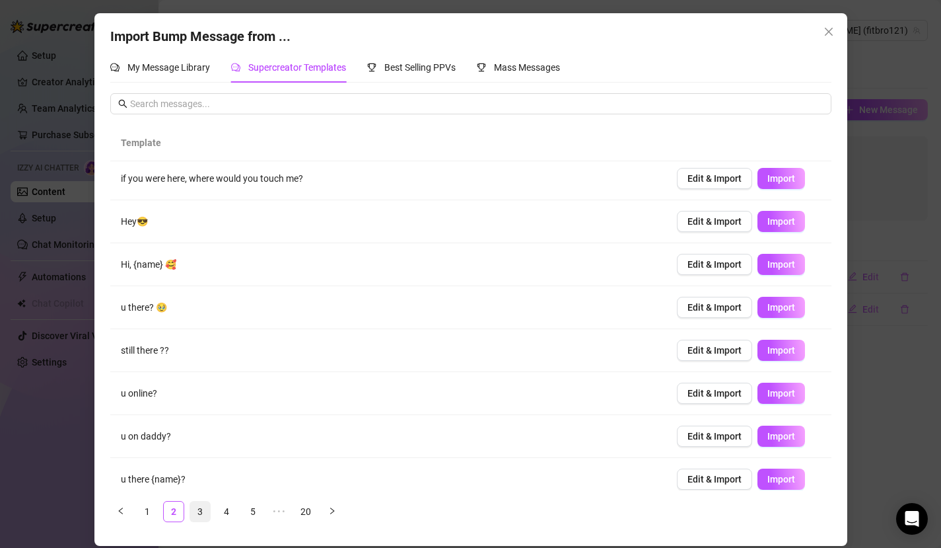
scroll to position [0, 0]
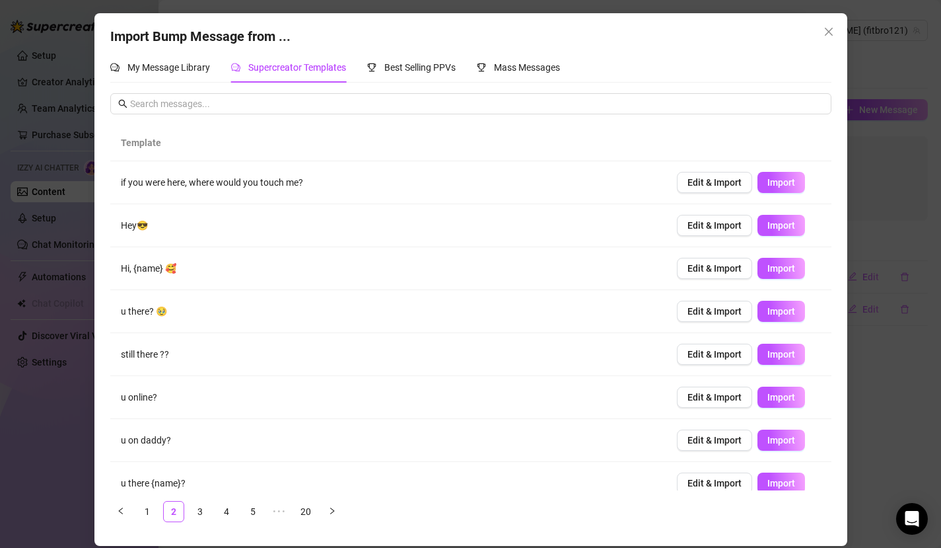
click at [292, 490] on ul "1 2 3 4 5 ••• 20" at bounding box center [470, 511] width 721 height 21
click at [300, 490] on link "20" at bounding box center [306, 511] width 20 height 20
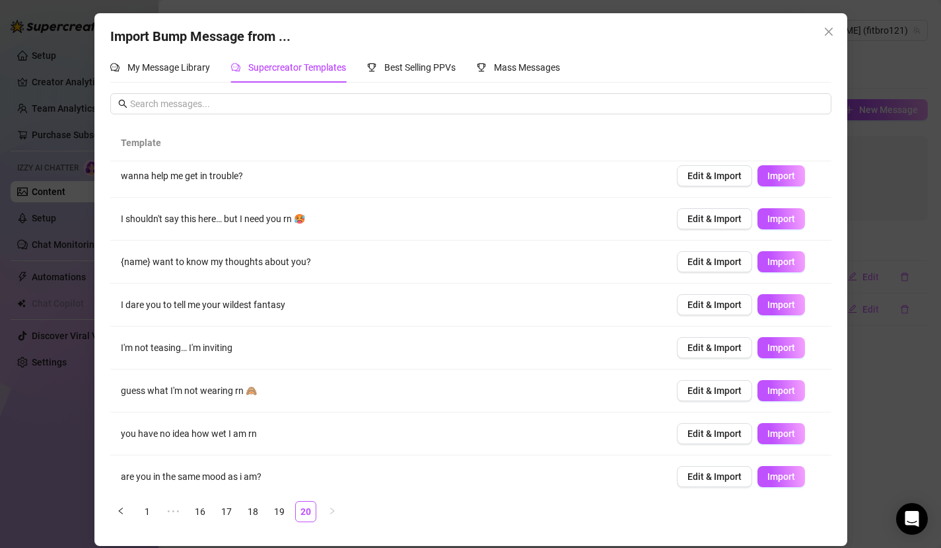
scroll to position [100, 0]
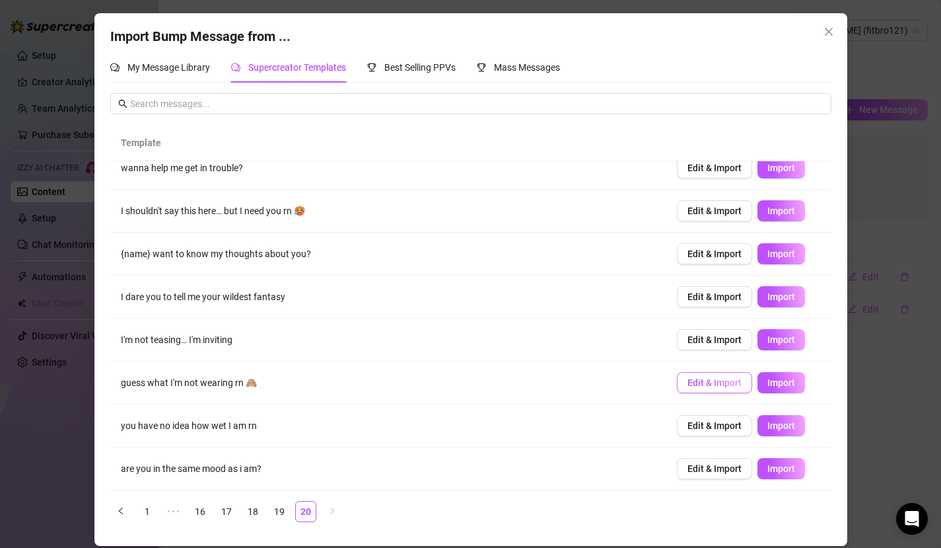
click at [723, 378] on span "Edit & Import" at bounding box center [715, 382] width 54 height 11
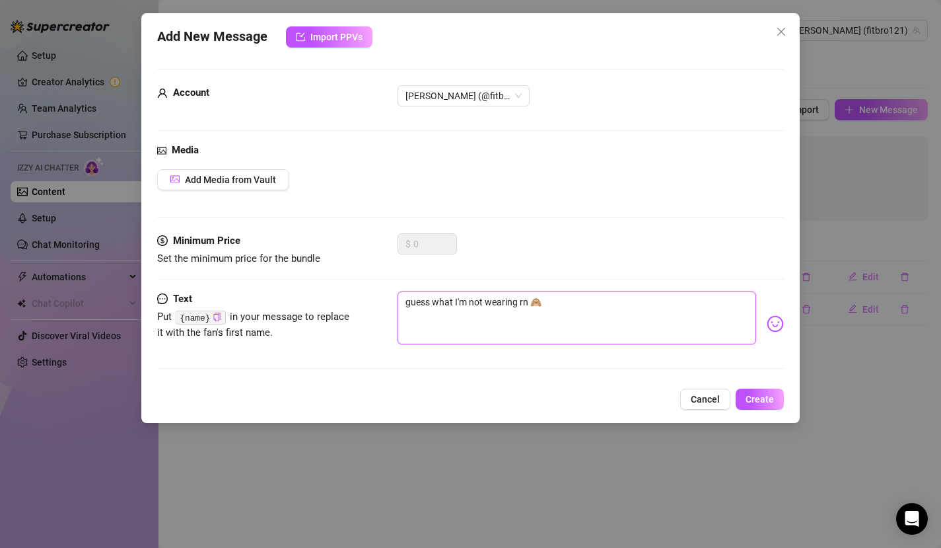
click at [579, 314] on textarea "guess what I'm not wearing rn 🙈" at bounding box center [577, 317] width 359 height 53
click at [758, 390] on button "Create" at bounding box center [760, 398] width 48 height 21
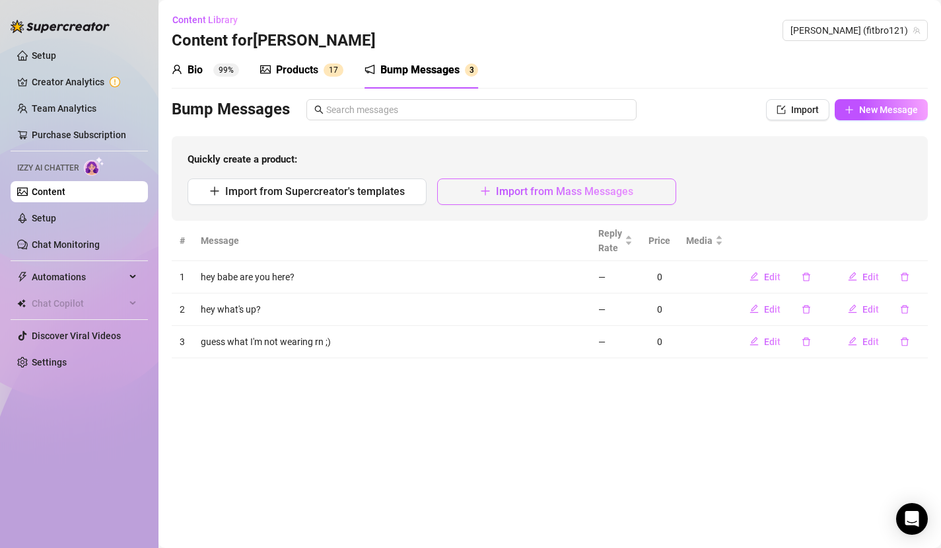
click at [619, 196] on span "Import from Mass Messages" at bounding box center [564, 191] width 137 height 13
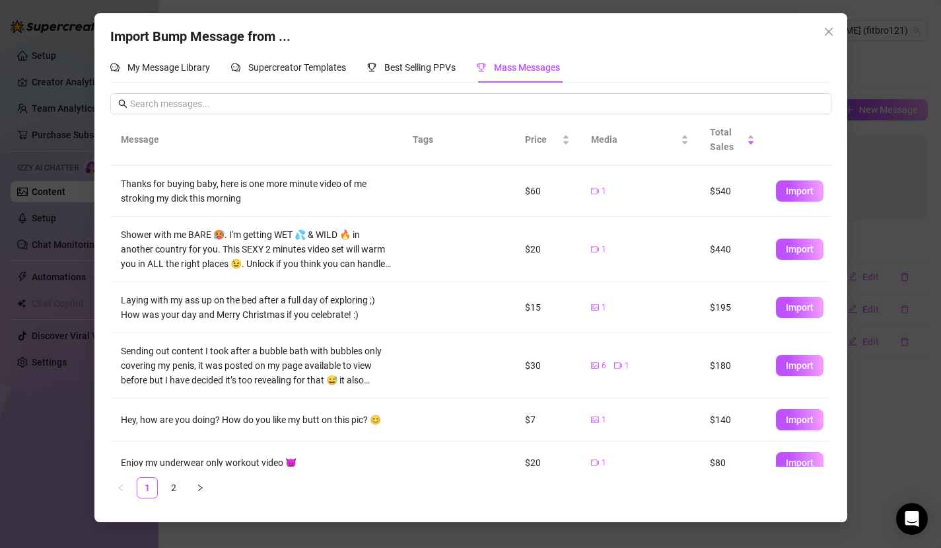
scroll to position [205, 0]
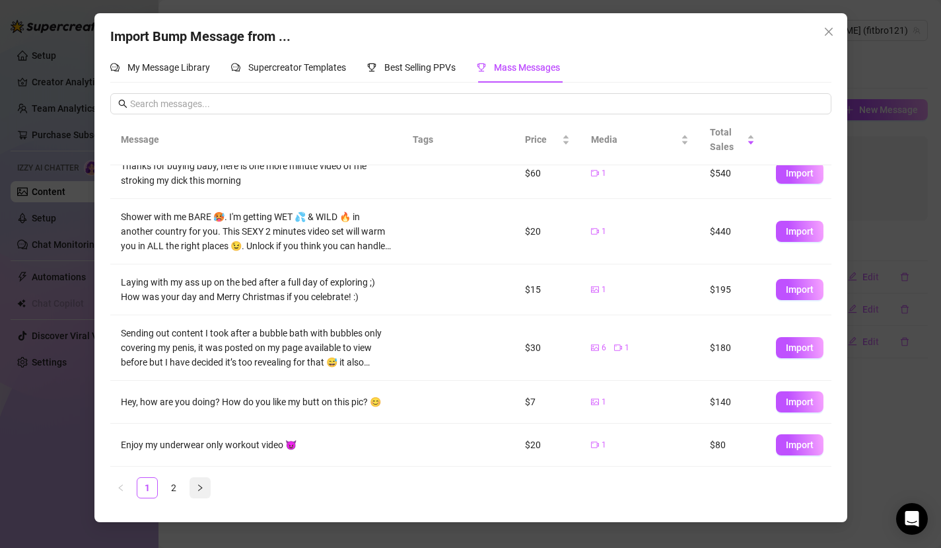
click at [199, 482] on button "button" at bounding box center [200, 487] width 21 height 21
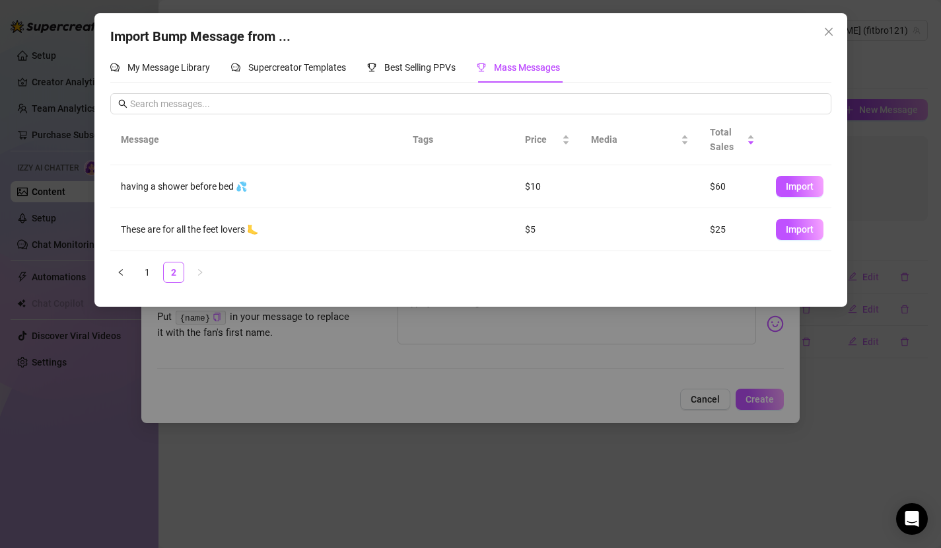
scroll to position [0, 0]
click at [151, 275] on link "1" at bounding box center [147, 272] width 20 height 20
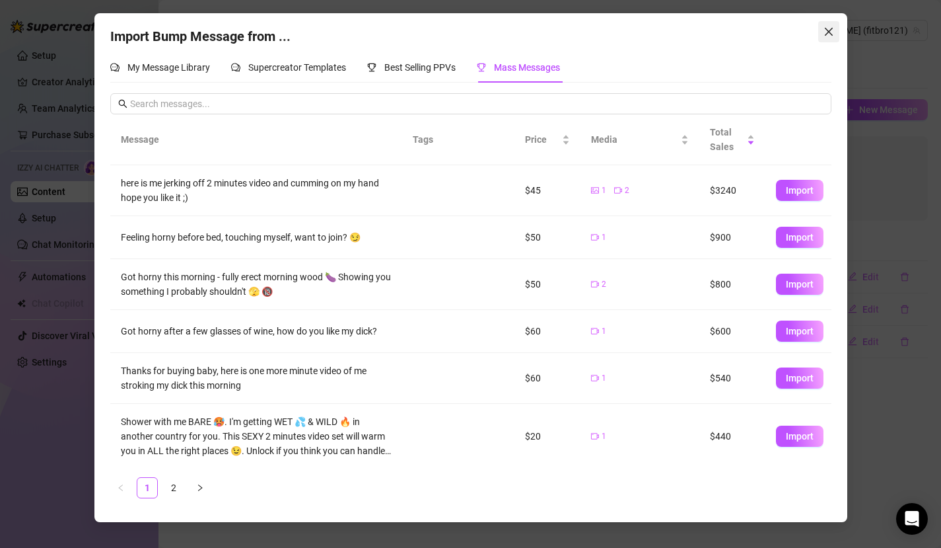
click at [828, 22] on button "Close" at bounding box center [828, 31] width 21 height 21
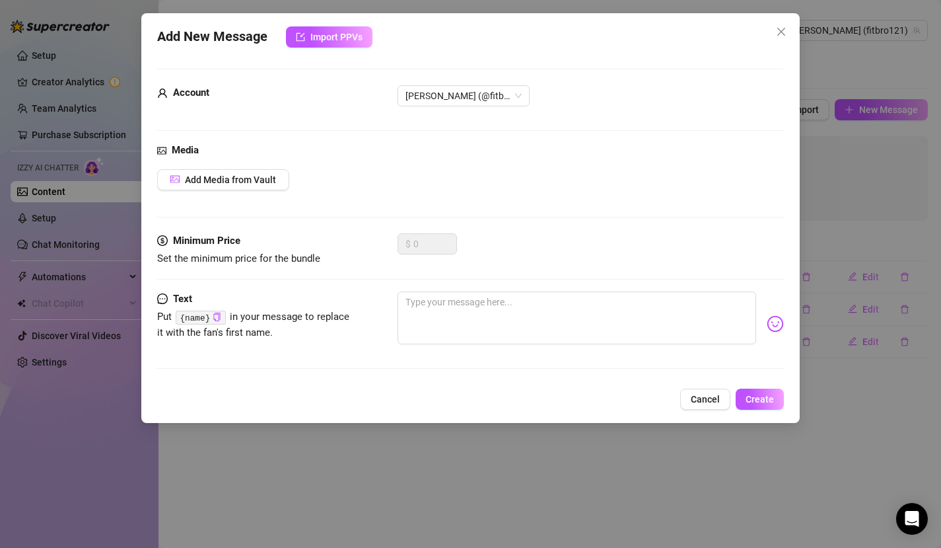
click at [823, 229] on div "Add New Message Import PPVs Account [PERSON_NAME] (@fitbro121) Media Add Media …" at bounding box center [470, 274] width 941 height 548
